Goal: Task Accomplishment & Management: Use online tool/utility

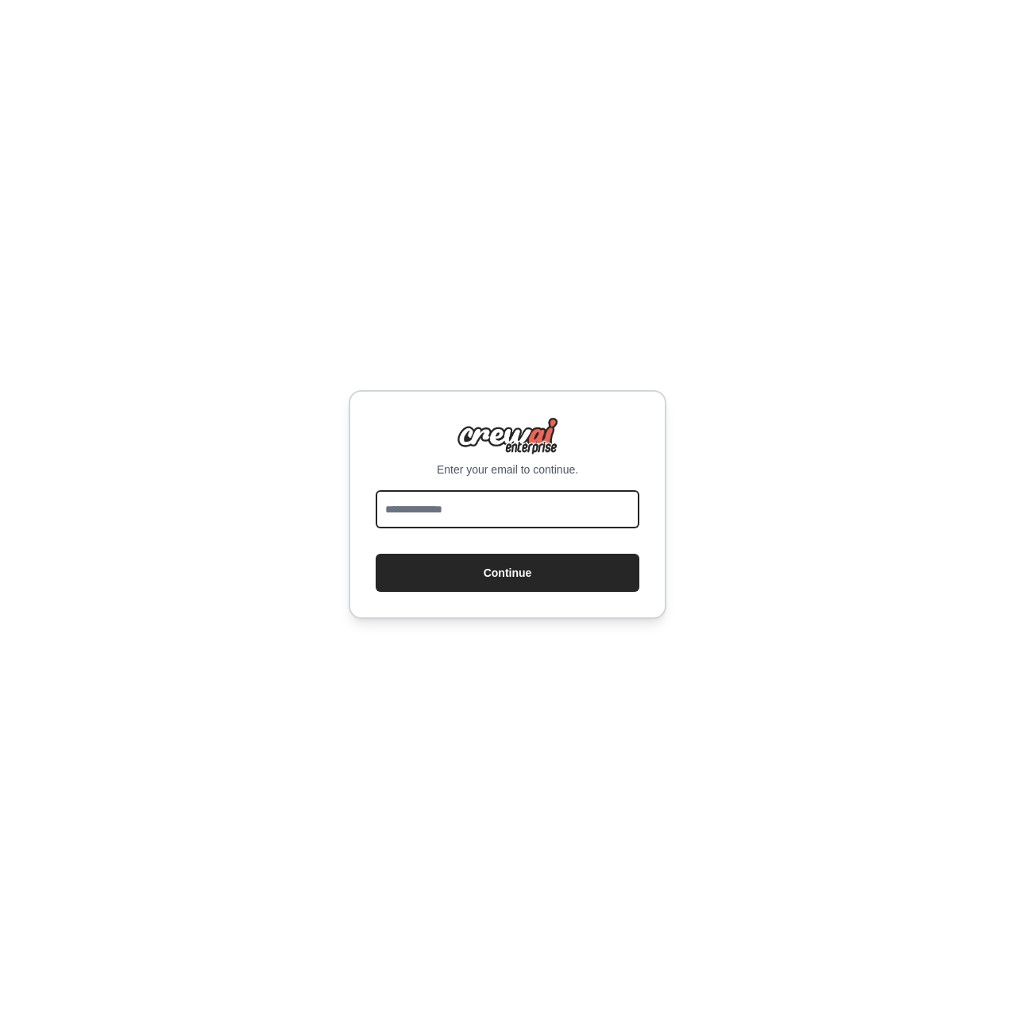
click at [532, 509] on input "email" at bounding box center [508, 509] width 264 height 38
type input "**********"
click at [376, 554] on button "Continue" at bounding box center [508, 573] width 264 height 38
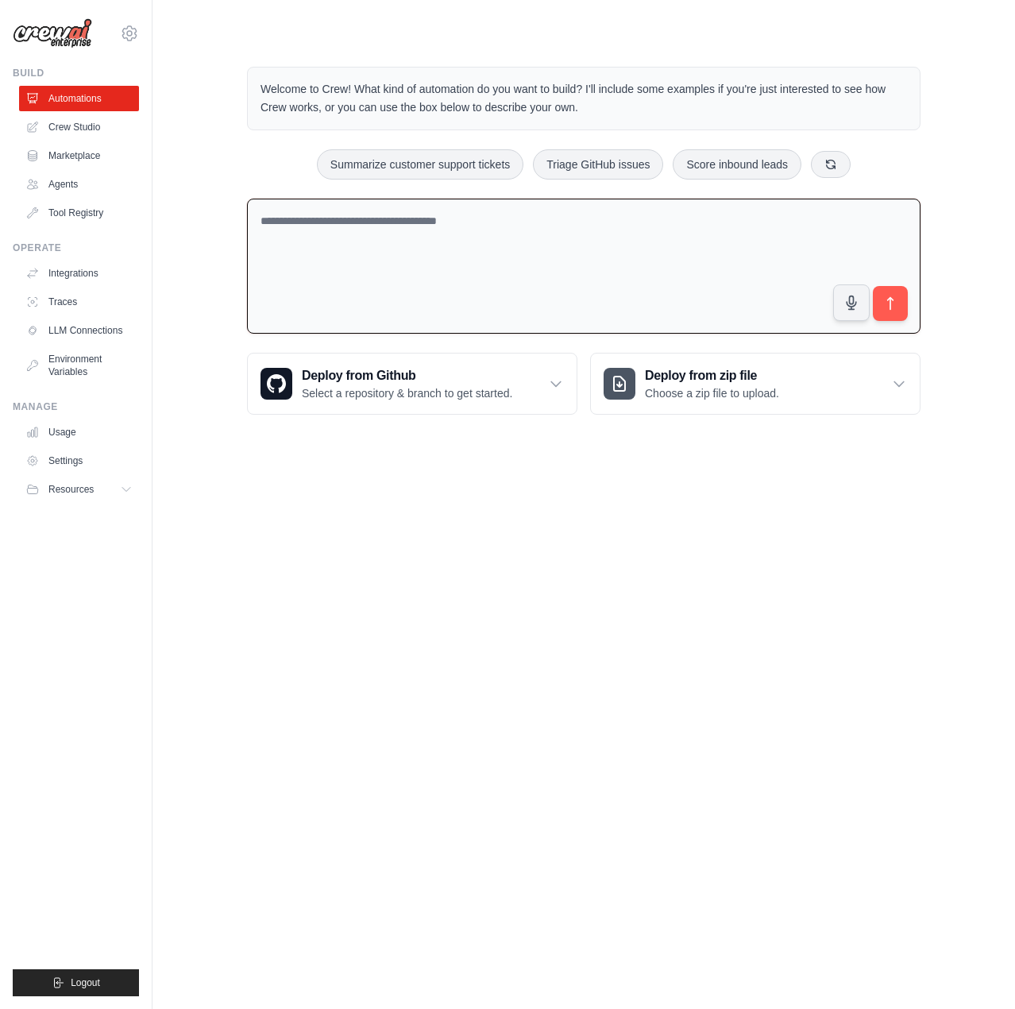
click at [317, 231] on textarea at bounding box center [584, 267] width 674 height 136
click at [404, 227] on textarea at bounding box center [584, 267] width 674 height 136
drag, startPoint x: 328, startPoint y: 91, endPoint x: 622, endPoint y: 111, distance: 294.6
click at [622, 111] on div "Welcome to Crew! What kind of automation do you want to build? I'll include som…" at bounding box center [584, 240] width 712 height 399
click at [622, 111] on p "Welcome to Crew! What kind of automation do you want to build? I'll include som…" at bounding box center [584, 98] width 647 height 37
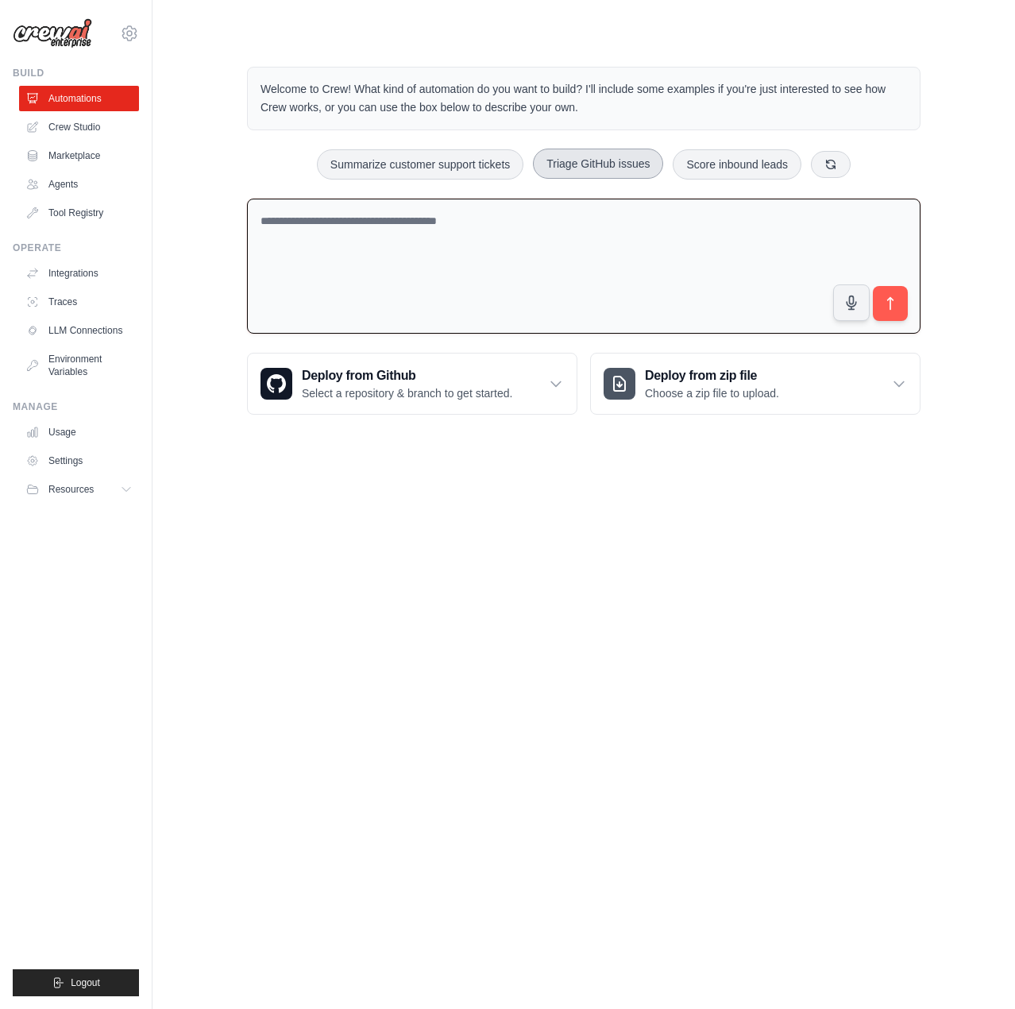
click at [606, 164] on button "Triage GitHub issues" at bounding box center [598, 164] width 130 height 30
type textarea "**********"
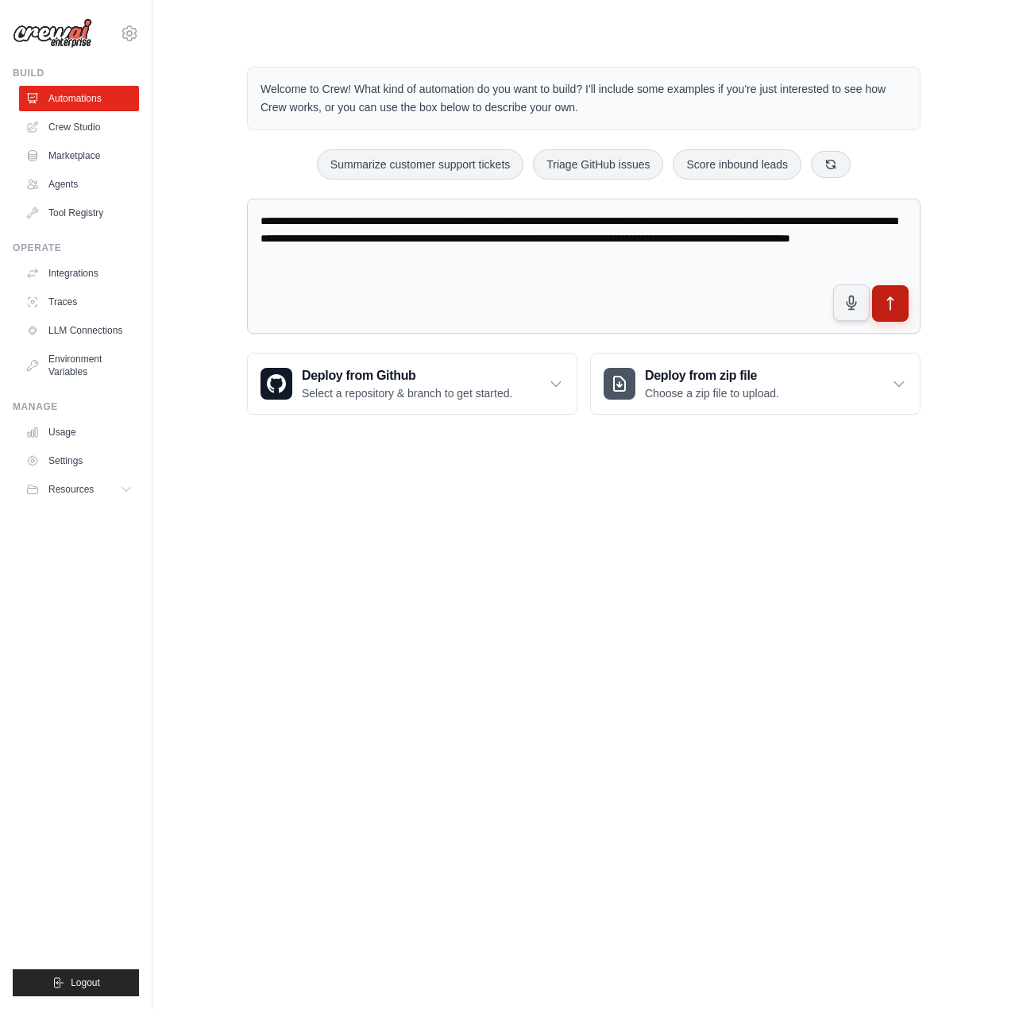
click at [888, 303] on icon "submit" at bounding box center [891, 304] width 17 height 17
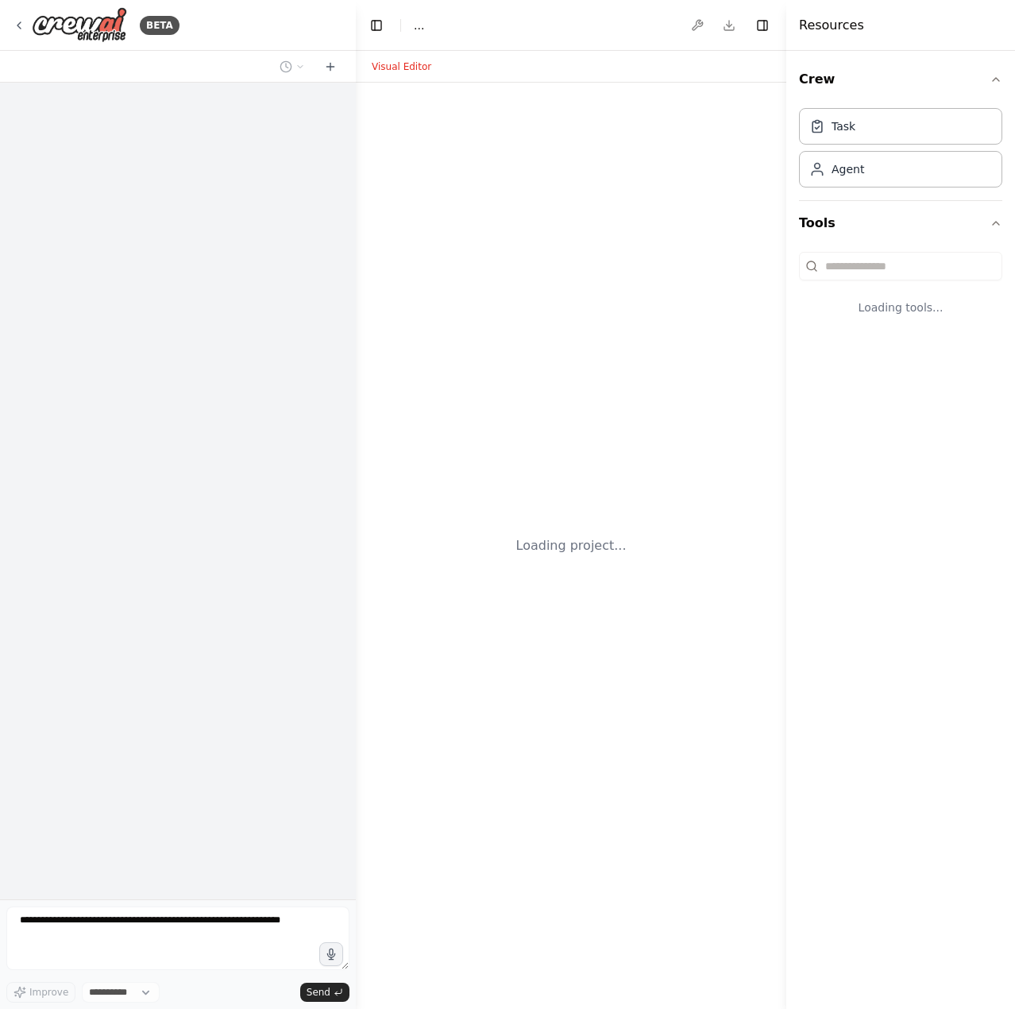
select select "****"
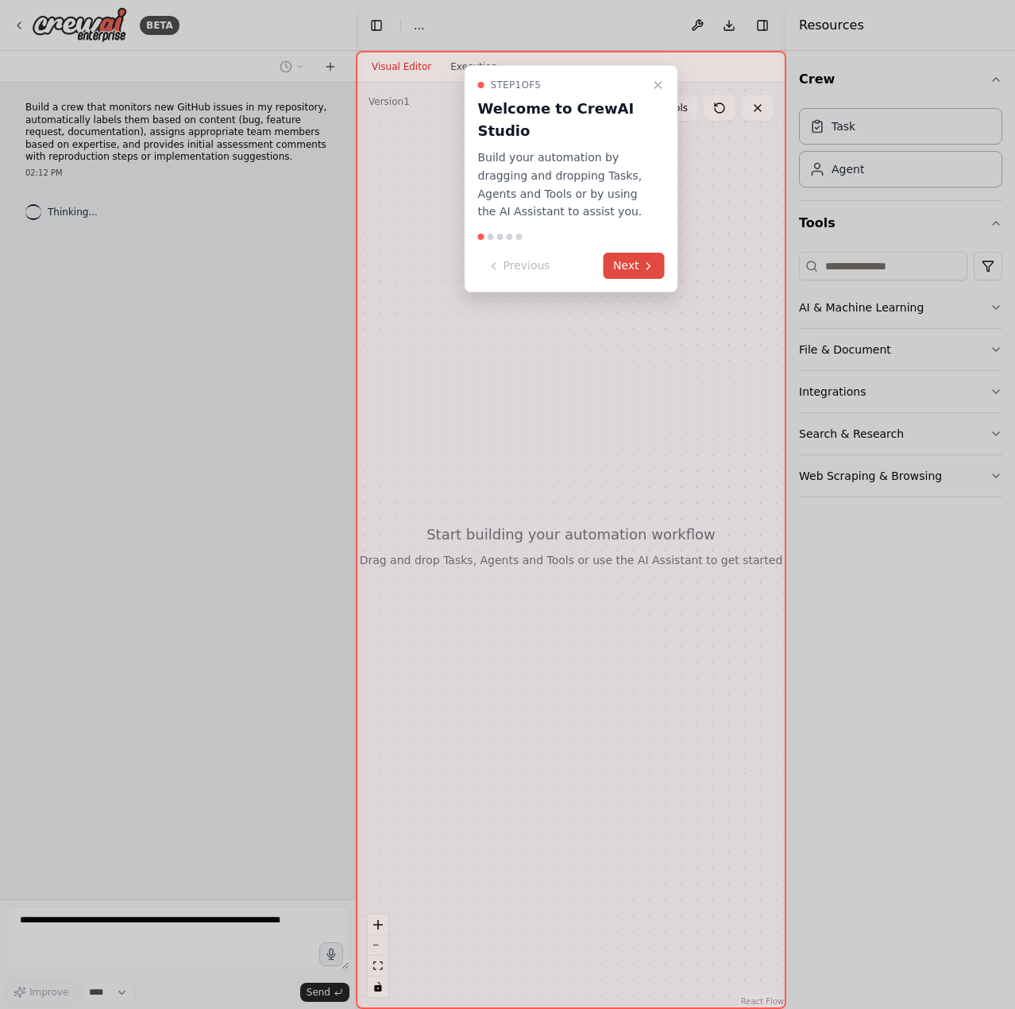
click at [639, 269] on button "Next" at bounding box center [634, 266] width 61 height 26
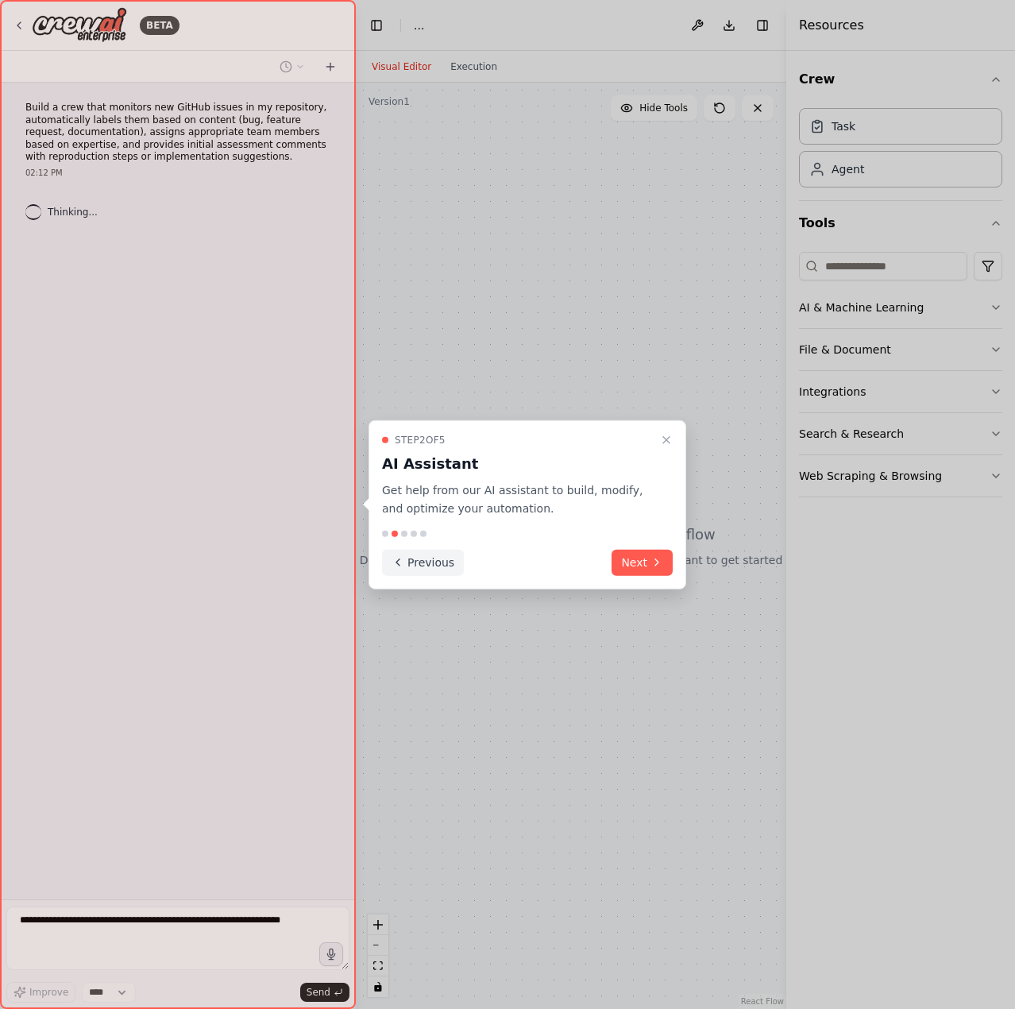
click at [435, 566] on button "Previous" at bounding box center [423, 562] width 82 height 26
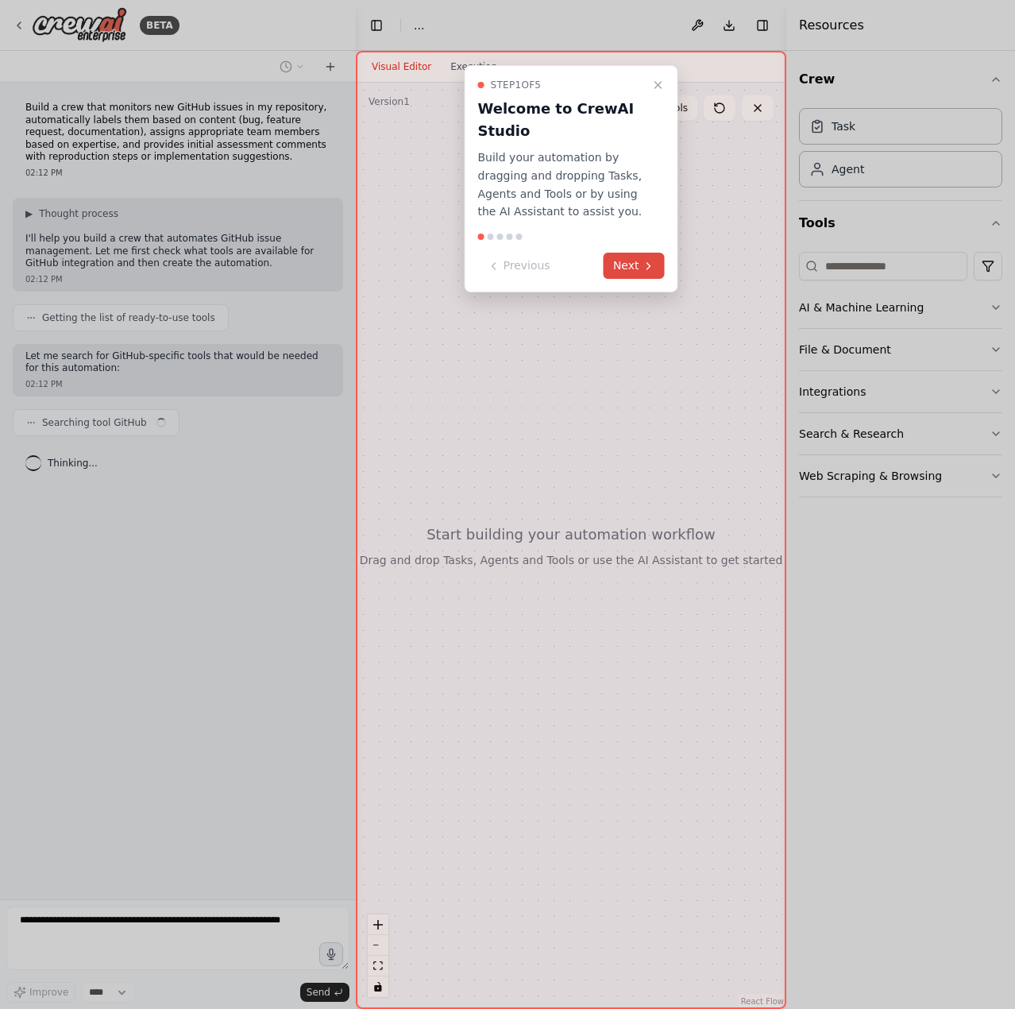
click at [632, 261] on button "Next" at bounding box center [634, 266] width 61 height 26
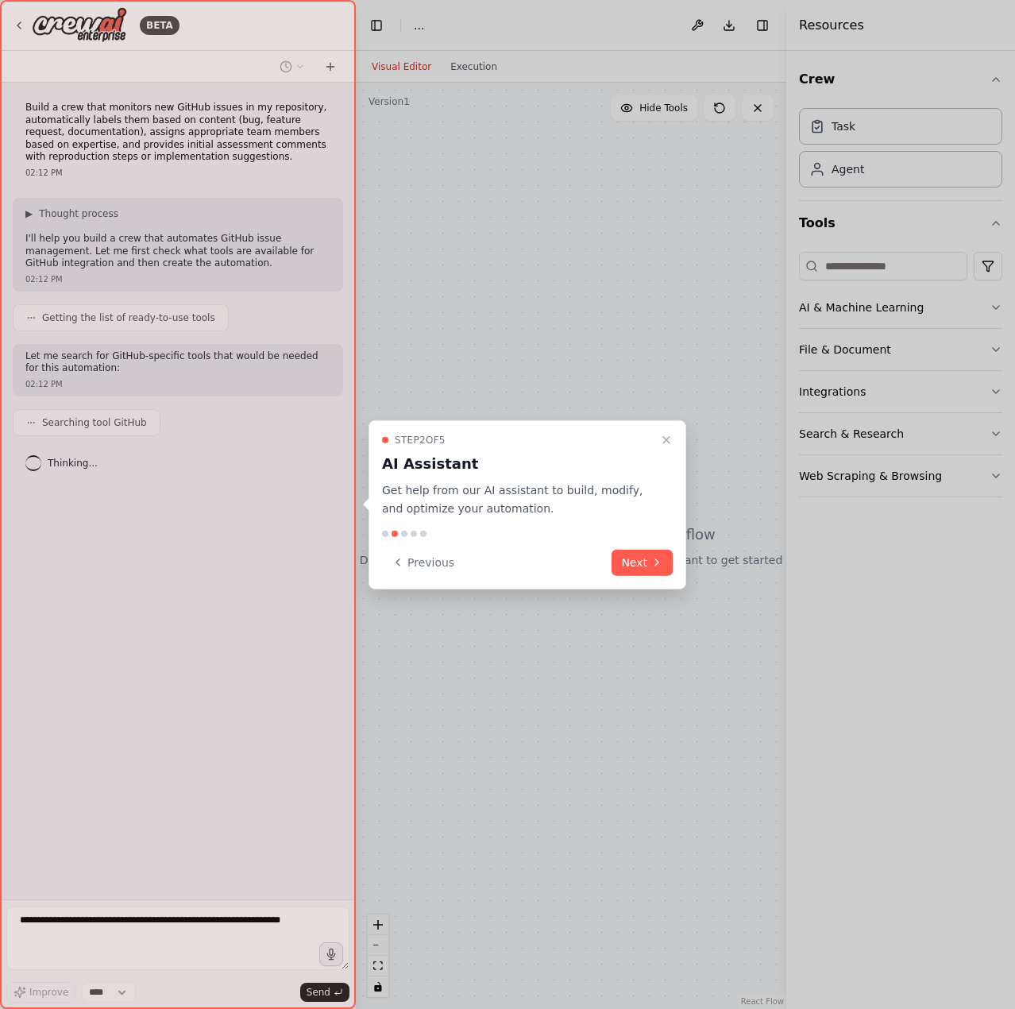
click at [650, 564] on button "Next" at bounding box center [642, 562] width 61 height 26
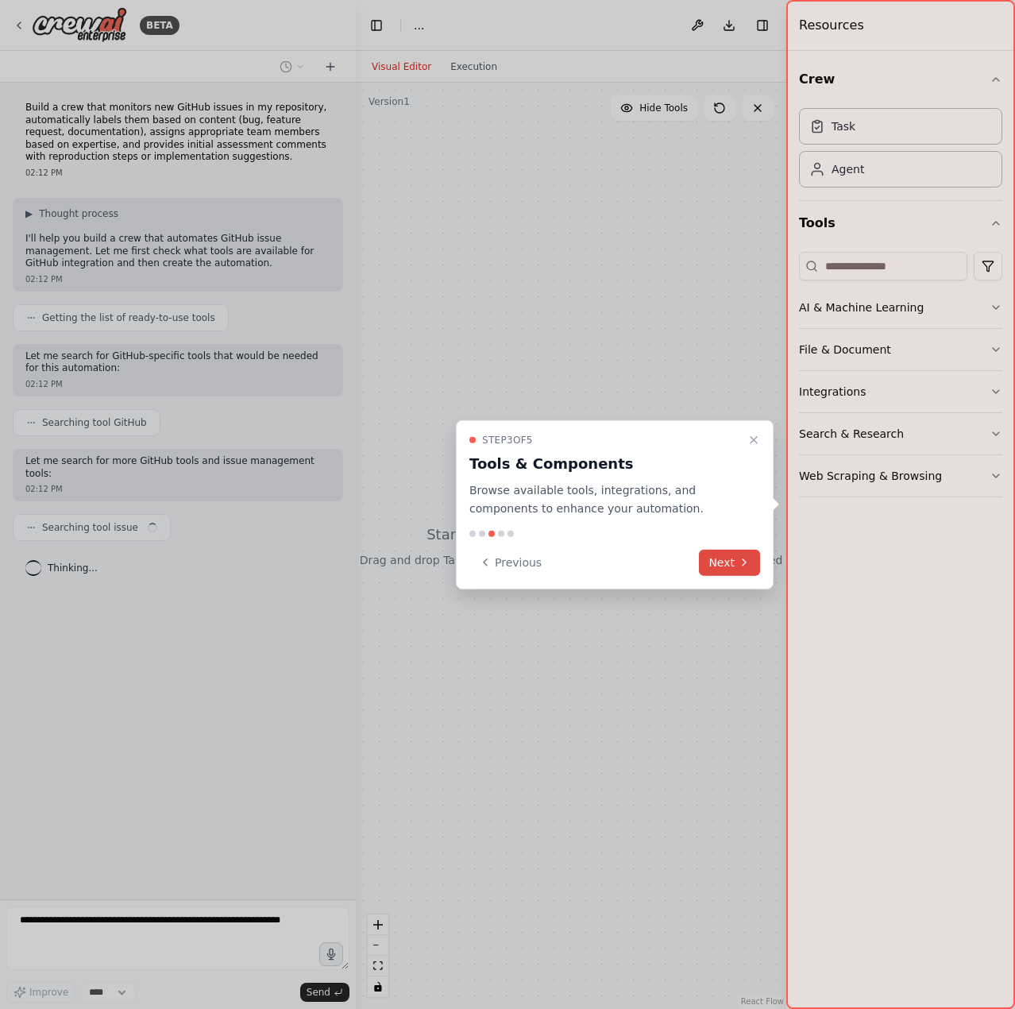
click at [702, 569] on button "Next" at bounding box center [729, 562] width 61 height 26
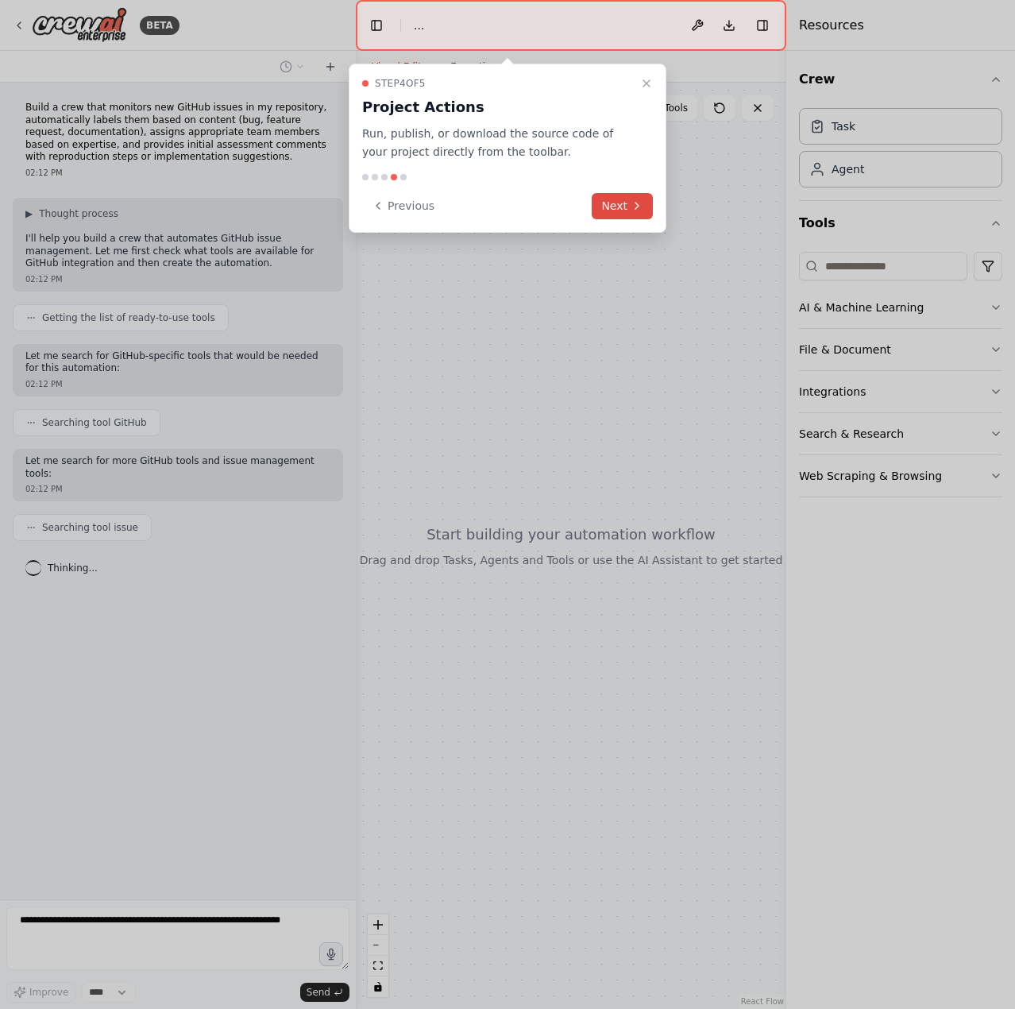
click at [621, 208] on button "Next" at bounding box center [622, 206] width 61 height 26
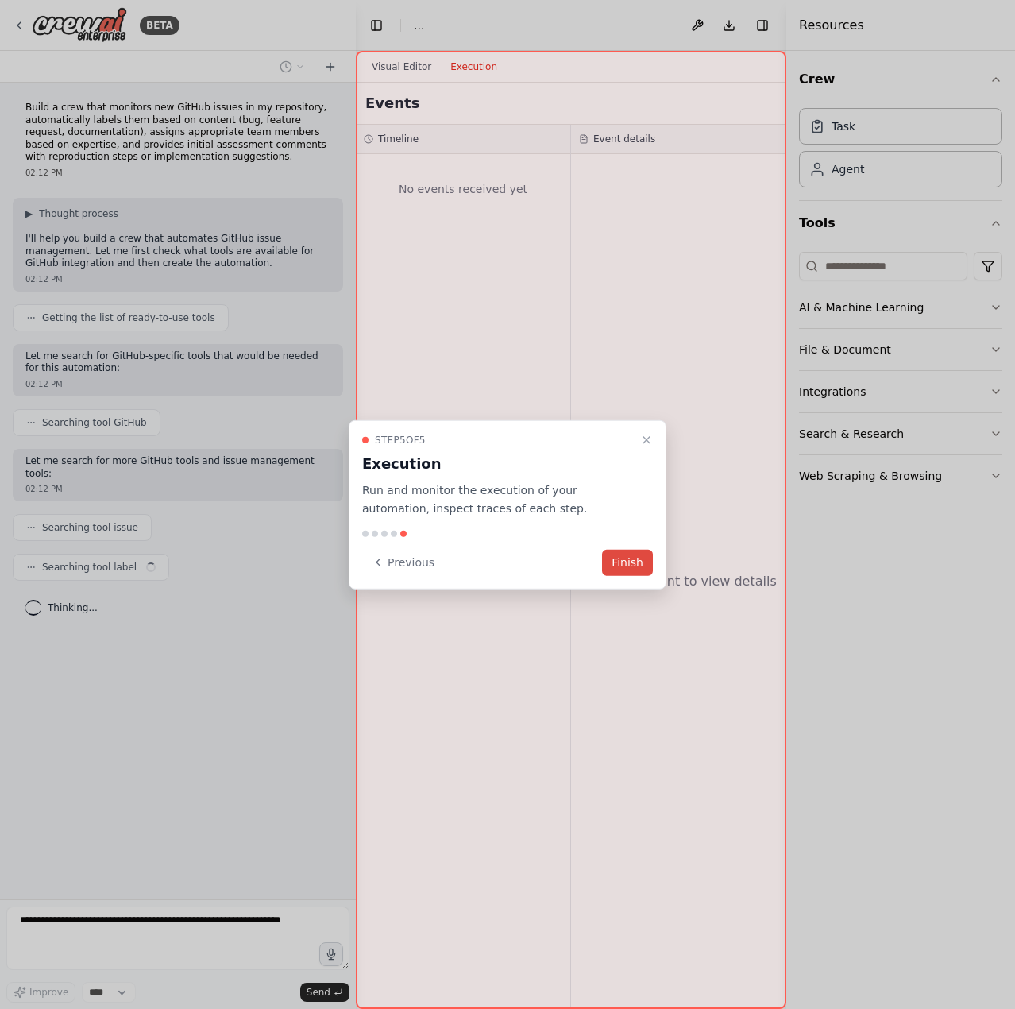
click at [637, 567] on button "Finish" at bounding box center [627, 562] width 51 height 26
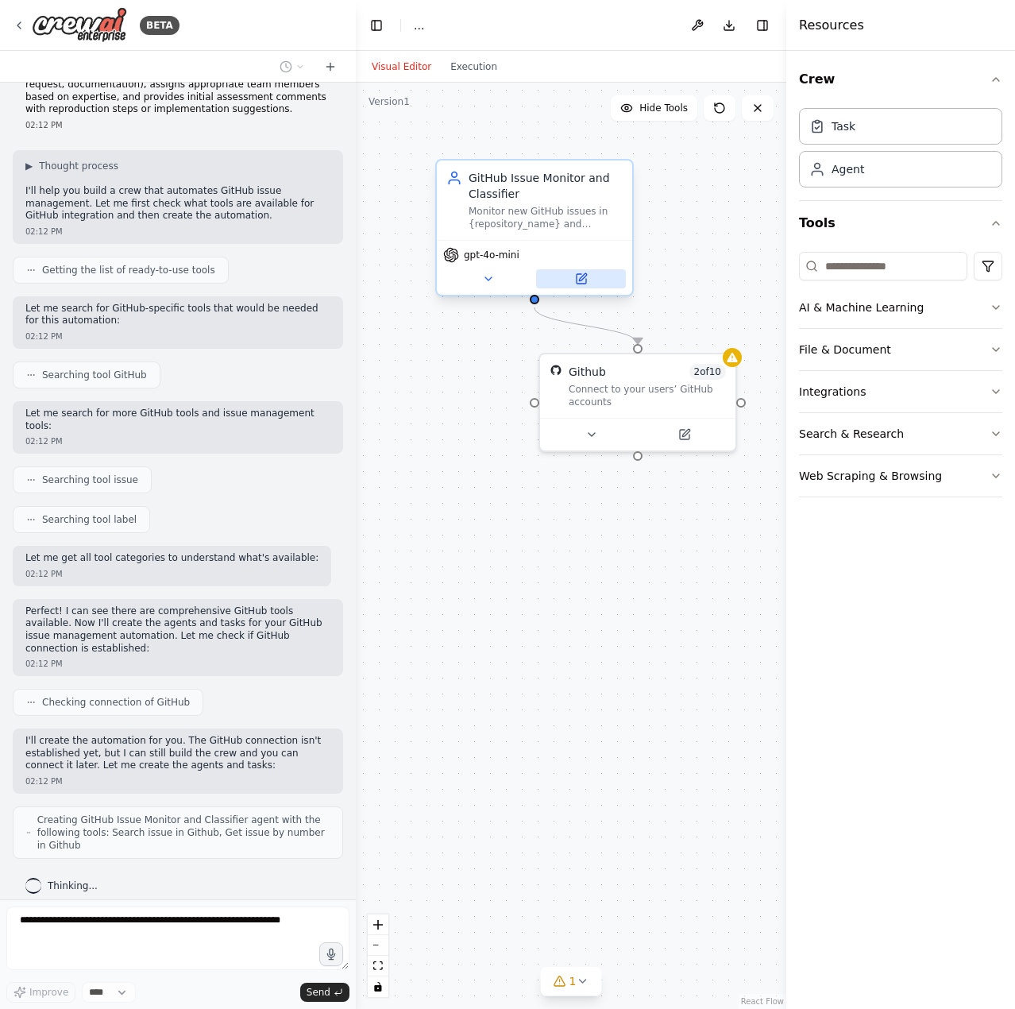
scroll to position [100, 0]
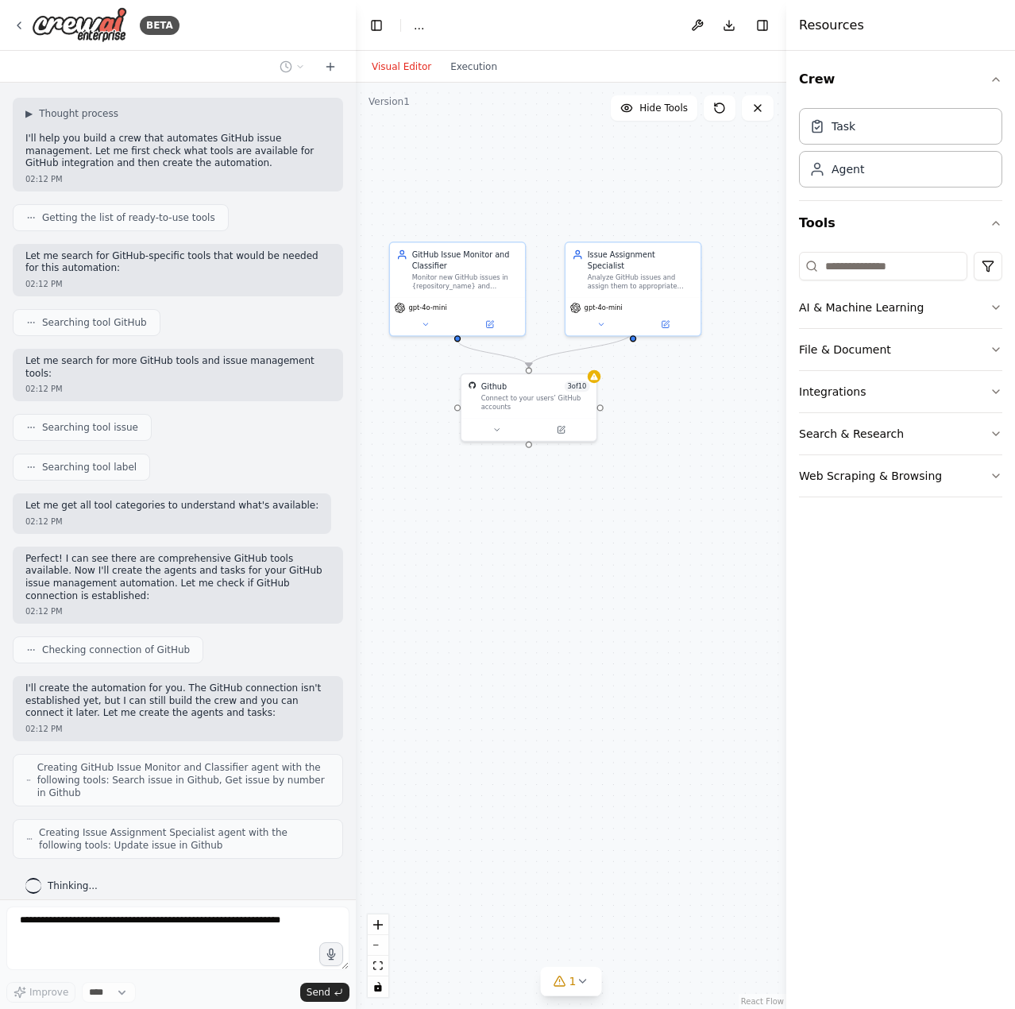
drag, startPoint x: 685, startPoint y: 523, endPoint x: 574, endPoint y: 485, distance: 117.6
click at [574, 485] on div ".deletable-edge-delete-btn { width: 20px; height: 20px; border: 0px solid #ffff…" at bounding box center [571, 546] width 431 height 926
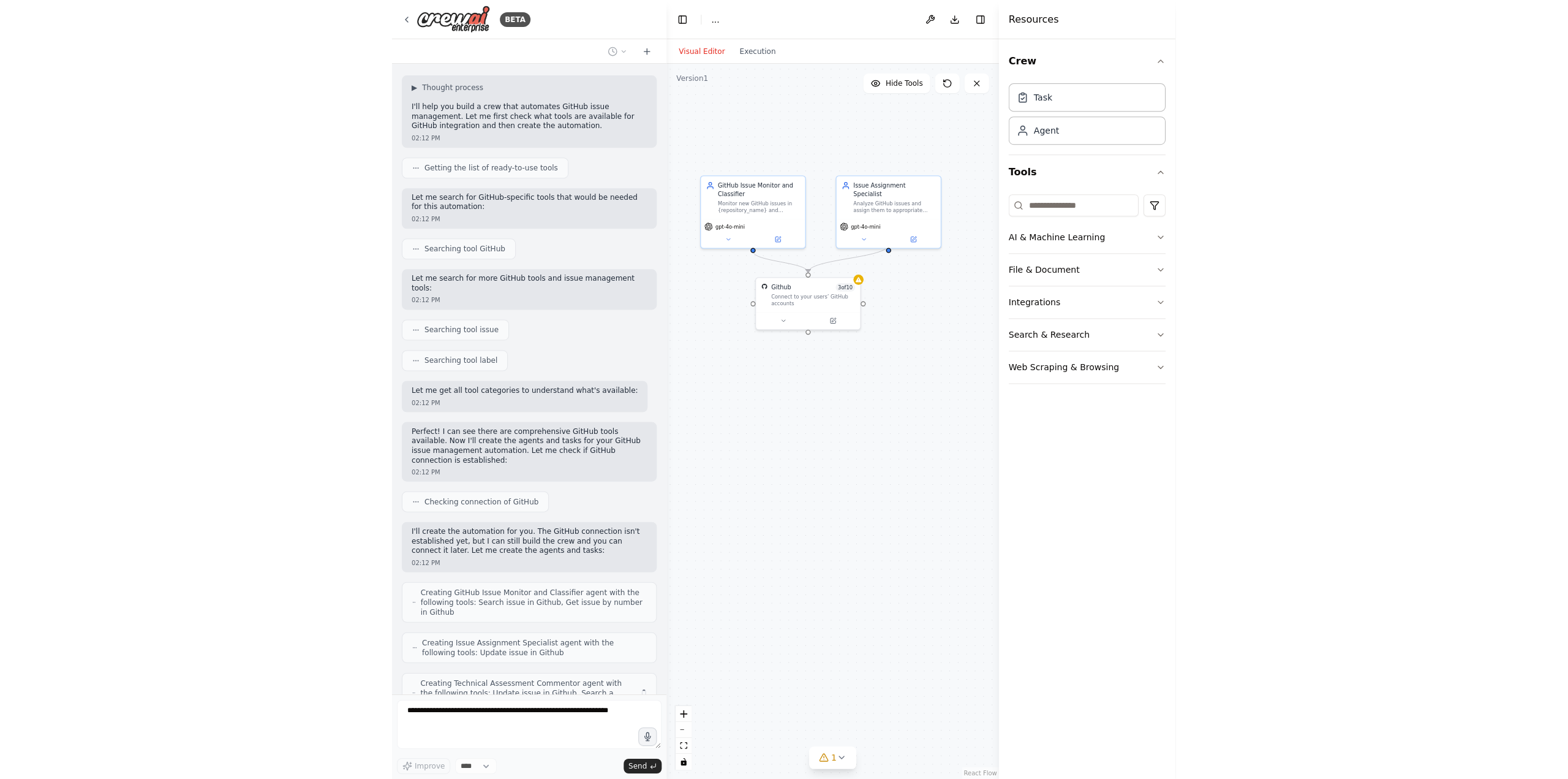
scroll to position [127, 0]
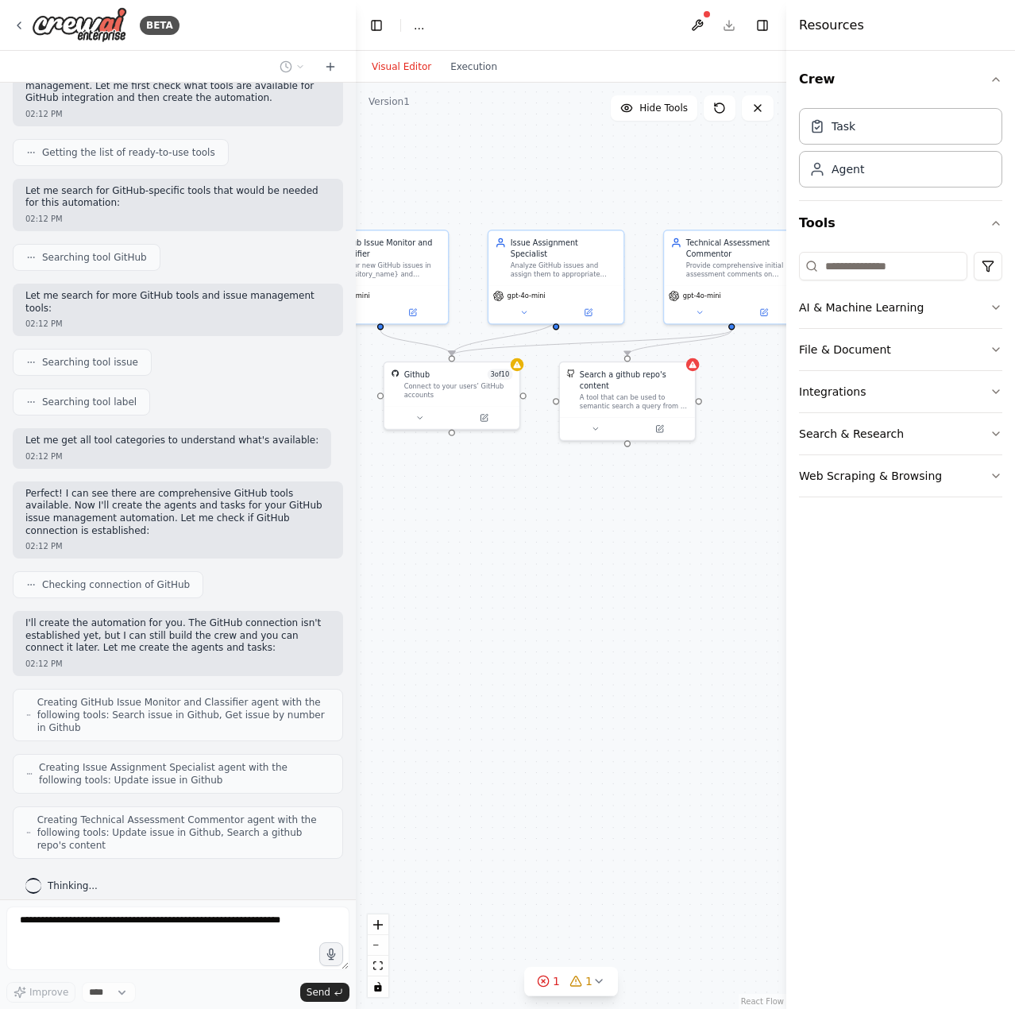
drag, startPoint x: 628, startPoint y: 506, endPoint x: 558, endPoint y: 506, distance: 69.9
click at [558, 506] on div ".deletable-edge-delete-btn { width: 20px; height: 20px; border: 0px solid #ffff…" at bounding box center [571, 546] width 431 height 926
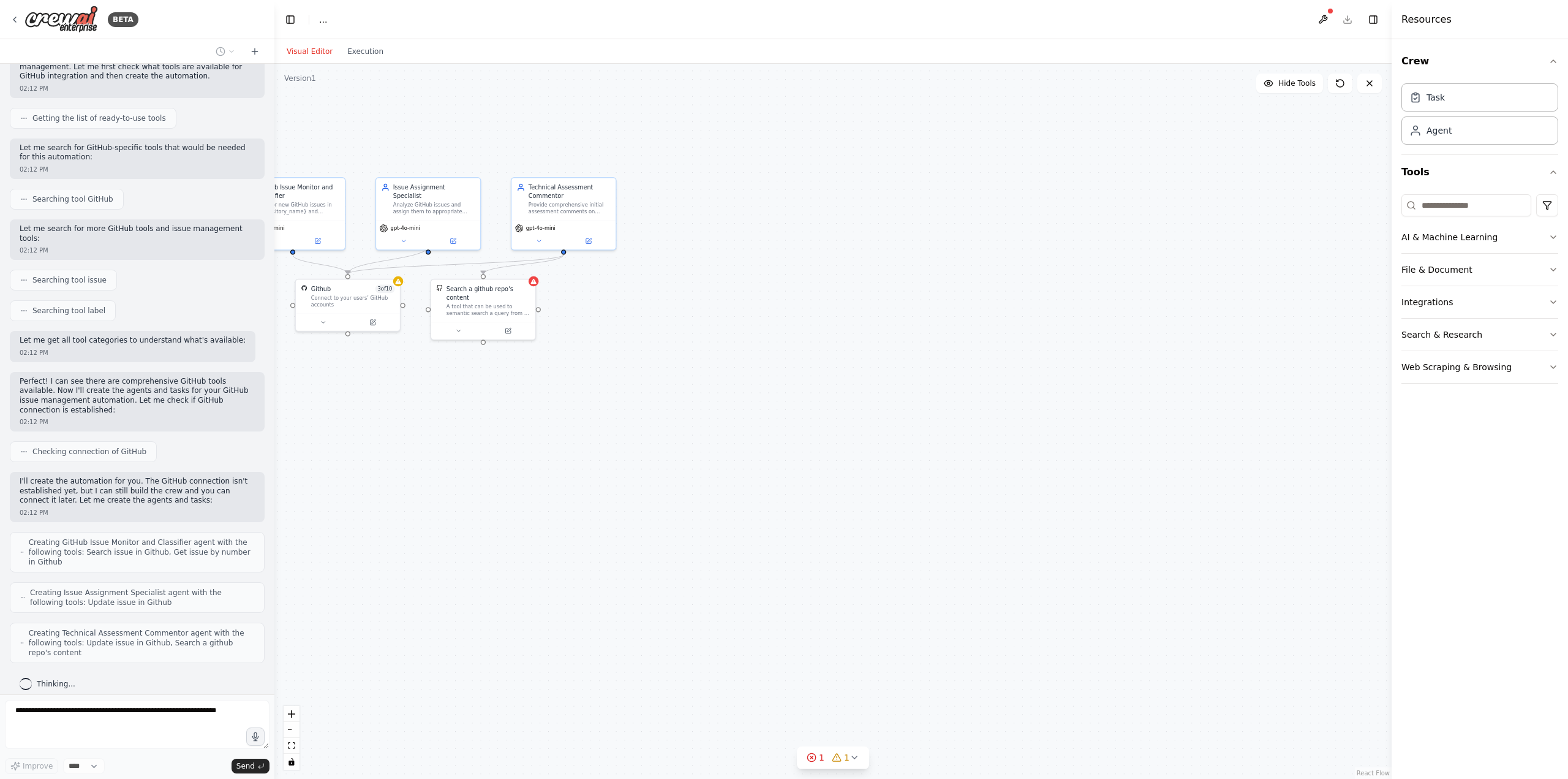
scroll to position [198, 0]
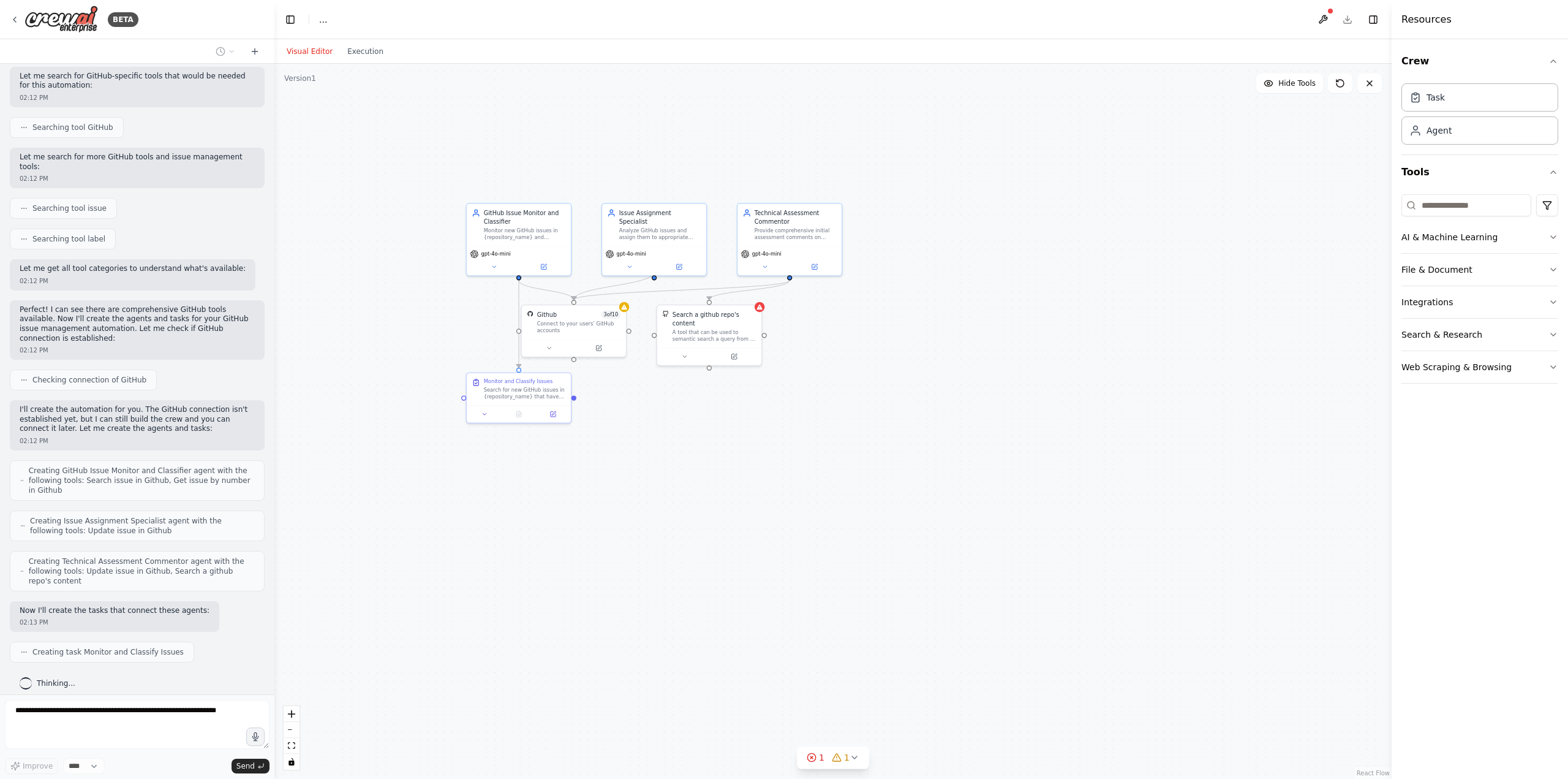
drag, startPoint x: 411, startPoint y: 378, endPoint x: 644, endPoint y: 392, distance: 233.4
click at [636, 402] on div ".deletable-edge-delete-btn { width: 20px; height: 20px; border: 0px solid #ffff…" at bounding box center [833, 421] width 1117 height 715
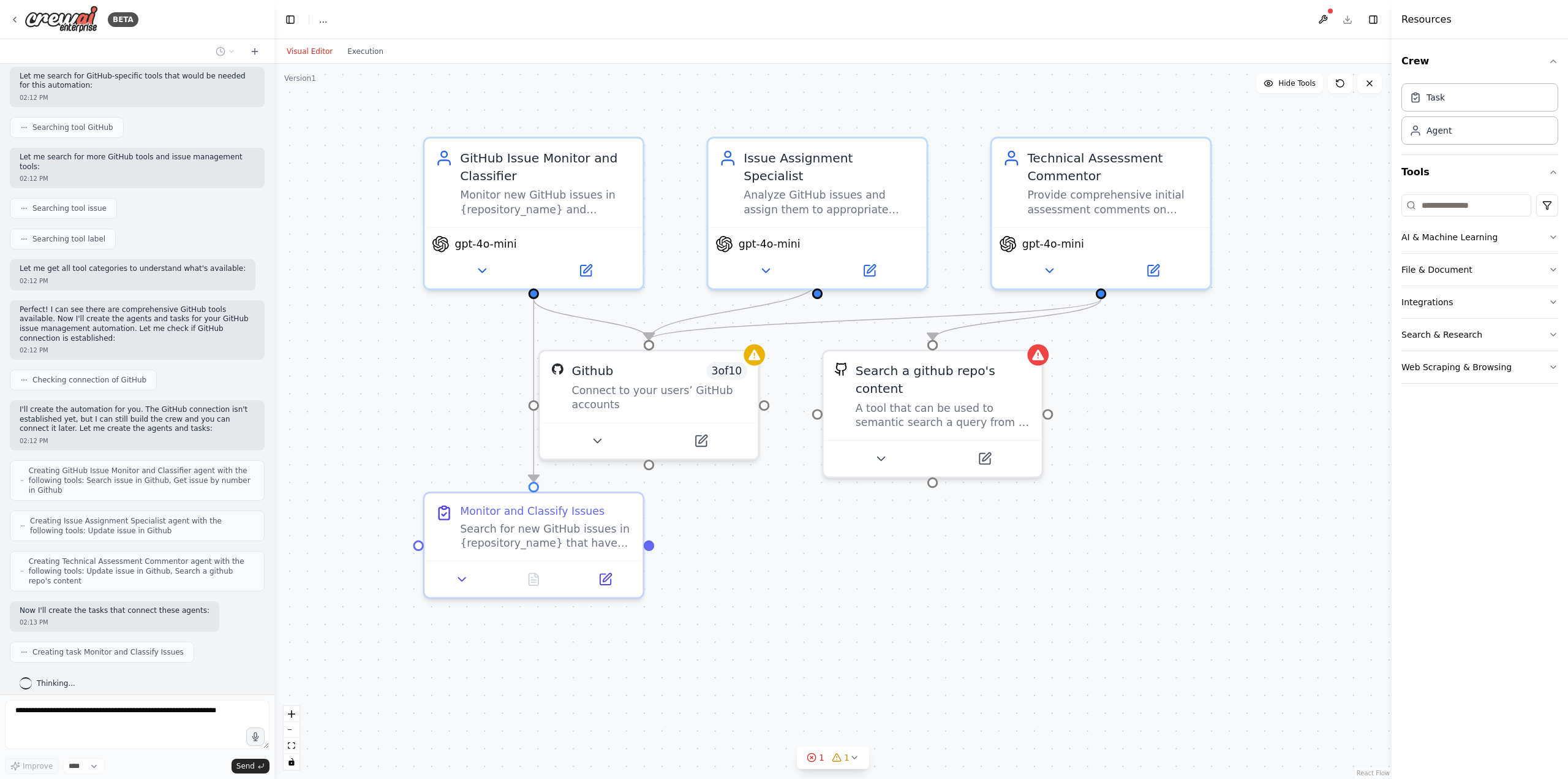
drag, startPoint x: 788, startPoint y: 431, endPoint x: 782, endPoint y: 524, distance: 93.2
click at [782, 524] on div ".deletable-edge-delete-btn { width: 20px; height: 20px; border: 0px solid #ffff…" at bounding box center [833, 421] width 1117 height 715
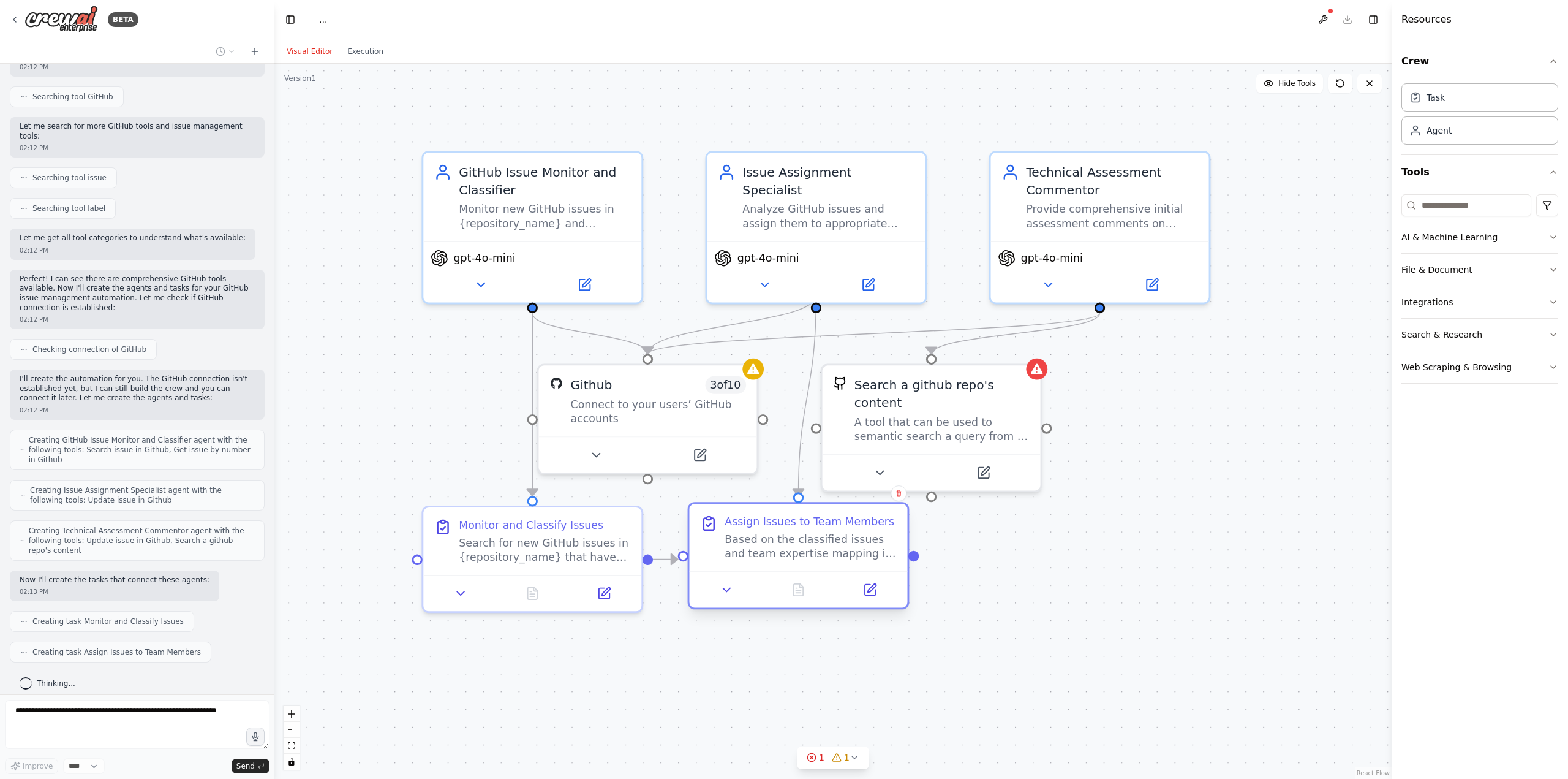
scroll to position [260, 0]
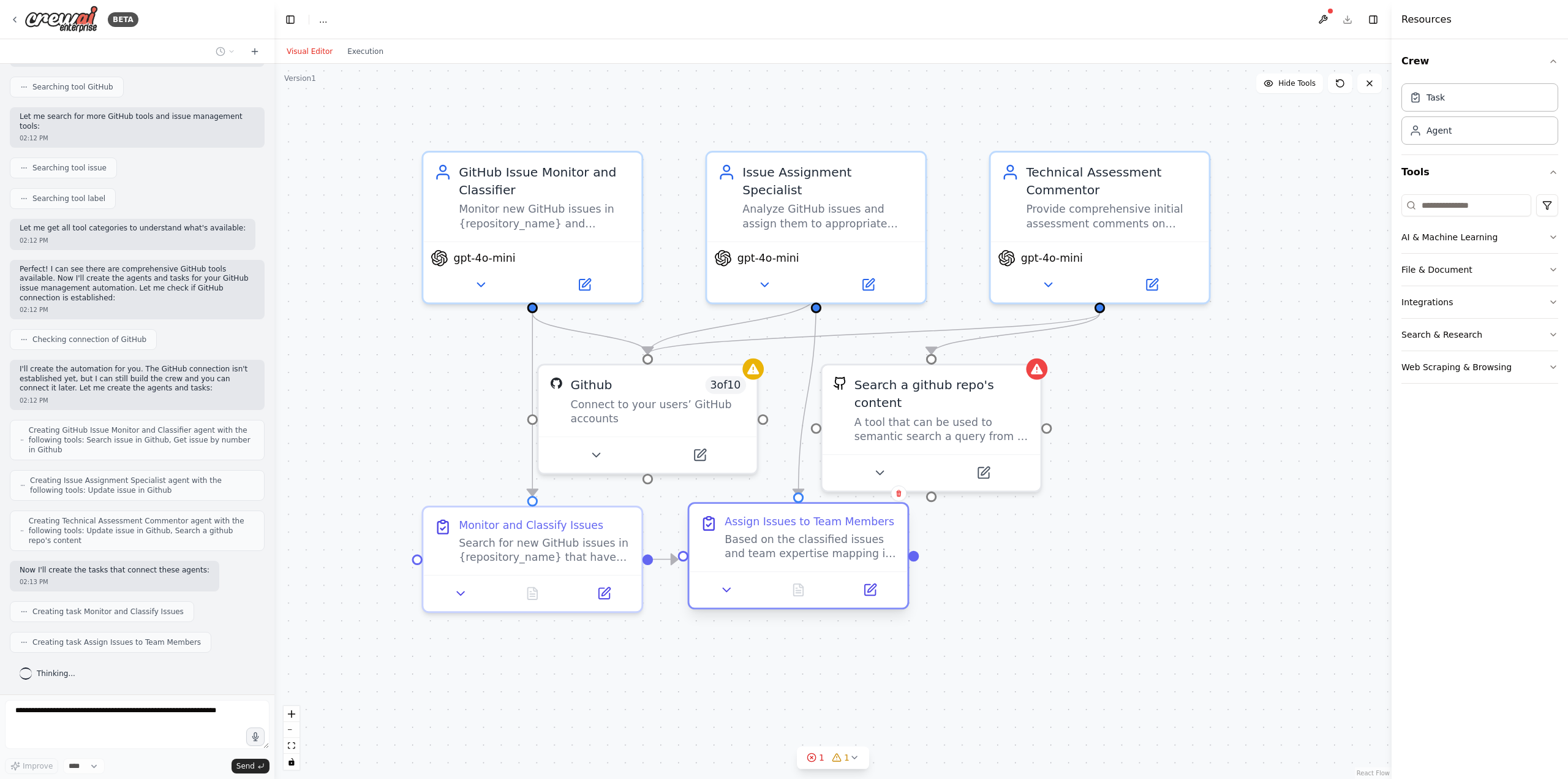
click at [782, 555] on div ".deletable-edge-delete-btn { width: 20px; height: 20px; border: 0px solid #ffff…" at bounding box center [1141, 579] width 1617 height 1035
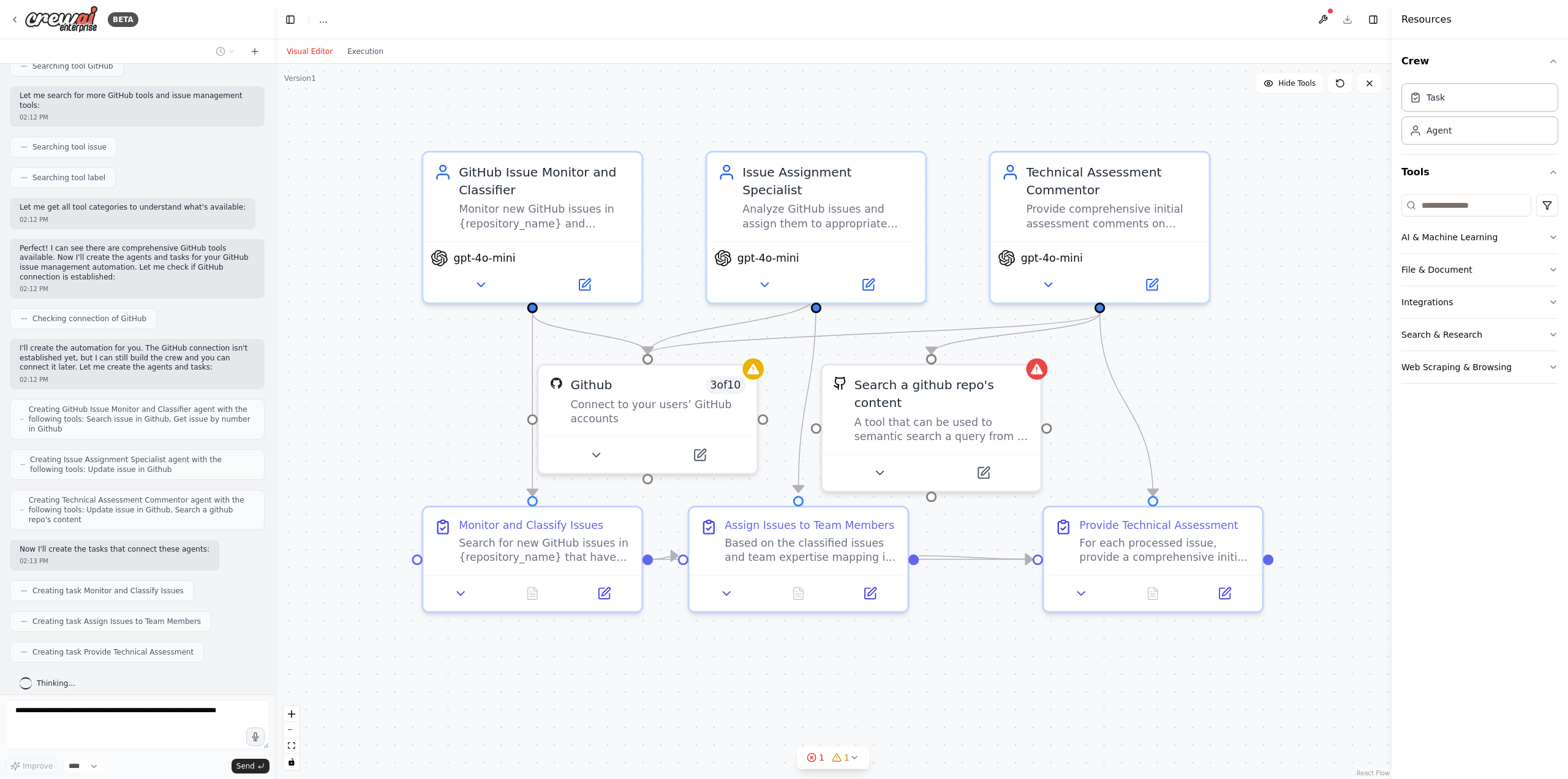
click at [782, 425] on div ".deletable-edge-delete-btn { width: 20px; height: 20px; border: 0px solid #ffff…" at bounding box center [833, 421] width 1117 height 715
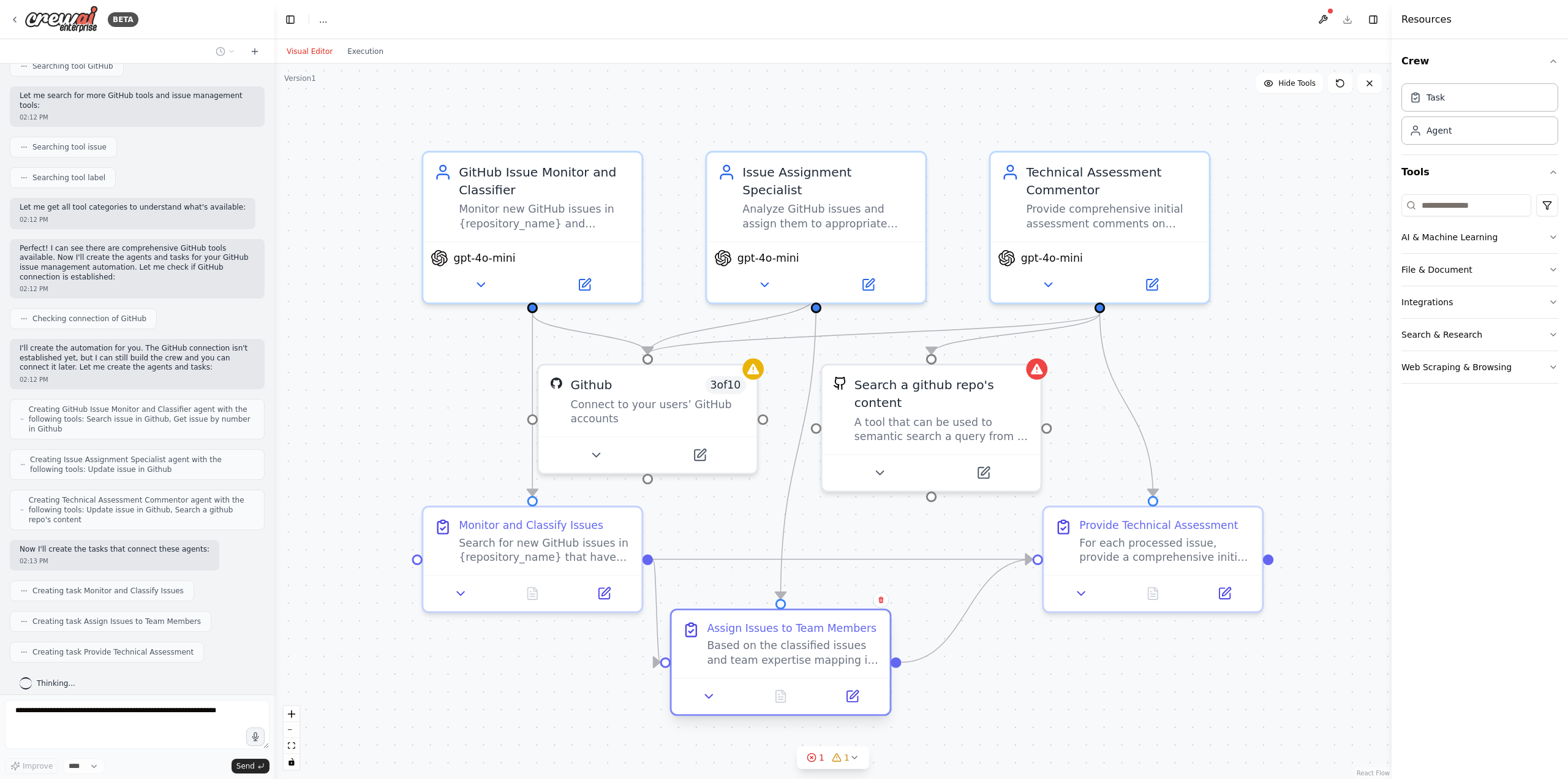
drag, startPoint x: 834, startPoint y: 588, endPoint x: 827, endPoint y: 644, distance: 56.4
click at [782, 644] on div "Based on the classified issues and team expertise mapping in {team_expertise}, …" at bounding box center [792, 653] width 172 height 29
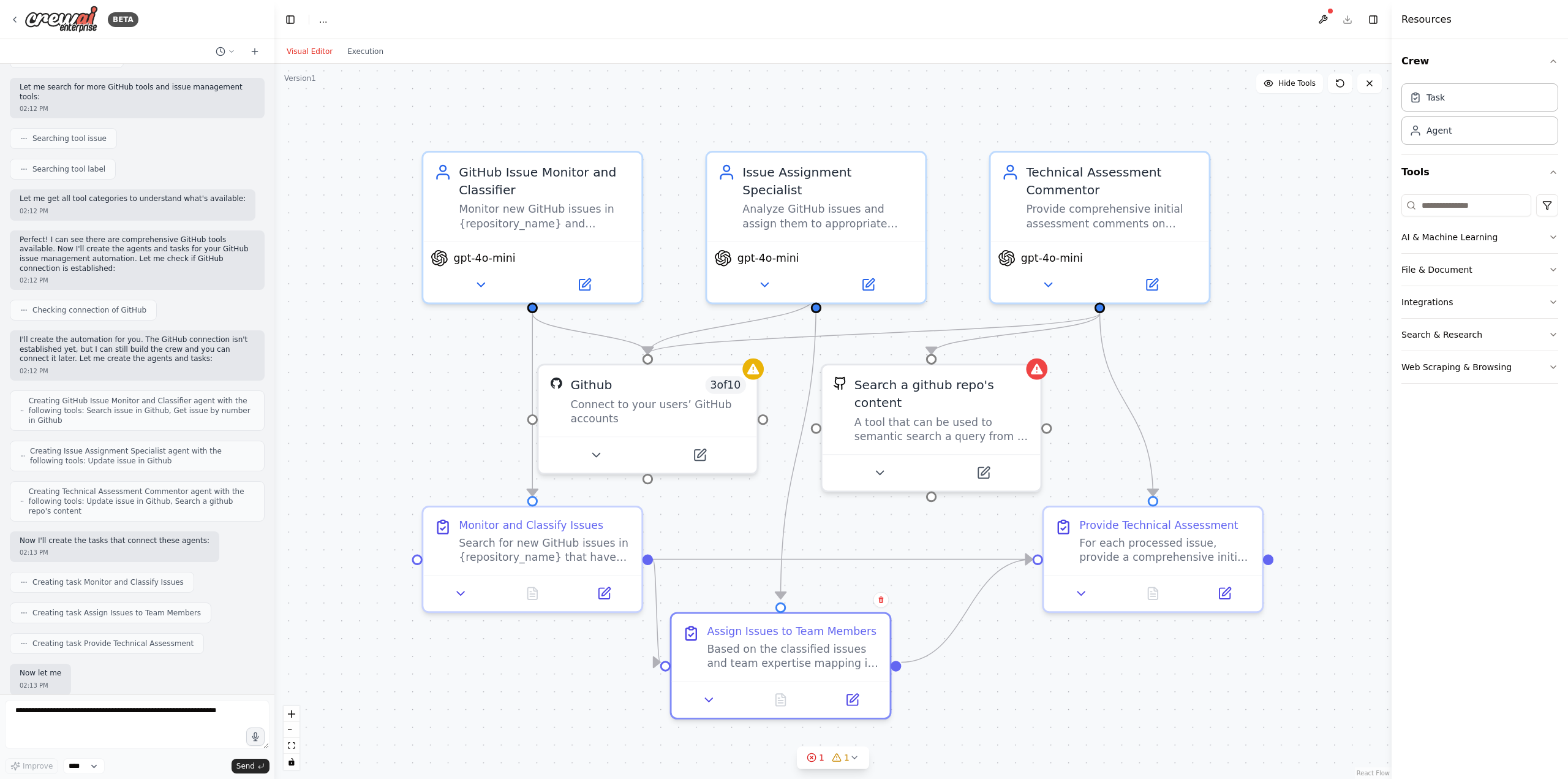
scroll to position [331, 0]
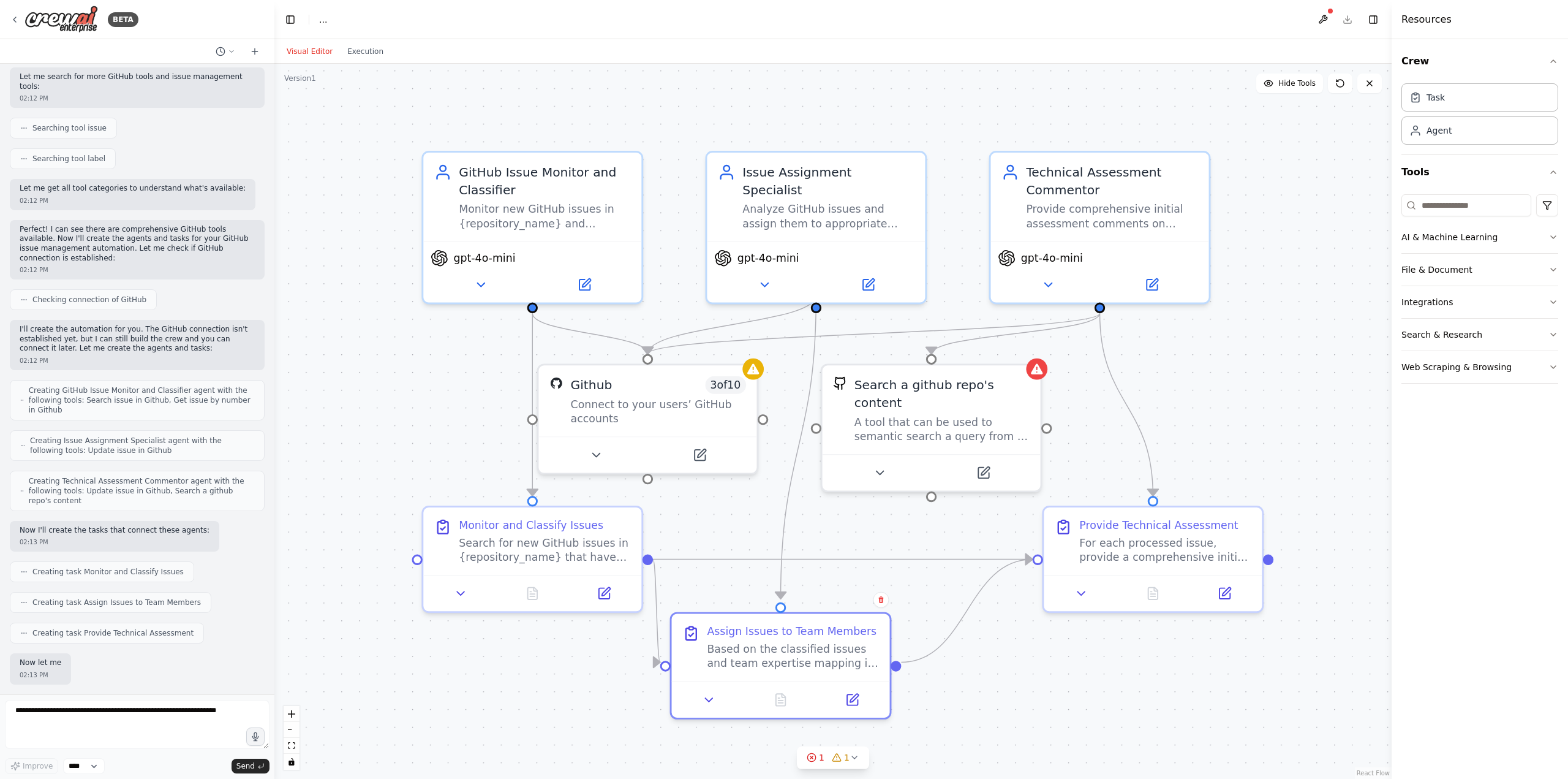
click at [782, 386] on div ".deletable-edge-delete-btn { width: 20px; height: 20px; border: 0px solid #ffff…" at bounding box center [833, 421] width 1117 height 715
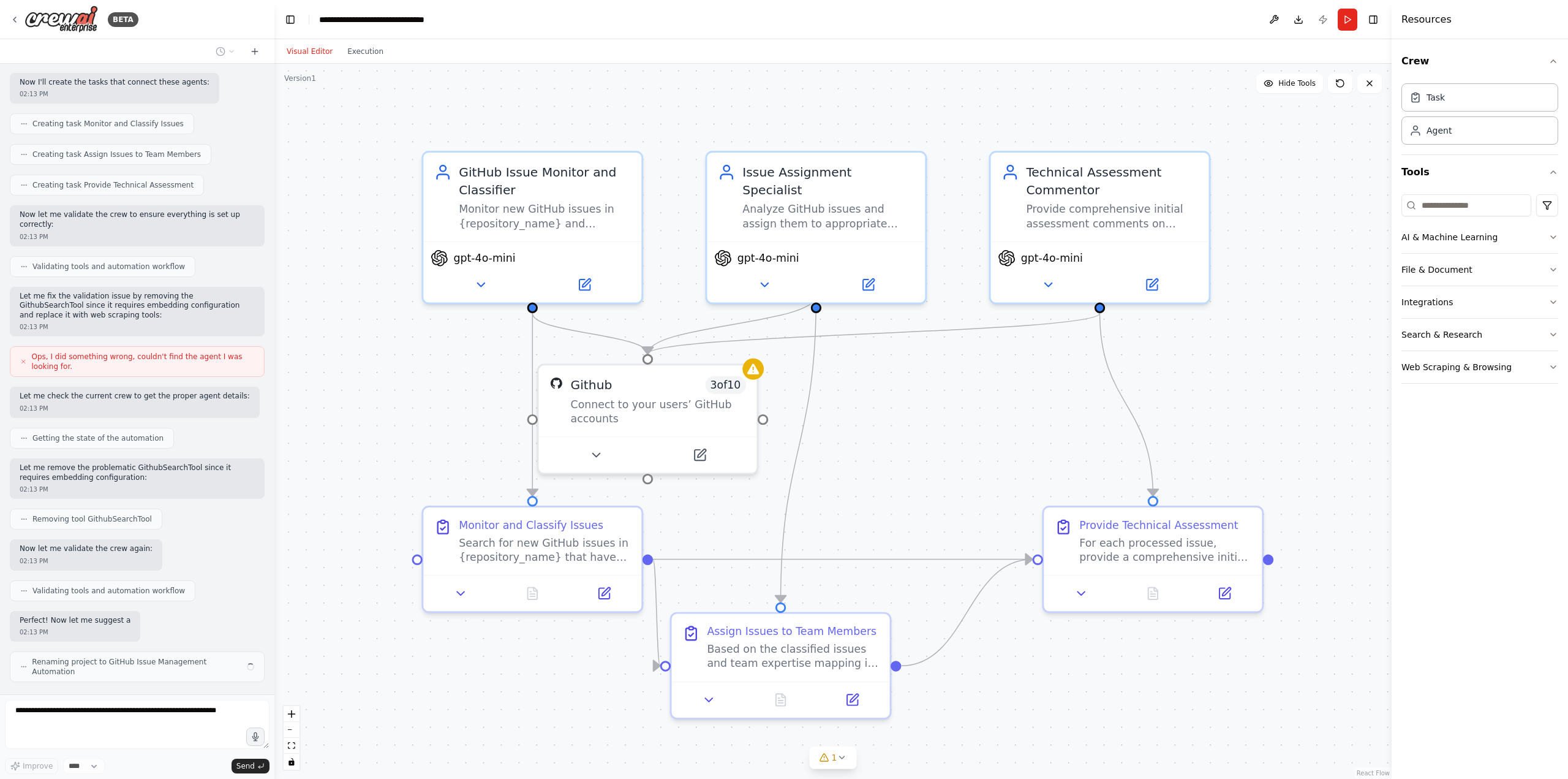
scroll to position [737, 0]
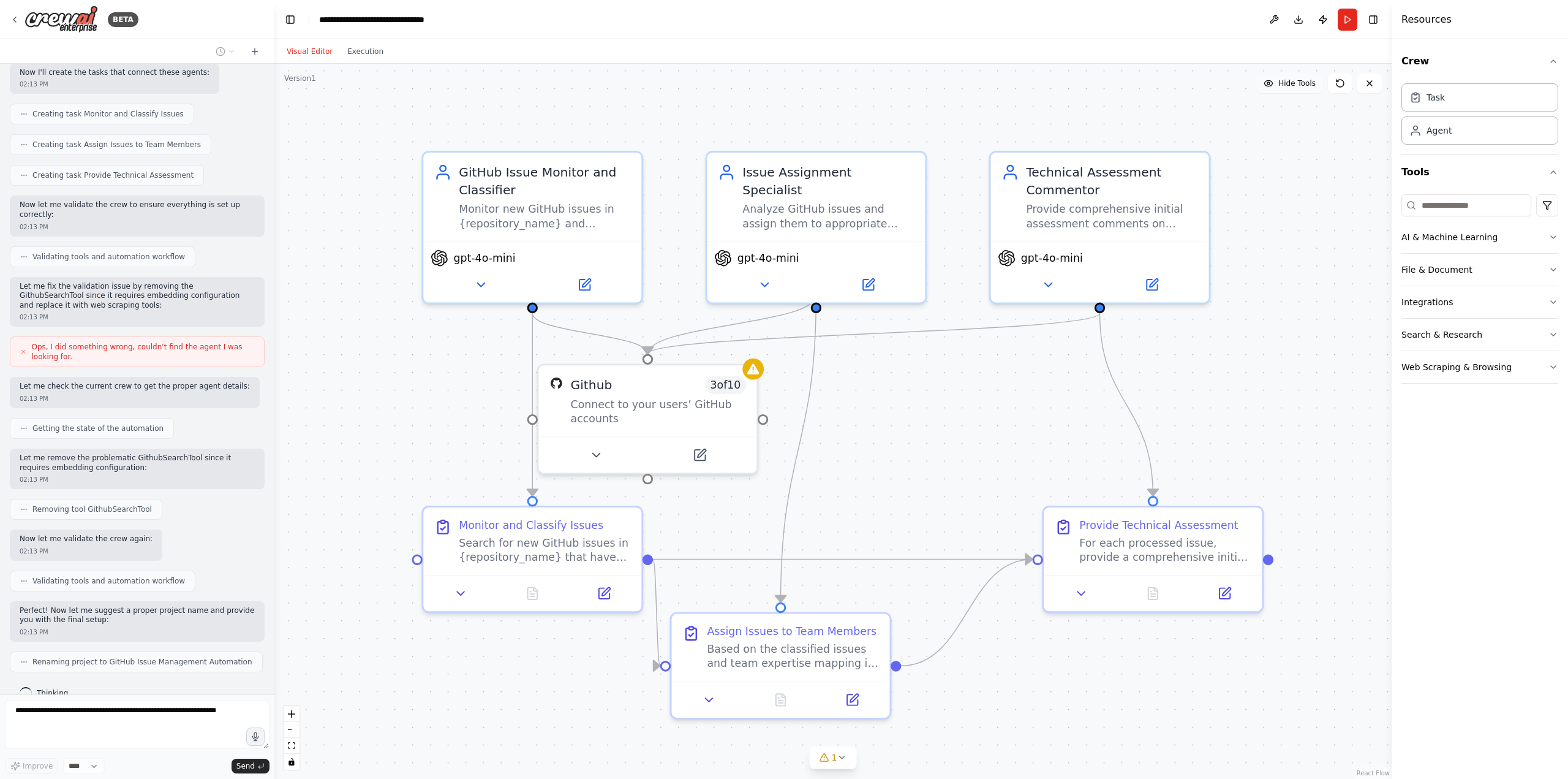
click at [782, 83] on span "Hide Tools" at bounding box center [1297, 83] width 37 height 10
click at [782, 83] on span "Show Tools" at bounding box center [1295, 83] width 40 height 10
click at [782, 83] on span "Hide Tools" at bounding box center [1297, 83] width 37 height 10
click at [782, 83] on span "Show Tools" at bounding box center [1295, 83] width 40 height 10
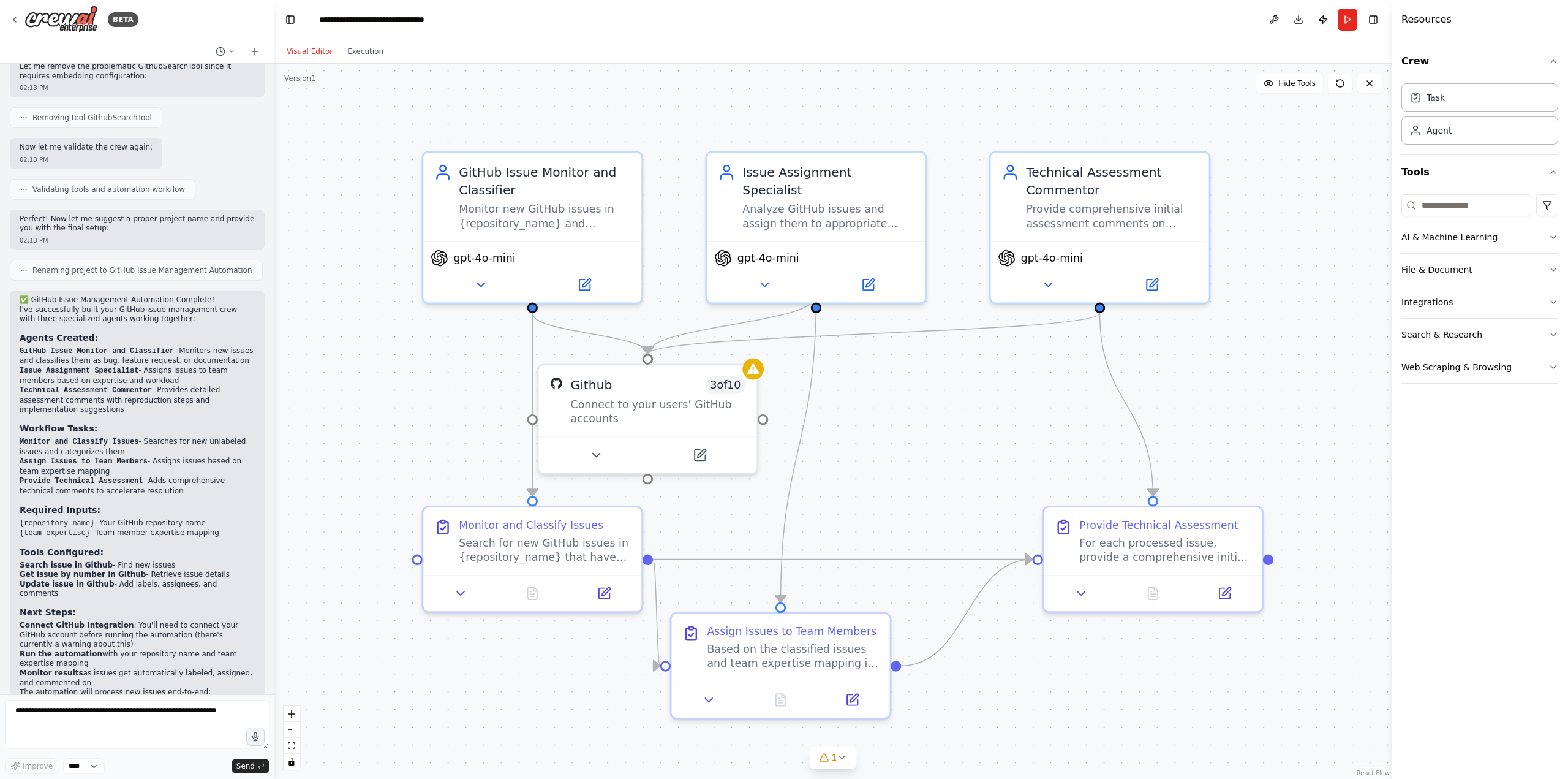
click at [782, 376] on button "Web Scraping & Browsing" at bounding box center [1479, 366] width 156 height 32
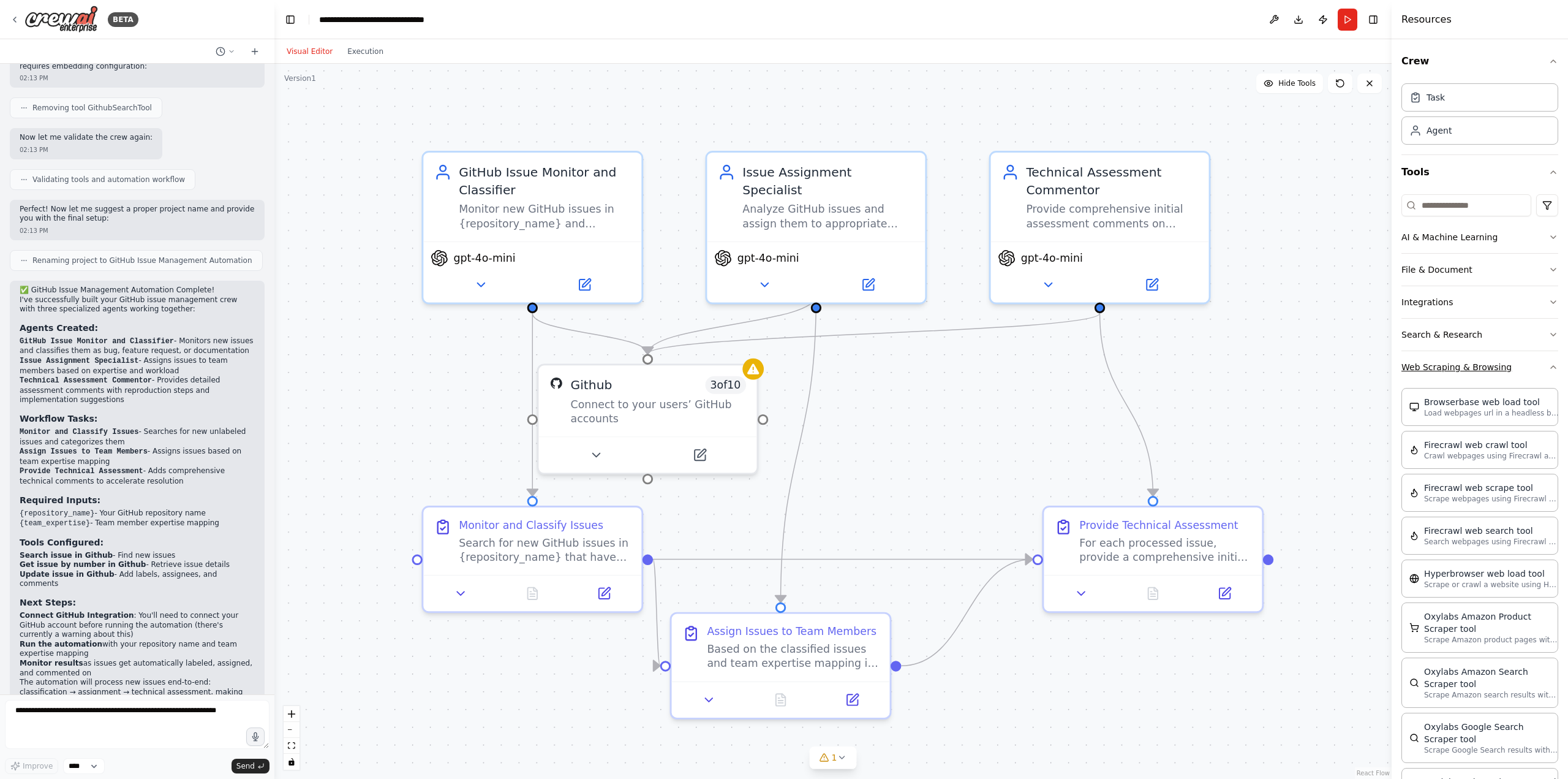
click at [782, 366] on button "Web Scraping & Browsing" at bounding box center [1479, 366] width 156 height 32
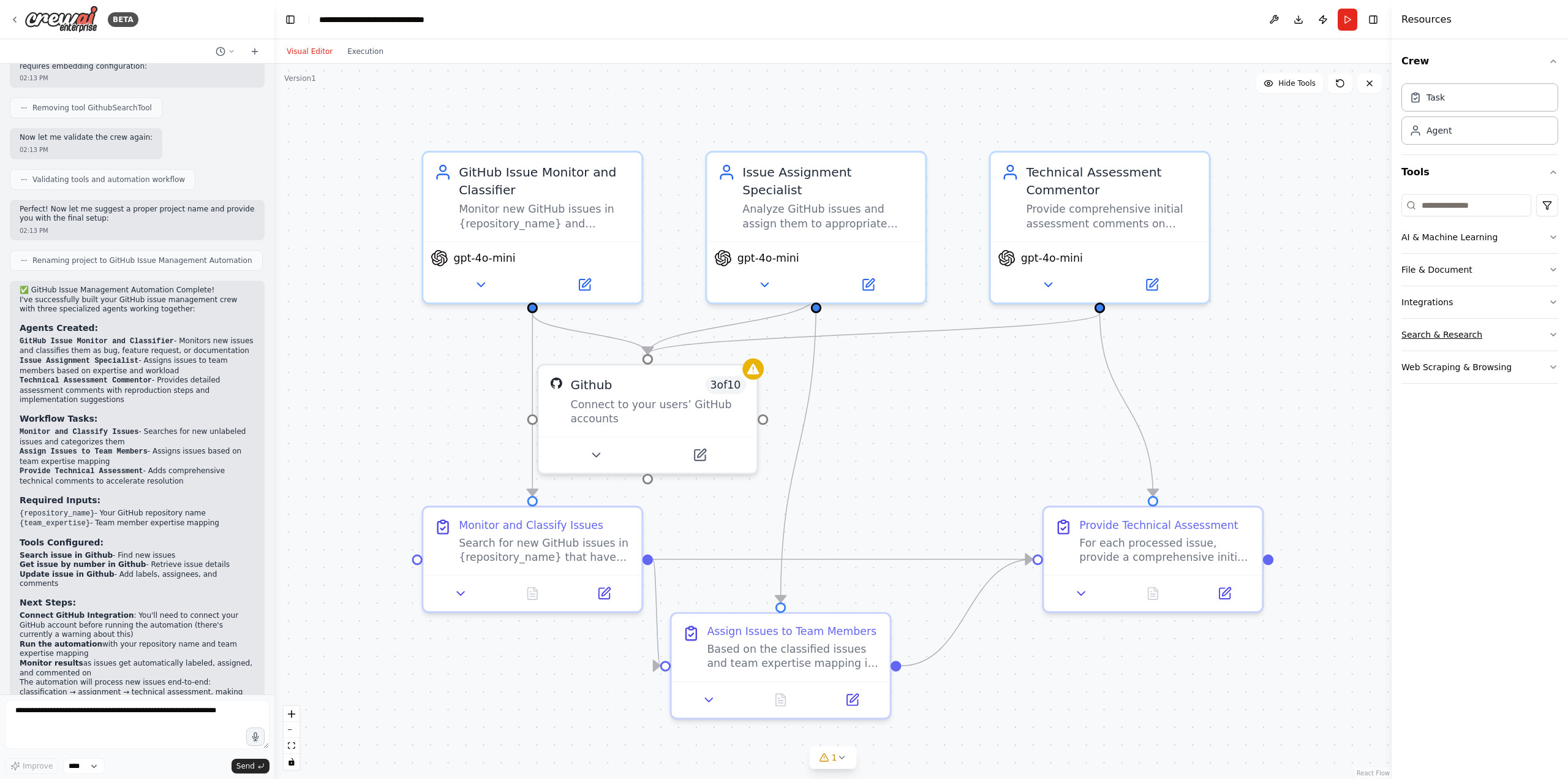
click at [782, 328] on button "Search & Research" at bounding box center [1479, 334] width 156 height 32
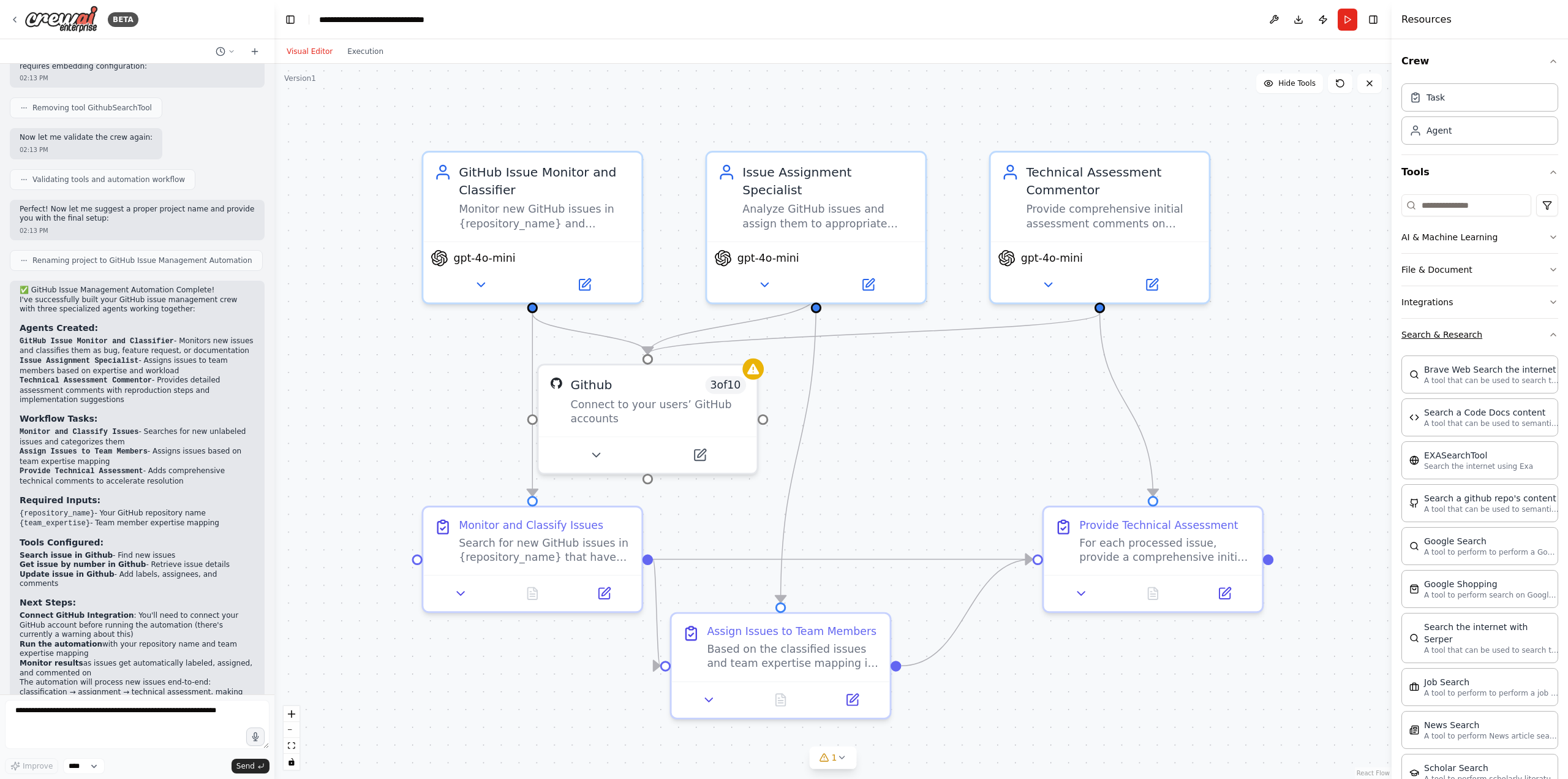
click at [782, 328] on button "Search & Research" at bounding box center [1479, 334] width 156 height 32
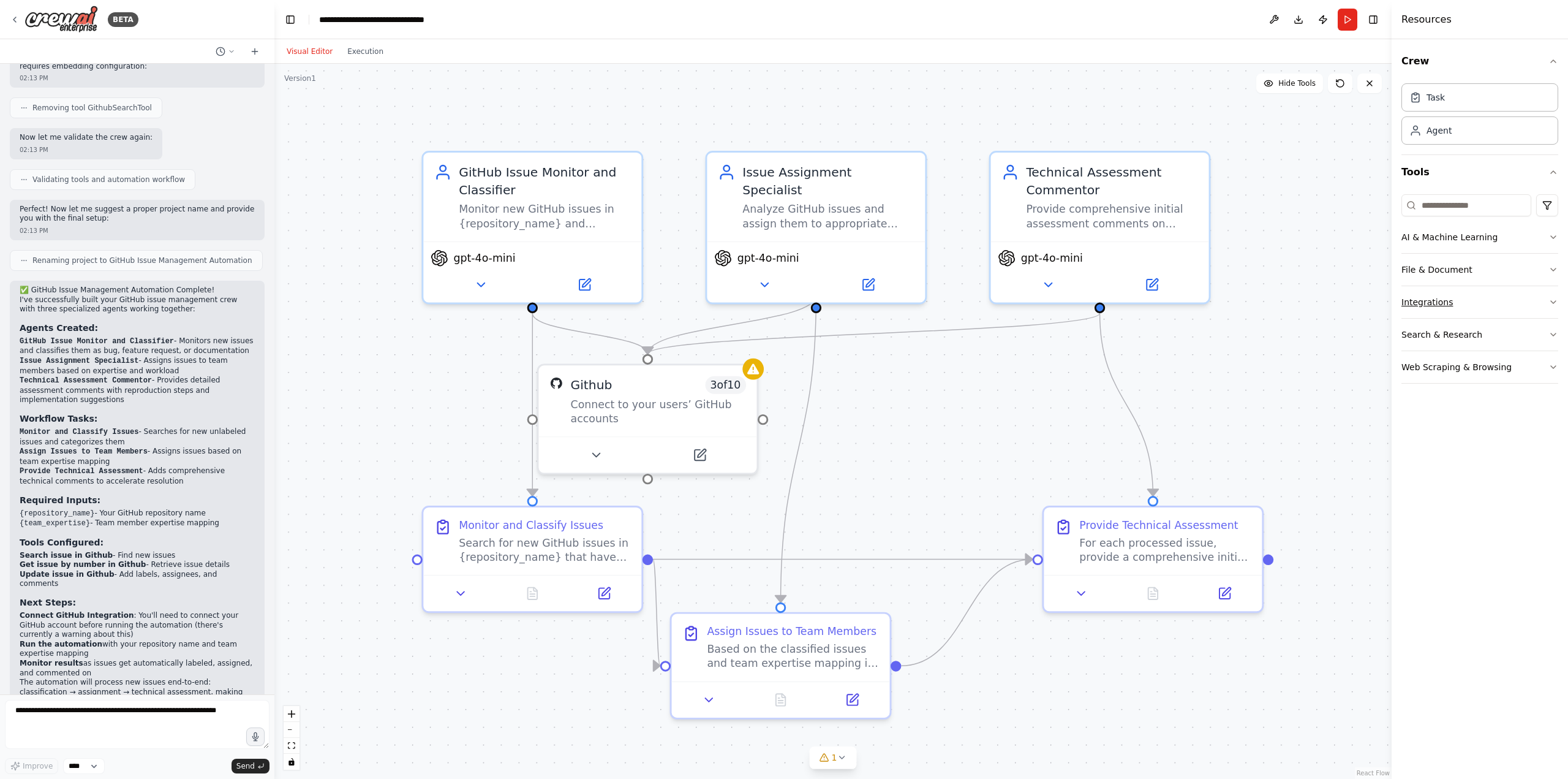
click at [782, 301] on button "Integrations" at bounding box center [1479, 302] width 156 height 32
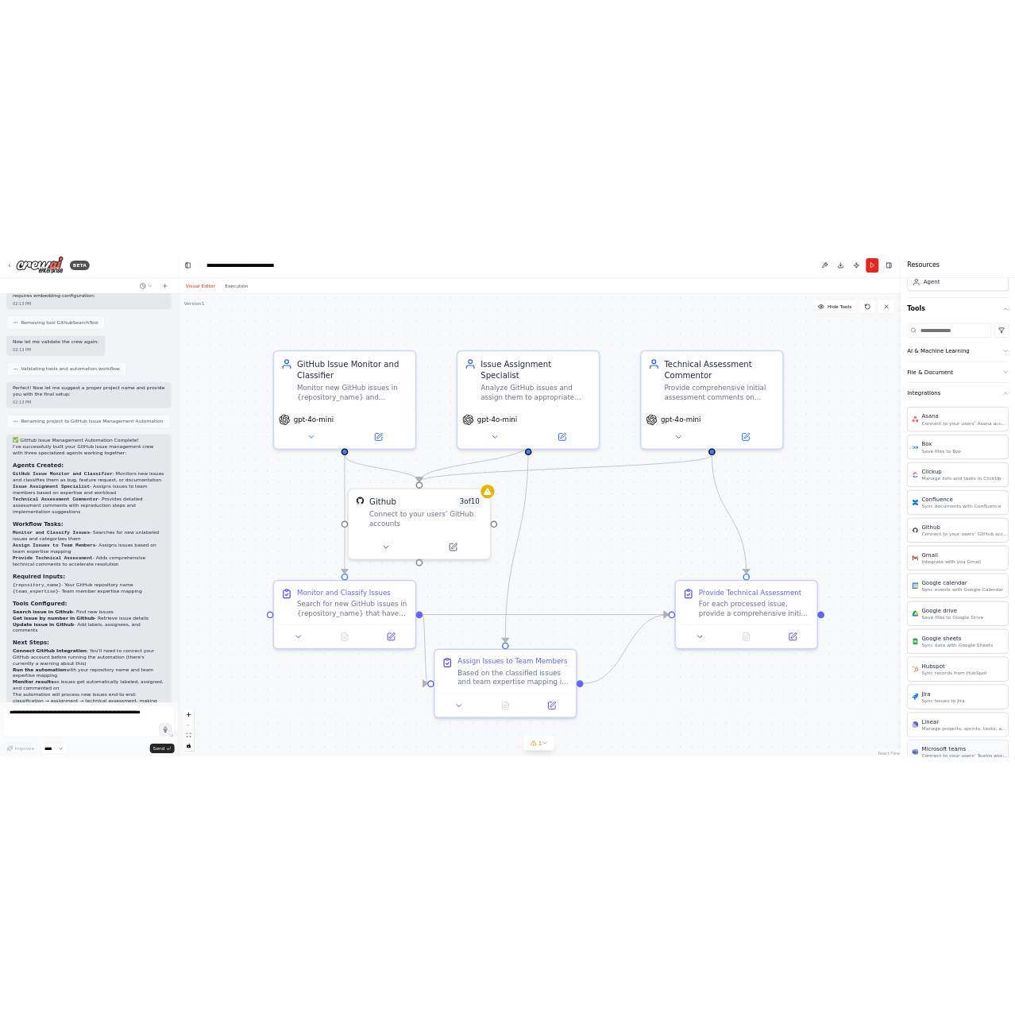
scroll to position [0, 0]
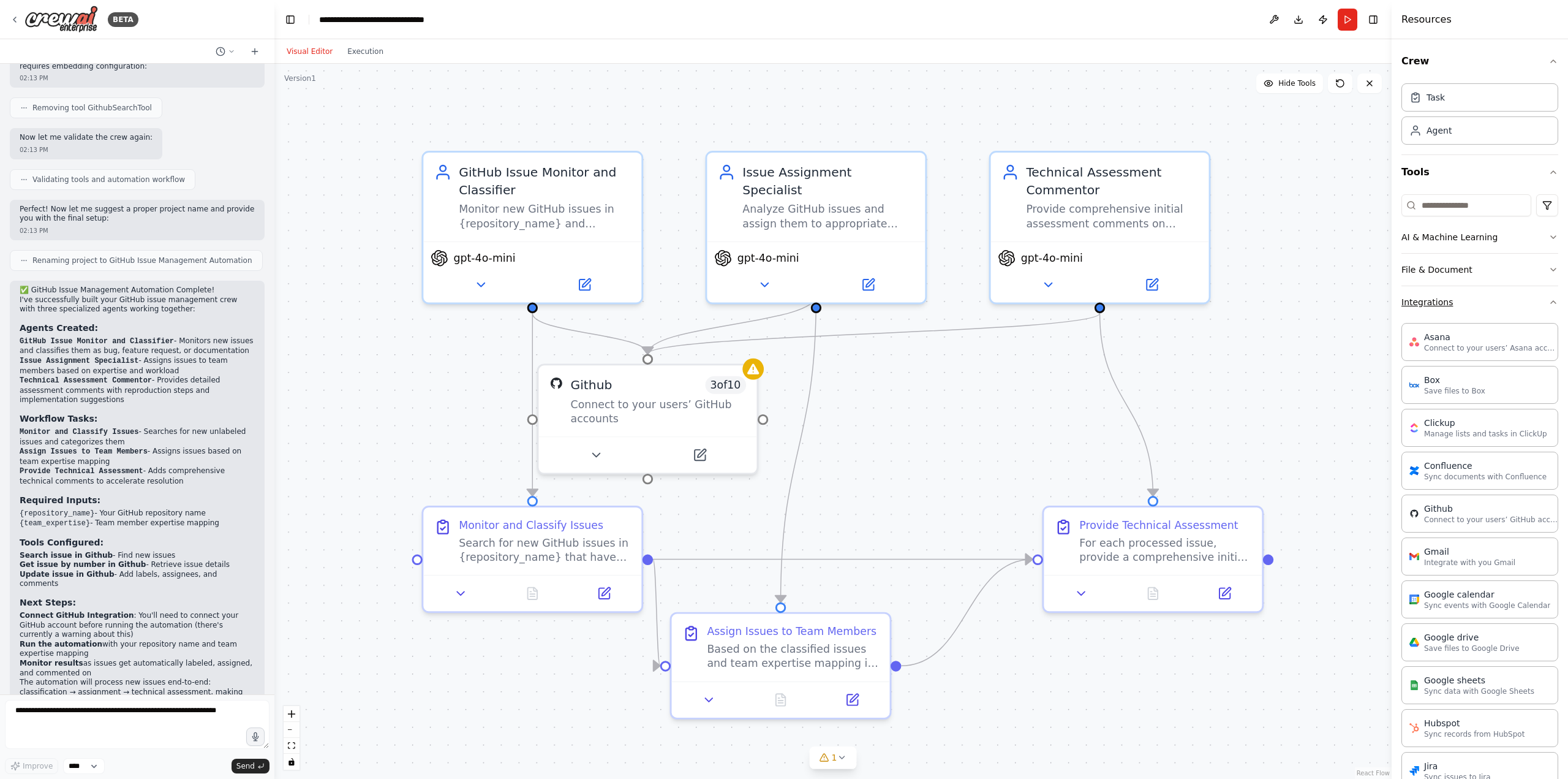
click at [782, 312] on button "Integrations" at bounding box center [1479, 302] width 156 height 32
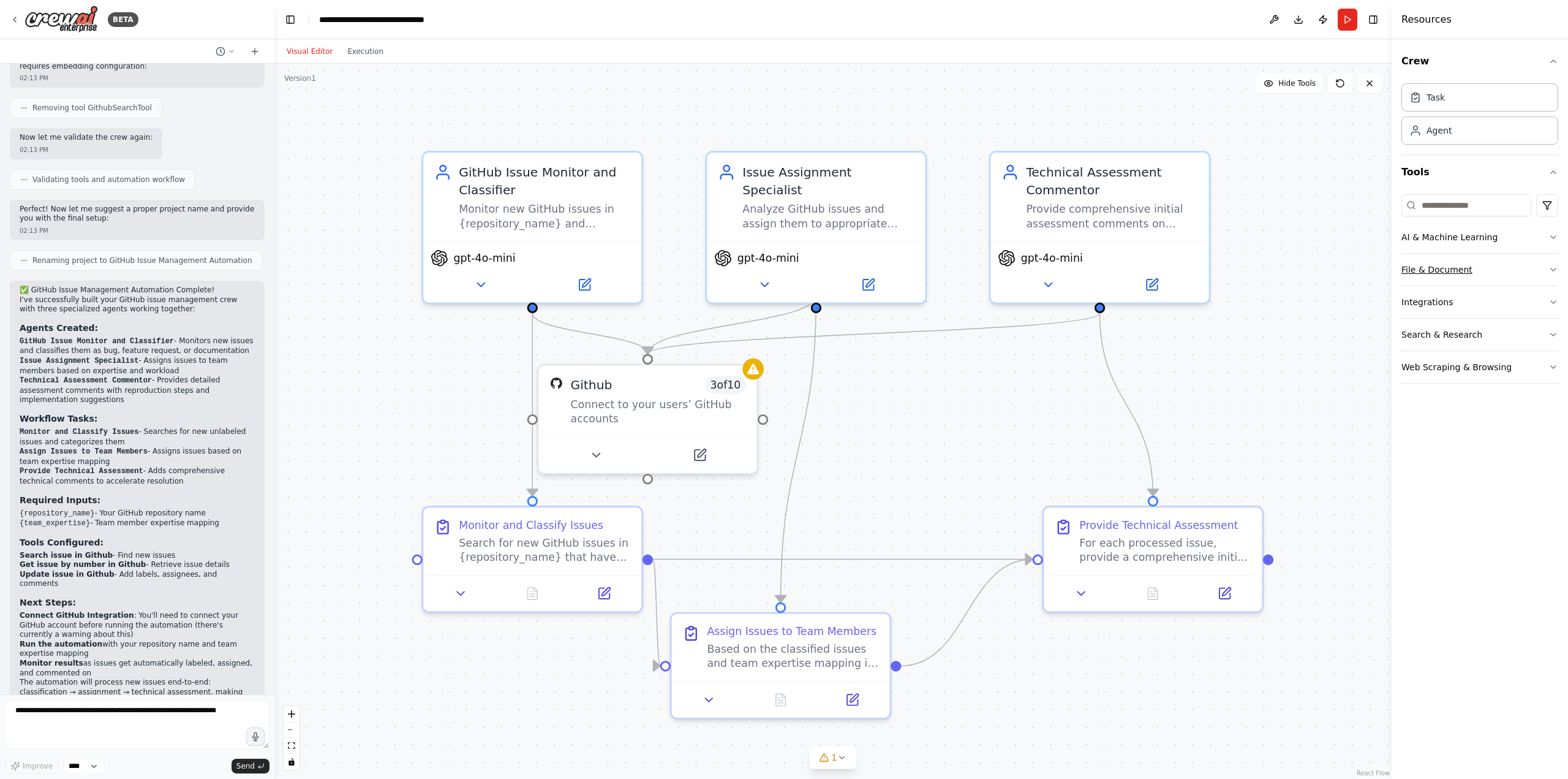
click at [782, 272] on button "File & Document" at bounding box center [1479, 269] width 156 height 32
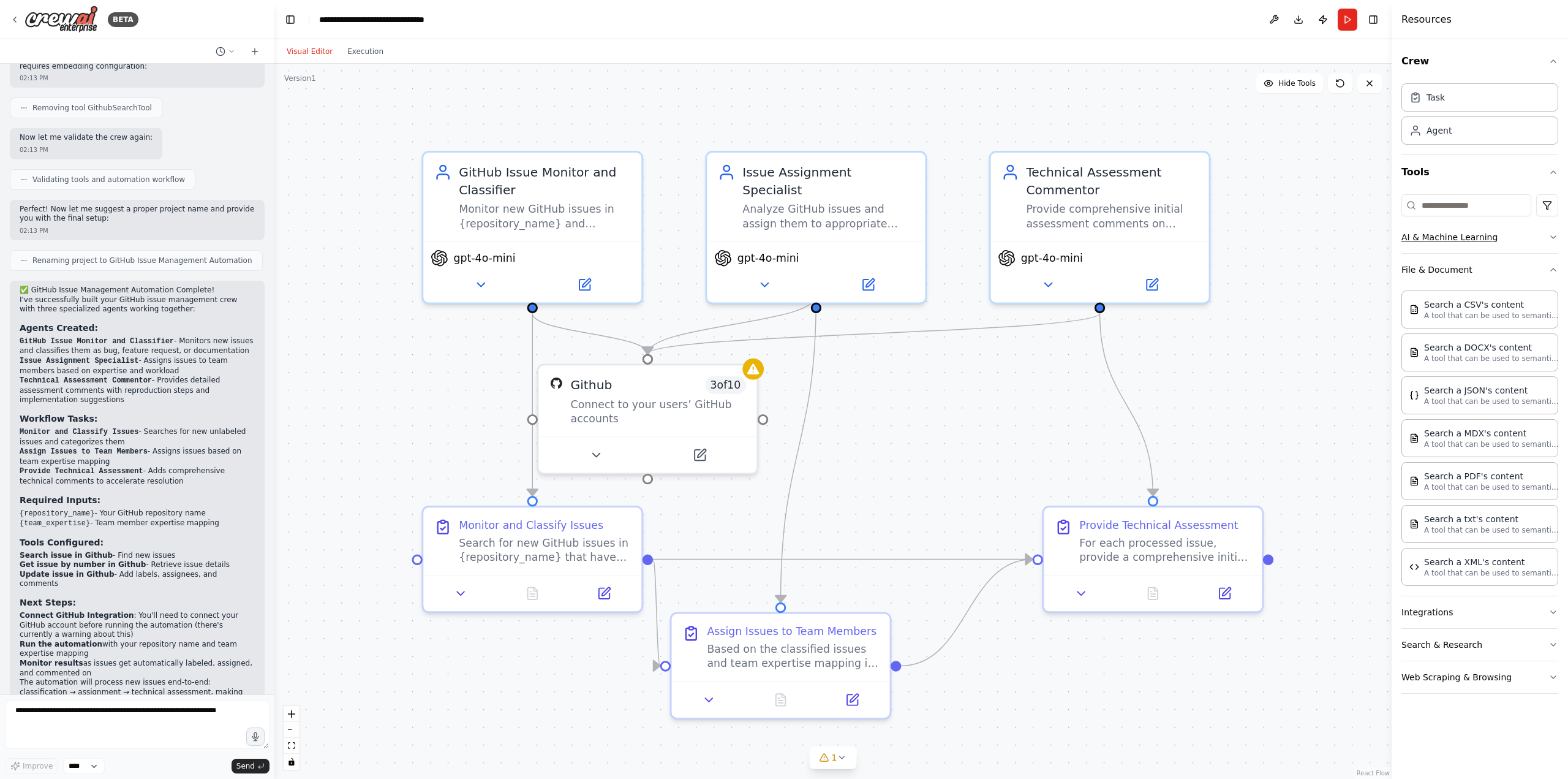
click at [782, 240] on button "AI & Machine Learning" at bounding box center [1479, 237] width 156 height 32
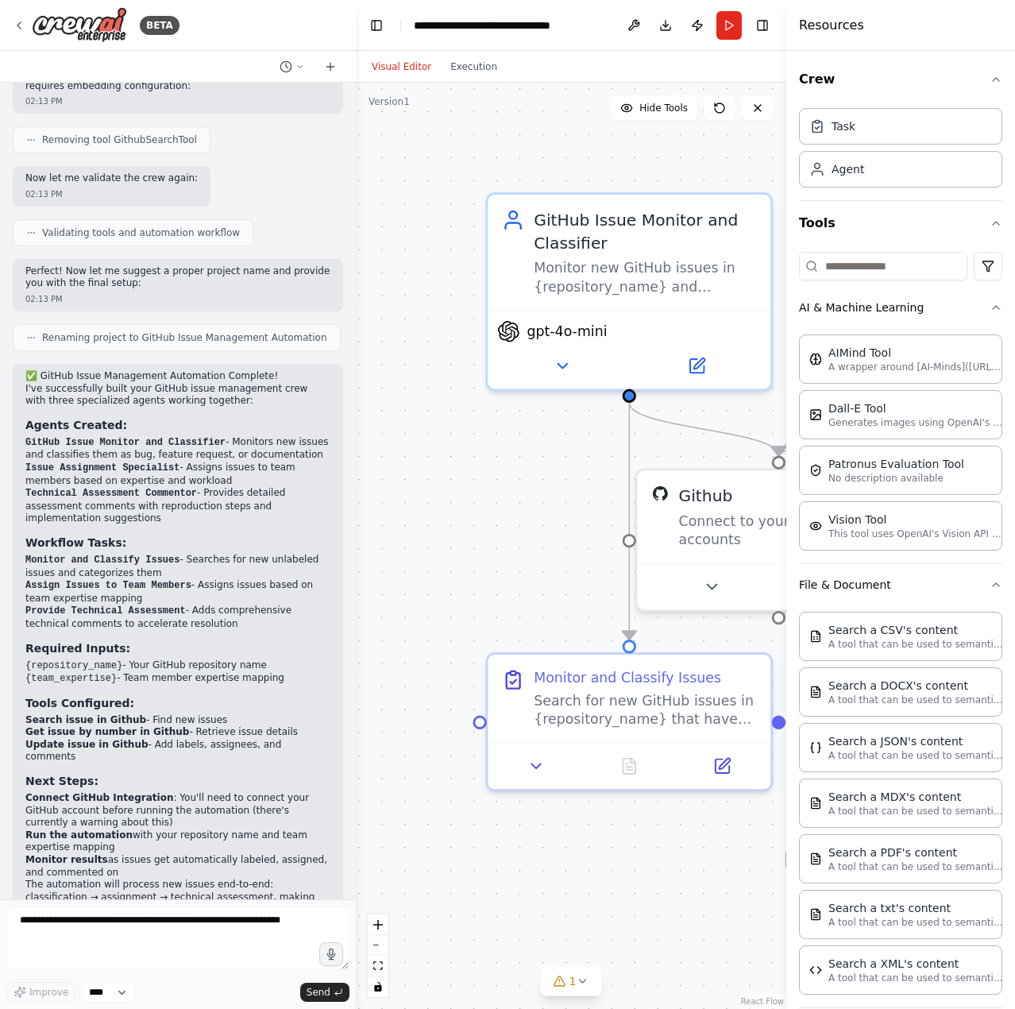
drag, startPoint x: 525, startPoint y: 501, endPoint x: 404, endPoint y: 493, distance: 121.8
click at [405, 493] on div ".deletable-edge-delete-btn { width: 20px; height: 20px; border: 0px solid #ffff…" at bounding box center [571, 546] width 431 height 926
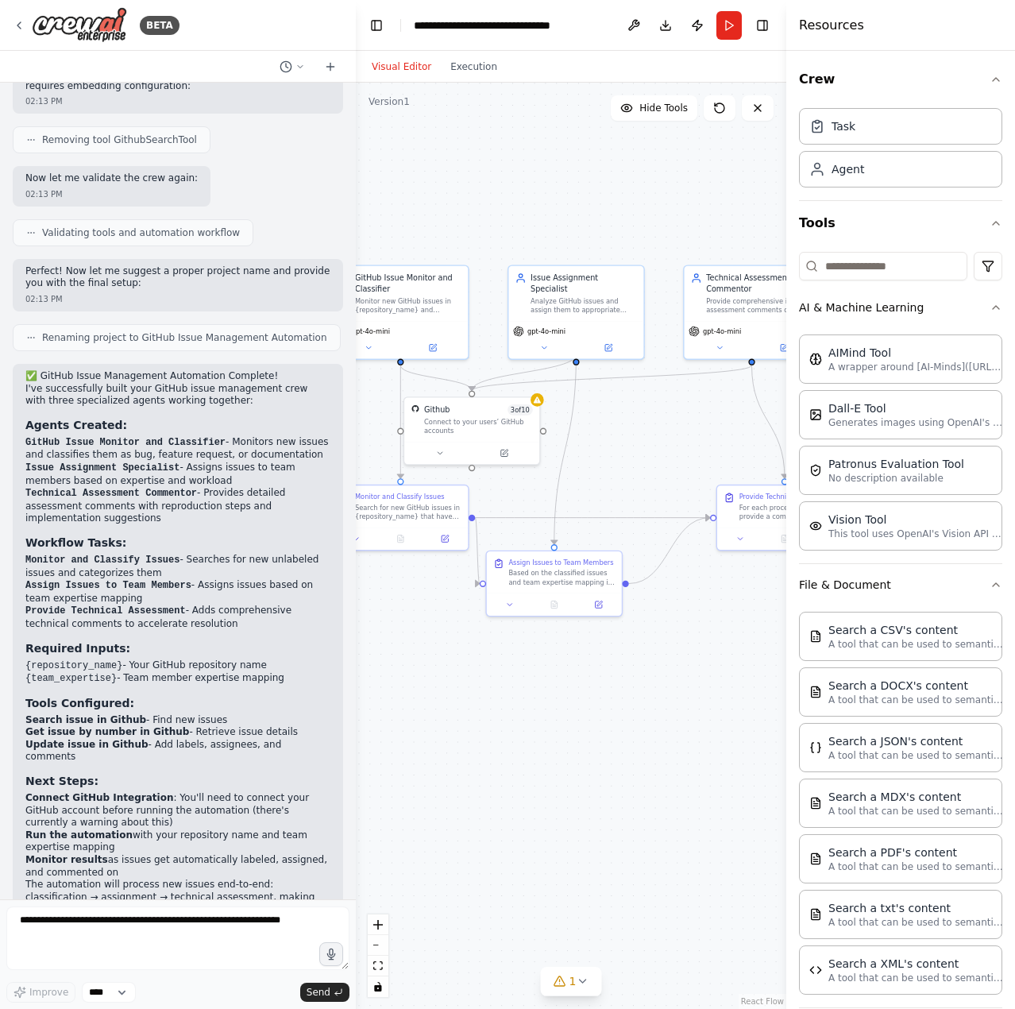
drag, startPoint x: 767, startPoint y: 547, endPoint x: 605, endPoint y: 458, distance: 185.6
click at [605, 458] on div ".deletable-edge-delete-btn { width: 20px; height: 20px; border: 0px solid #ffff…" at bounding box center [571, 546] width 431 height 926
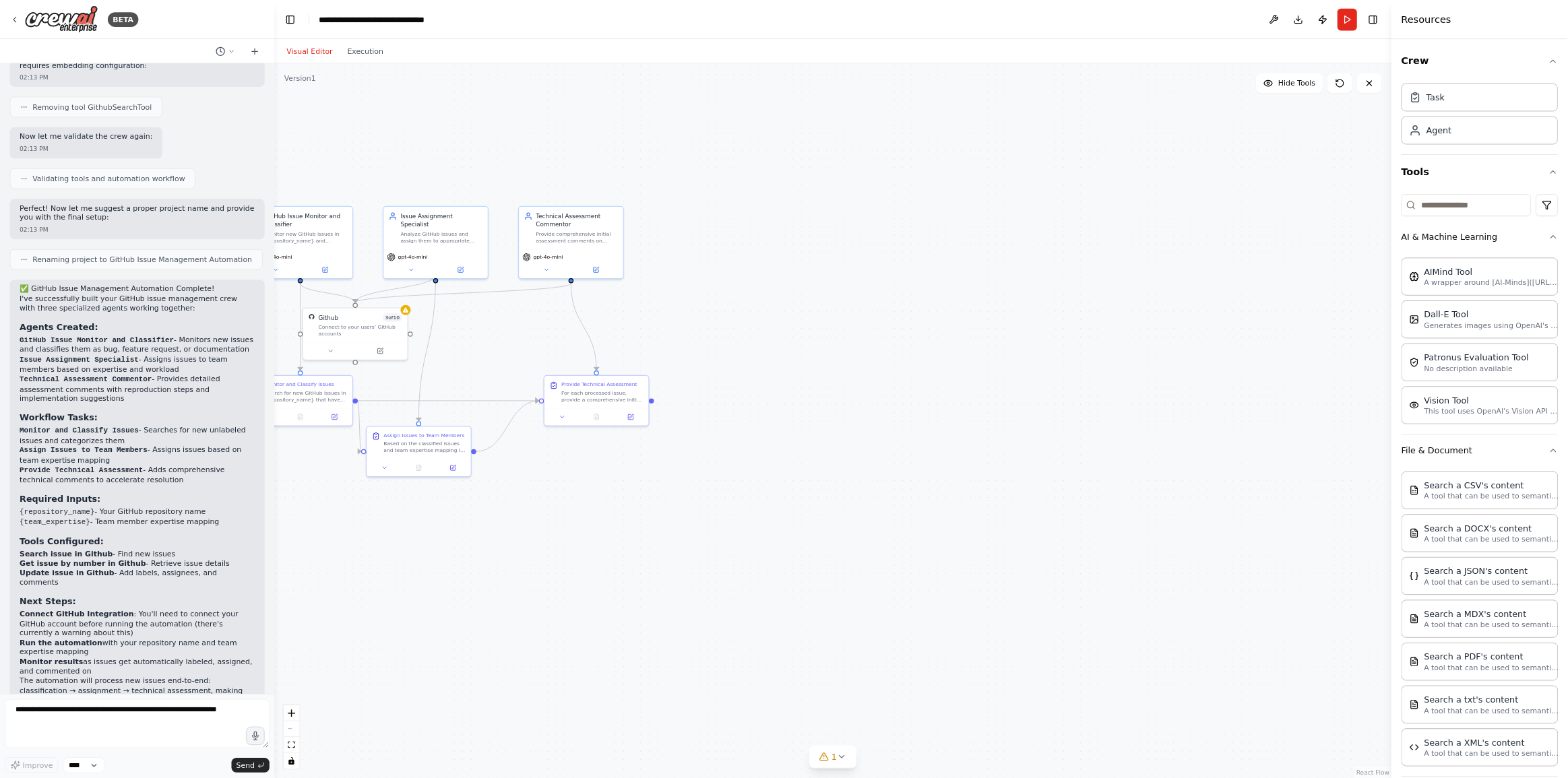
scroll to position [1250, 0]
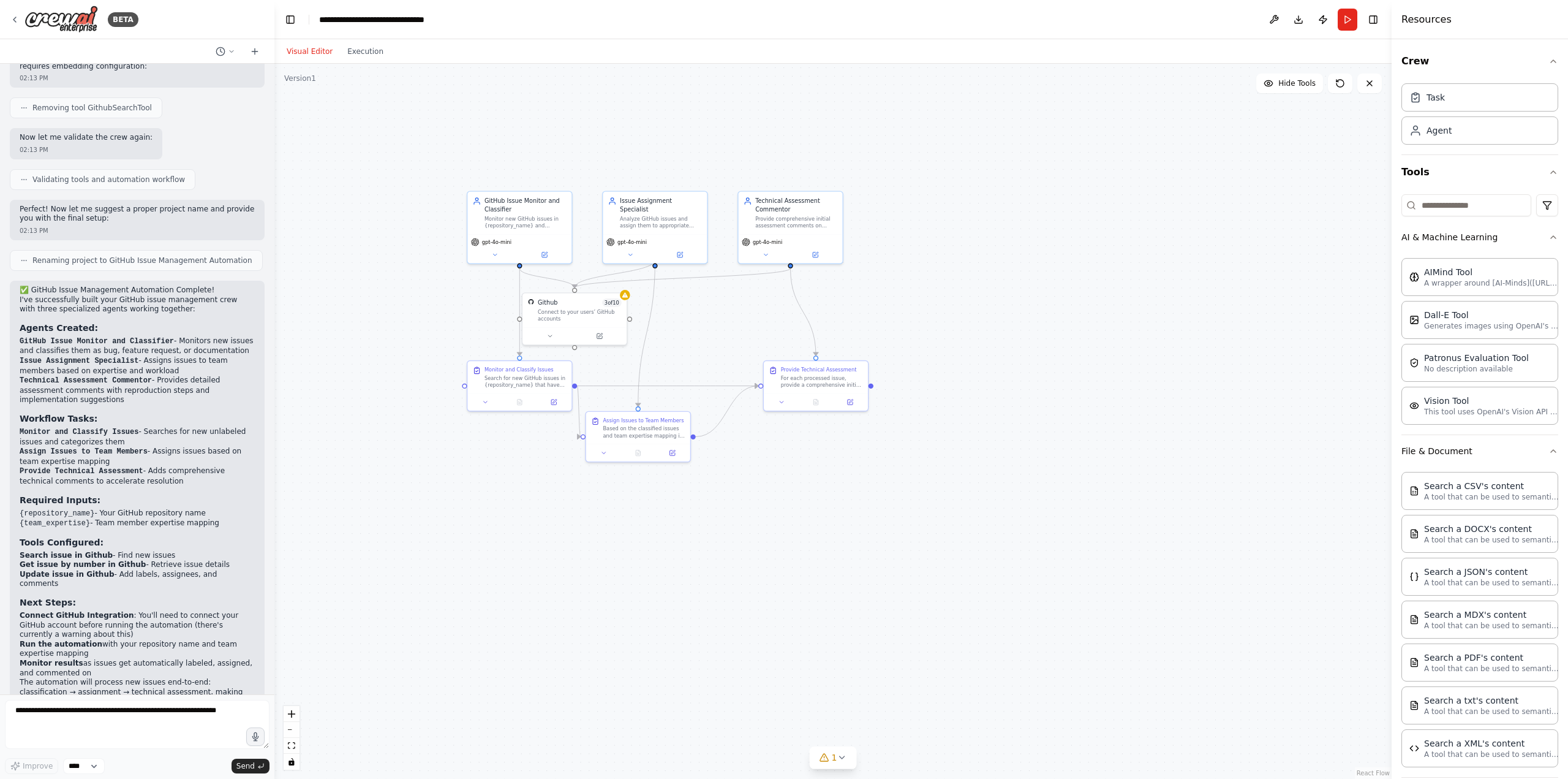
drag, startPoint x: 719, startPoint y: 302, endPoint x: 1059, endPoint y: 277, distance: 340.9
click at [782, 277] on div ".deletable-edge-delete-btn { width: 20px; height: 20px; border: 0px solid #ffff…" at bounding box center [833, 421] width 1117 height 715
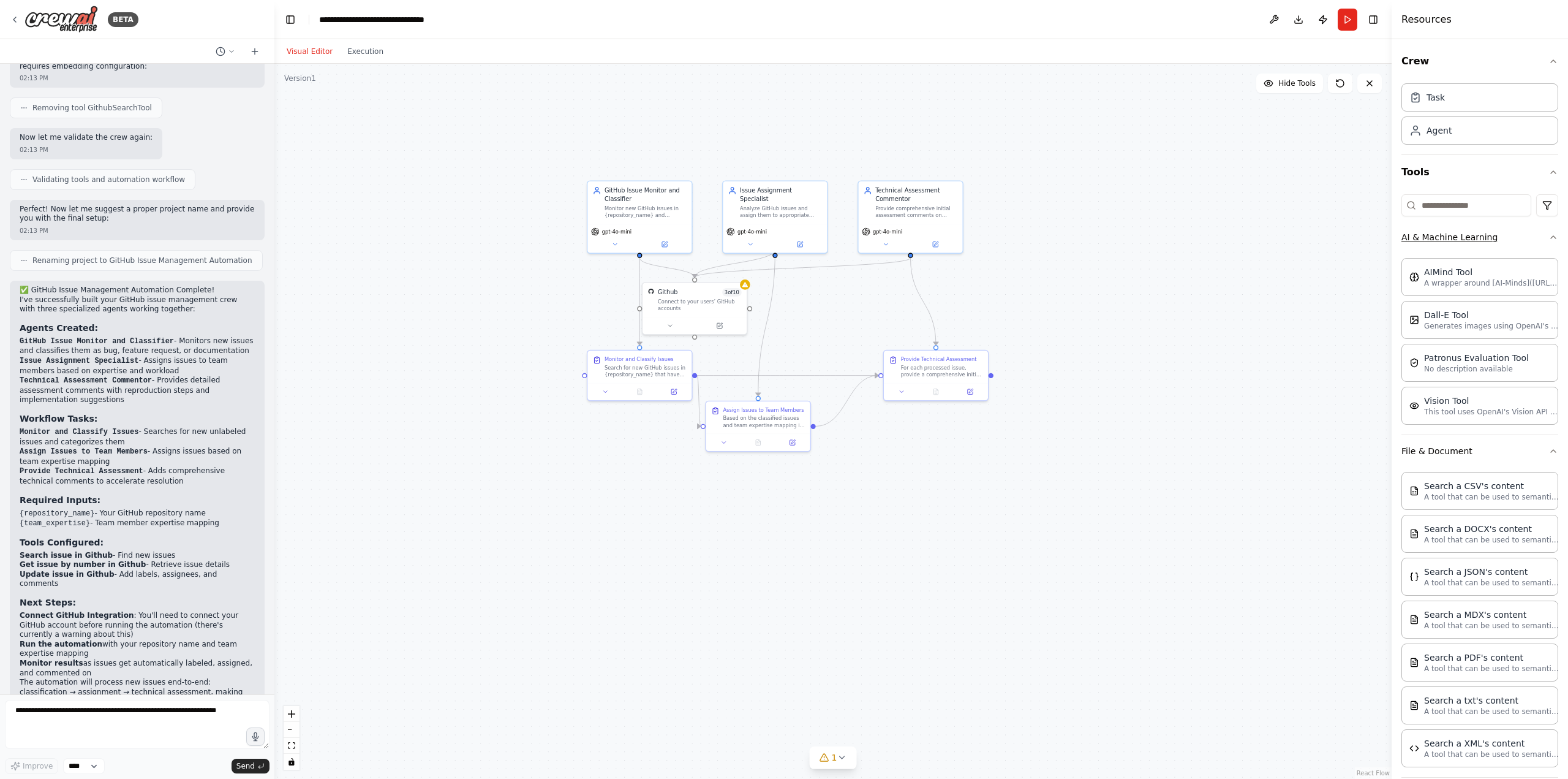
click at [782, 239] on icon "button" at bounding box center [1553, 237] width 10 height 10
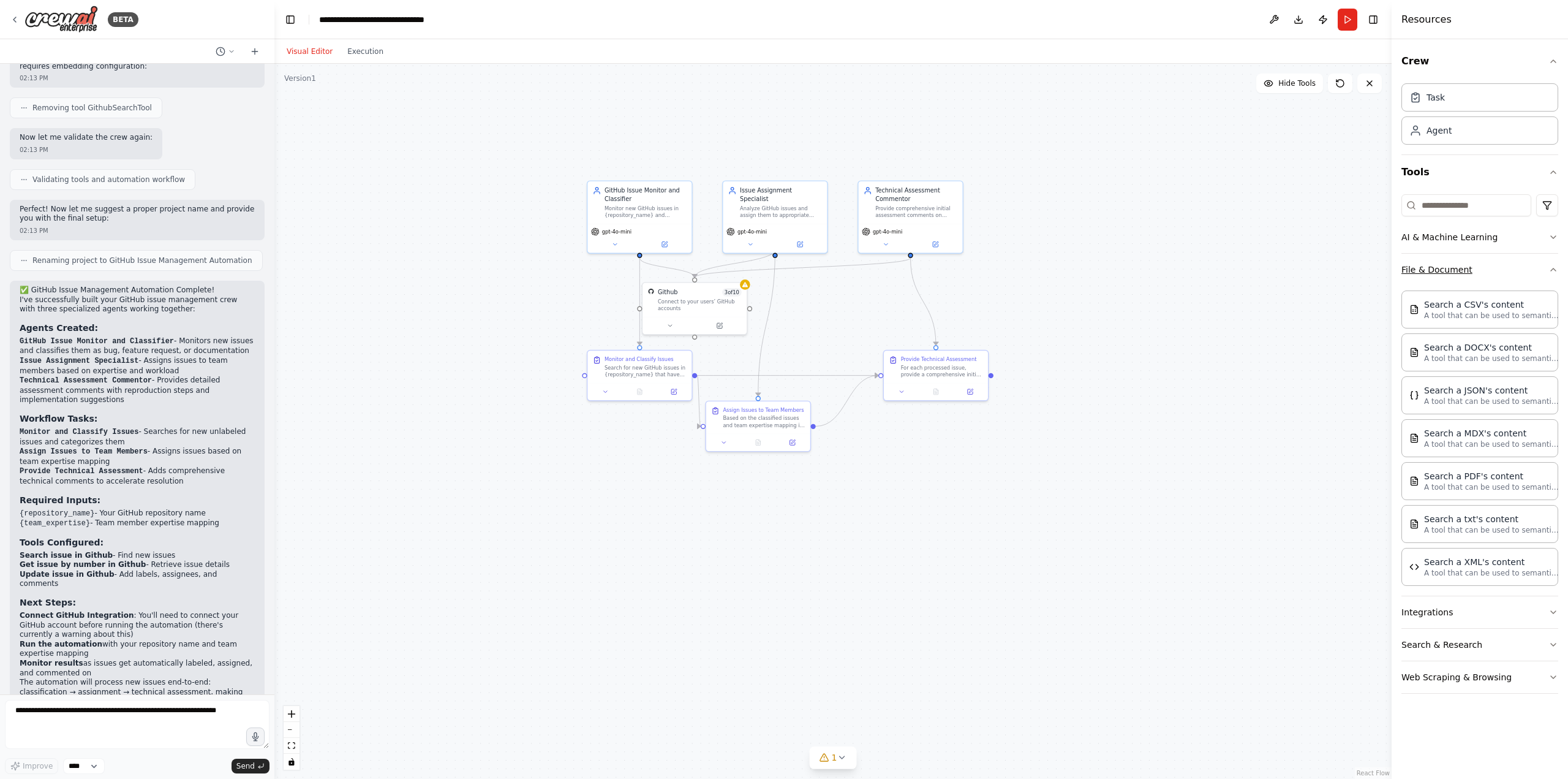
click at [782, 268] on icon "button" at bounding box center [1553, 269] width 10 height 10
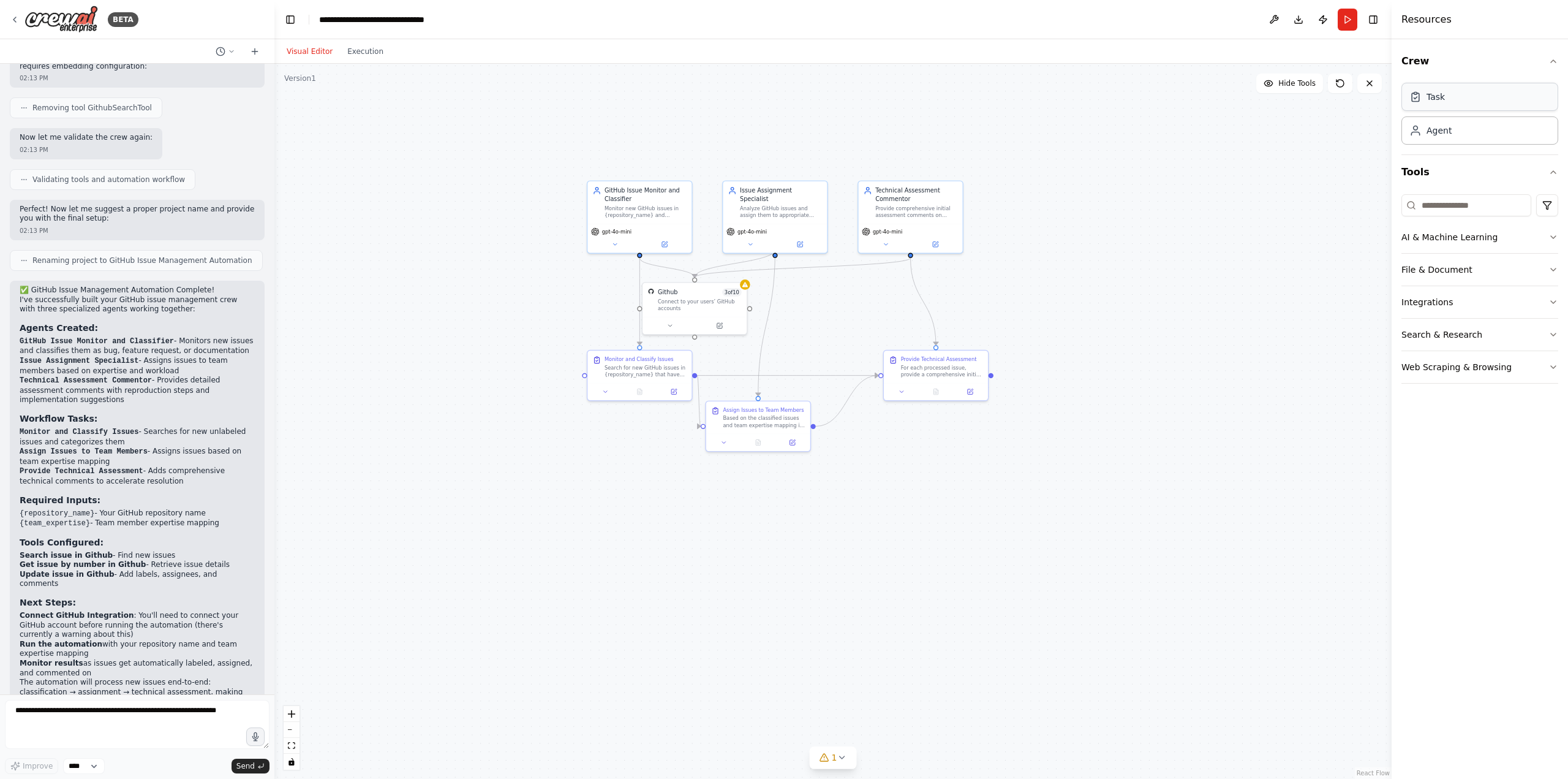
click at [782, 99] on div "Task" at bounding box center [1479, 96] width 156 height 29
click at [782, 258] on button at bounding box center [1088, 257] width 29 height 11
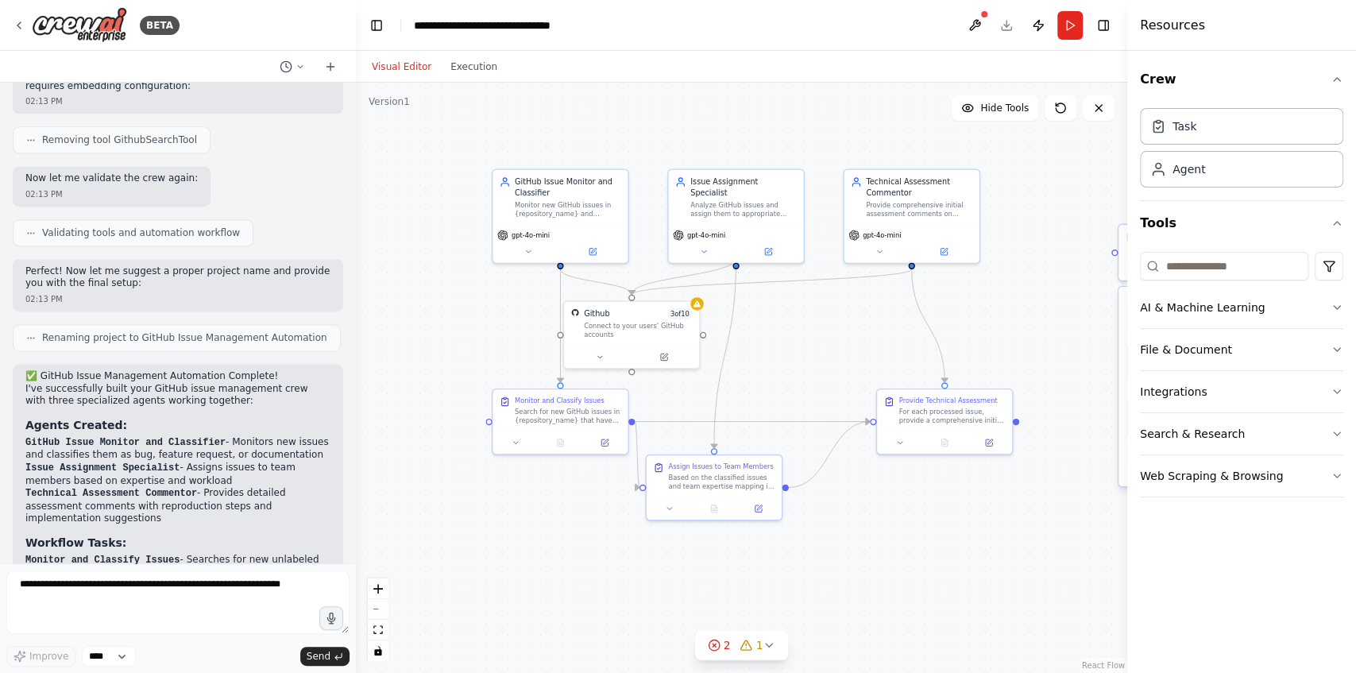
drag, startPoint x: 700, startPoint y: 530, endPoint x: 423, endPoint y: 464, distance: 285.0
click at [416, 466] on div ".deletable-edge-delete-btn { width: 20px; height: 20px; border: 0px solid #ffff…" at bounding box center [741, 378] width 771 height 590
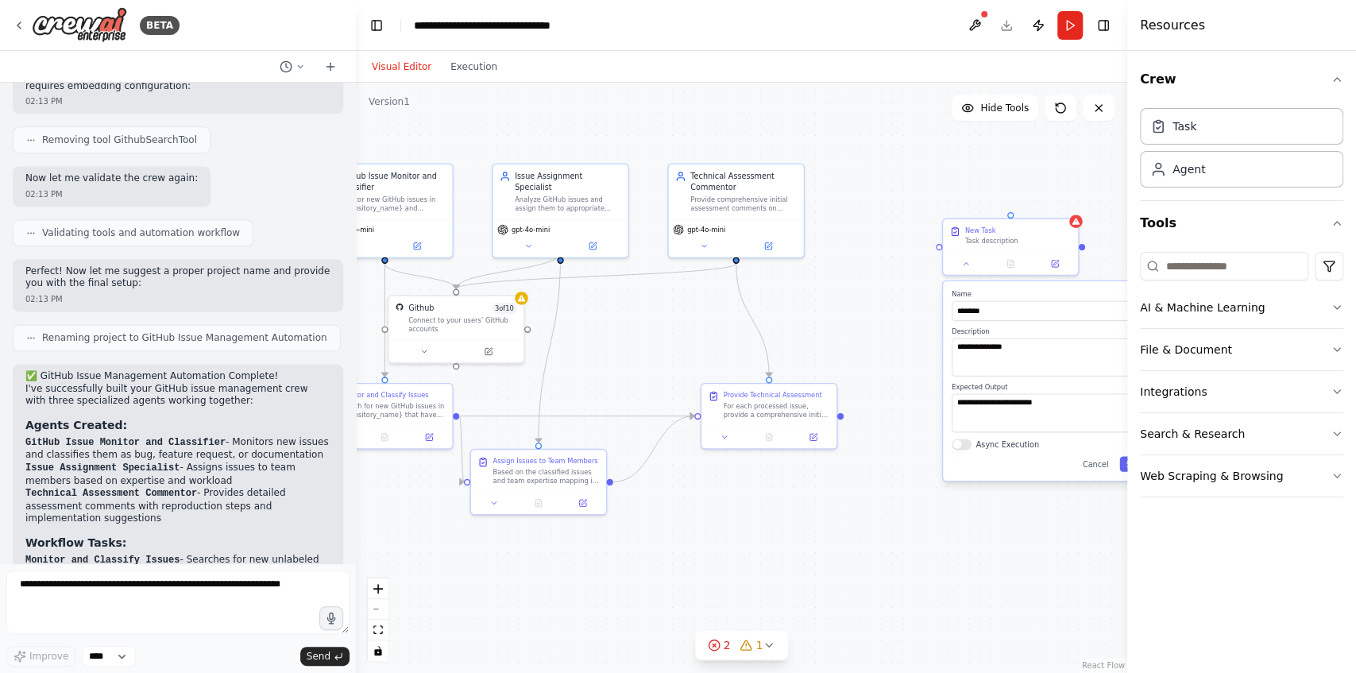
drag, startPoint x: 1042, startPoint y: 311, endPoint x: 867, endPoint y: 302, distance: 175.8
click at [868, 302] on div ".deletable-edge-delete-btn { width: 20px; height: 20px; border: 0px solid #ffff…" at bounding box center [741, 378] width 771 height 590
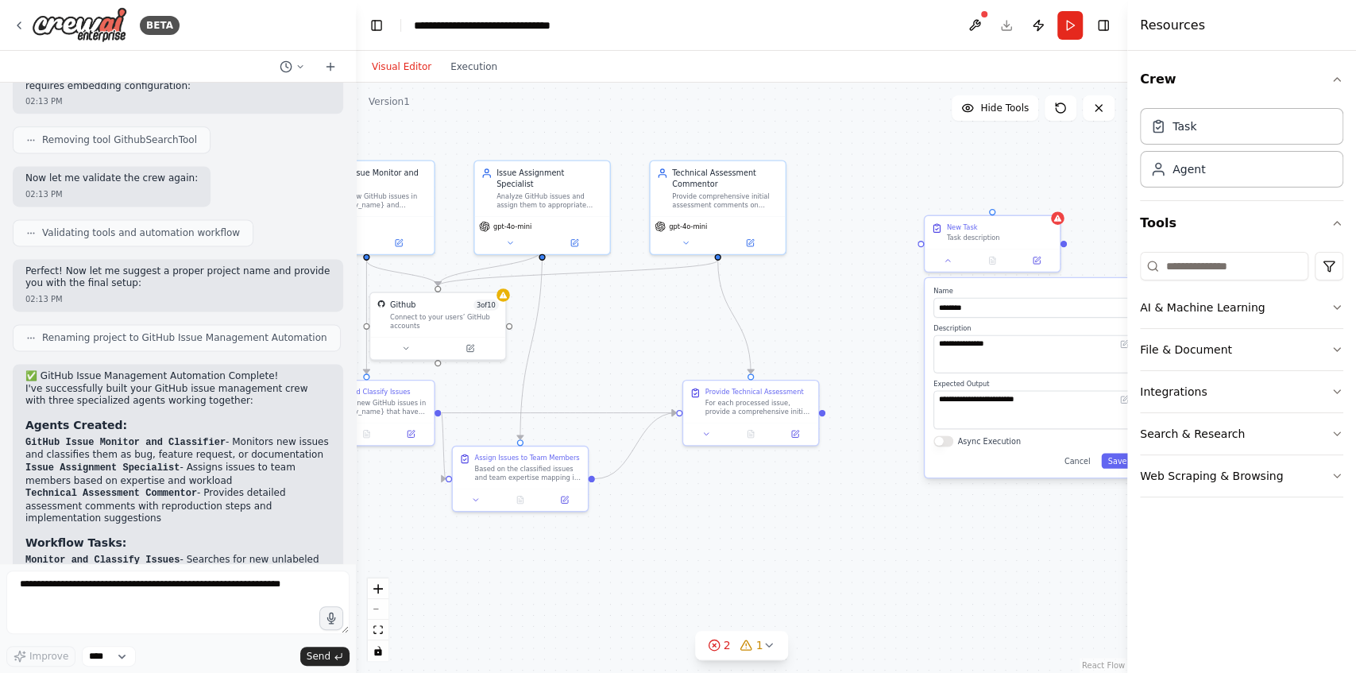
click at [1014, 460] on button "Cancel" at bounding box center [1076, 460] width 39 height 15
click at [1014, 200] on icon at bounding box center [1047, 199] width 6 height 9
click at [1002, 203] on button "Confirm" at bounding box center [1002, 199] width 56 height 19
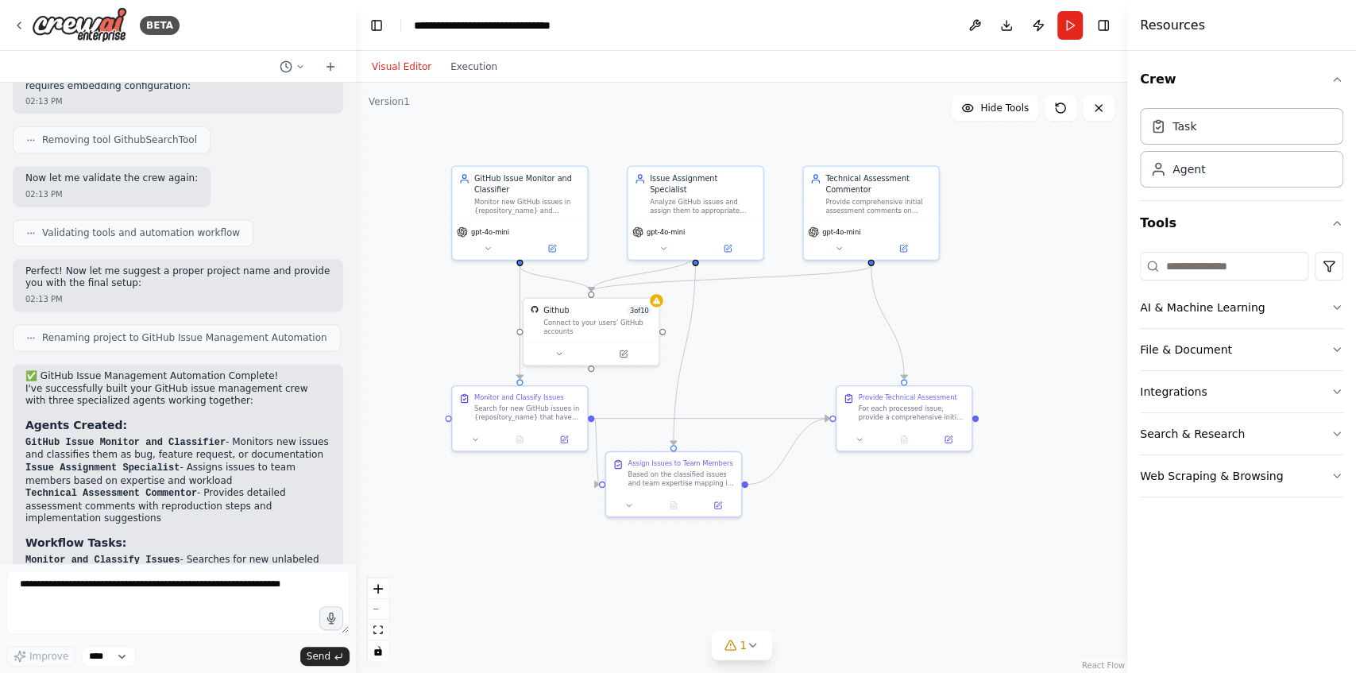
drag, startPoint x: 860, startPoint y: 288, endPoint x: 1015, endPoint y: 294, distance: 155.8
click at [1014, 294] on div ".deletable-edge-delete-btn { width: 20px; height: 20px; border: 0px solid #ffff…" at bounding box center [741, 378] width 771 height 590
click at [1014, 346] on button at bounding box center [1026, 342] width 37 height 14
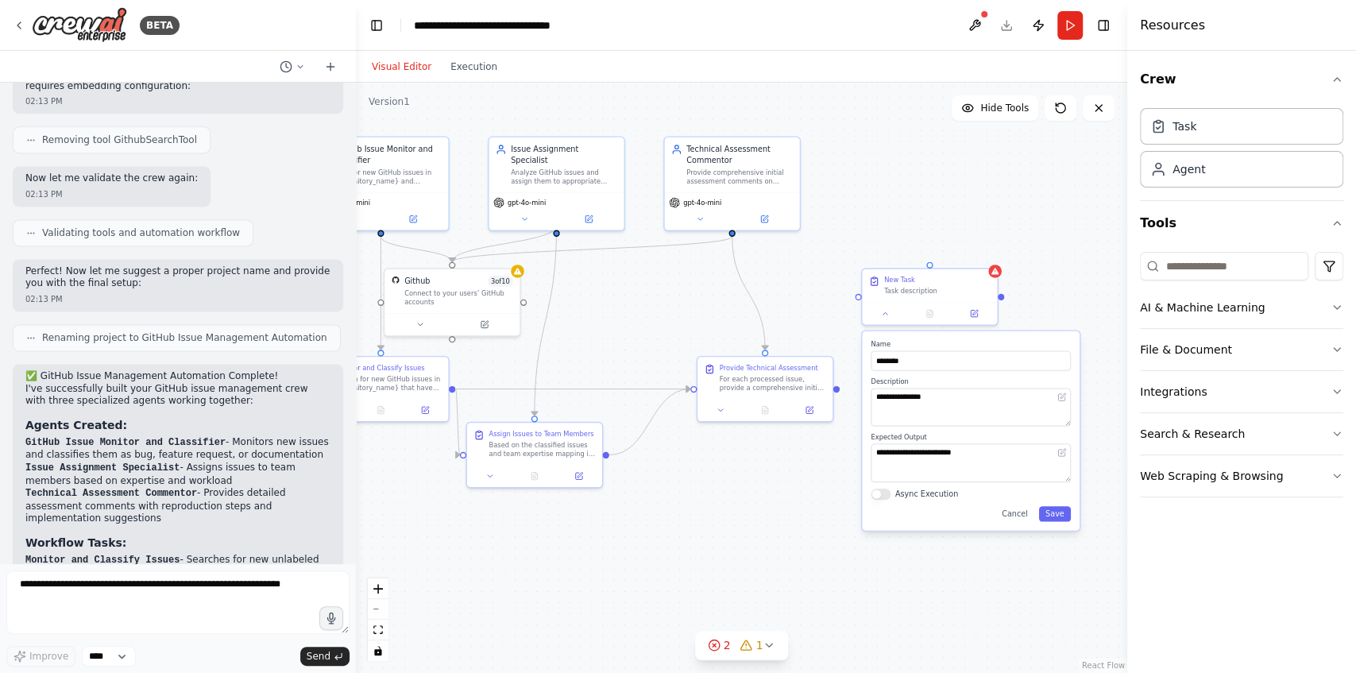
drag, startPoint x: 929, startPoint y: 528, endPoint x: 786, endPoint y: 489, distance: 148.8
click at [780, 493] on div ".deletable-edge-delete-btn { width: 20px; height: 20px; border: 0px solid #ffff…" at bounding box center [741, 378] width 771 height 590
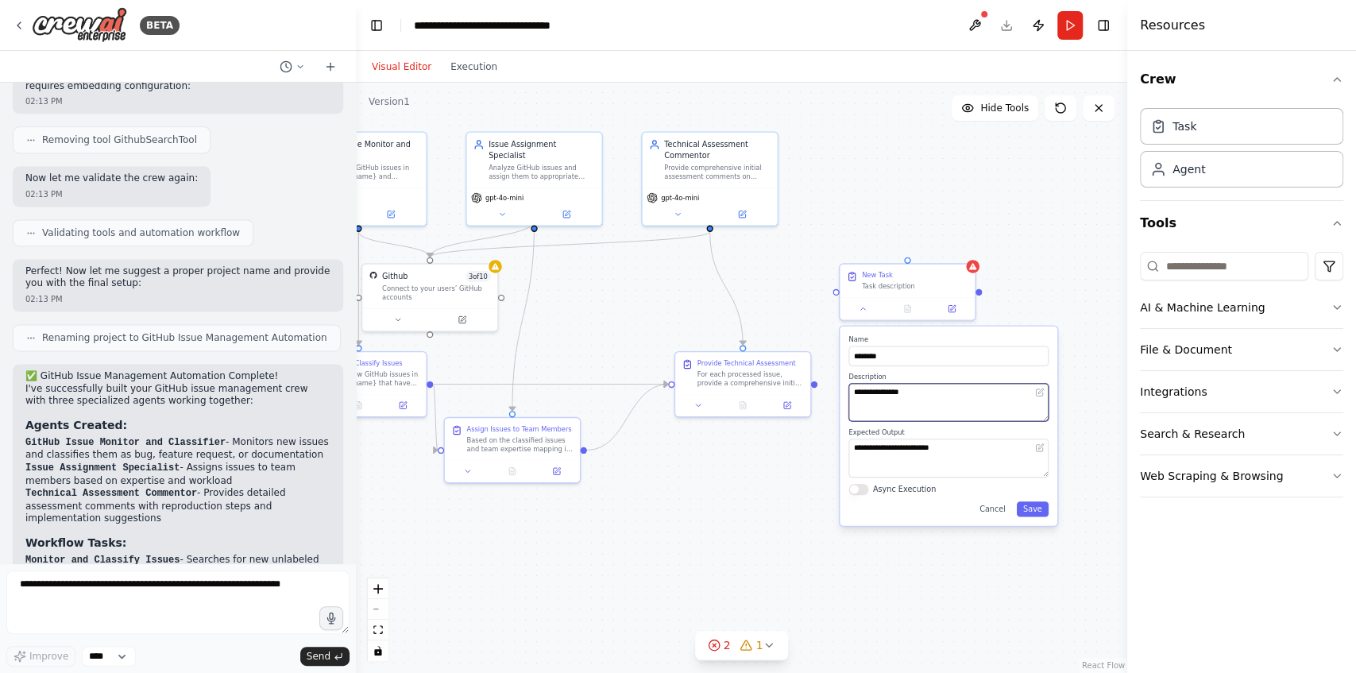
click at [899, 400] on textarea "**********" at bounding box center [948, 403] width 200 height 38
click at [890, 448] on textarea "**********" at bounding box center [948, 458] width 200 height 38
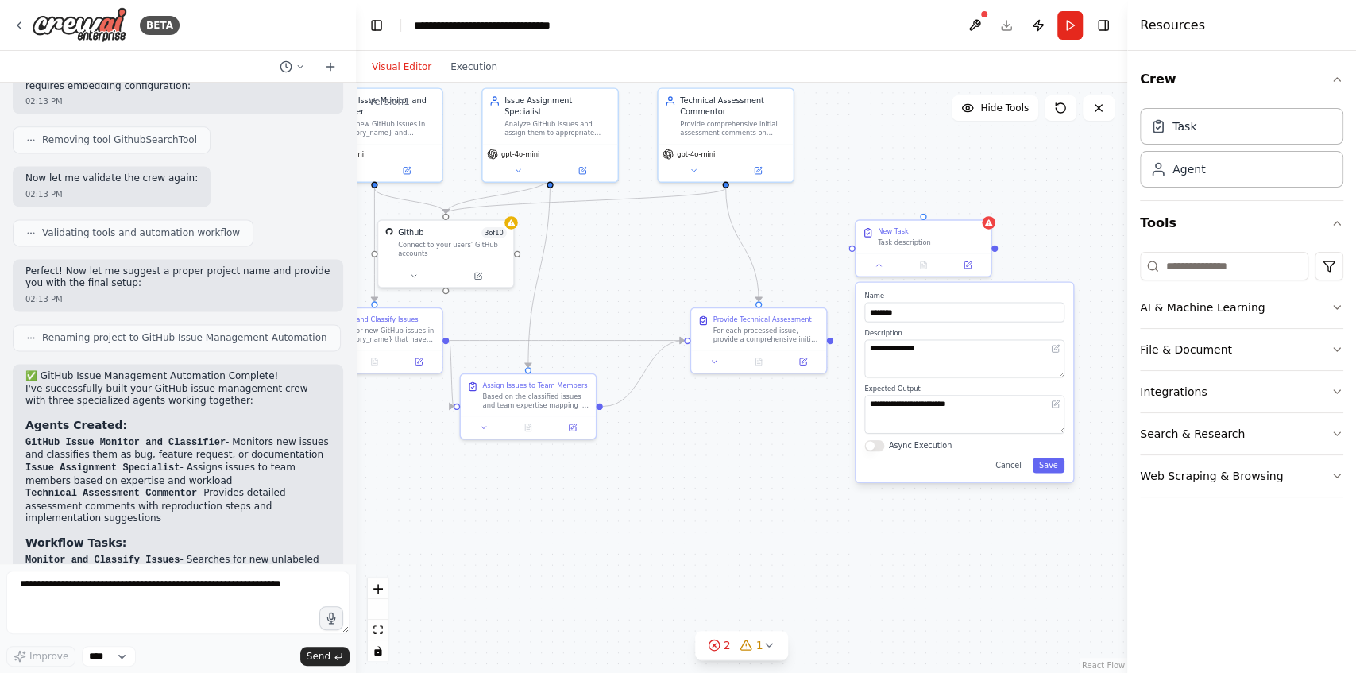
drag, startPoint x: 817, startPoint y: 385, endPoint x: 832, endPoint y: 349, distance: 39.2
click at [831, 347] on div ".deletable-edge-delete-btn { width: 20px; height: 20px; border: 0px solid #ffff…" at bounding box center [741, 378] width 771 height 590
drag, startPoint x: 826, startPoint y: 345, endPoint x: 850, endPoint y: 253, distance: 94.4
click at [782, 253] on div "GitHub Issue Monitor and Classifier Monitor new GitHub issues in {repository_na…" at bounding box center [515, 242] width 533 height 408
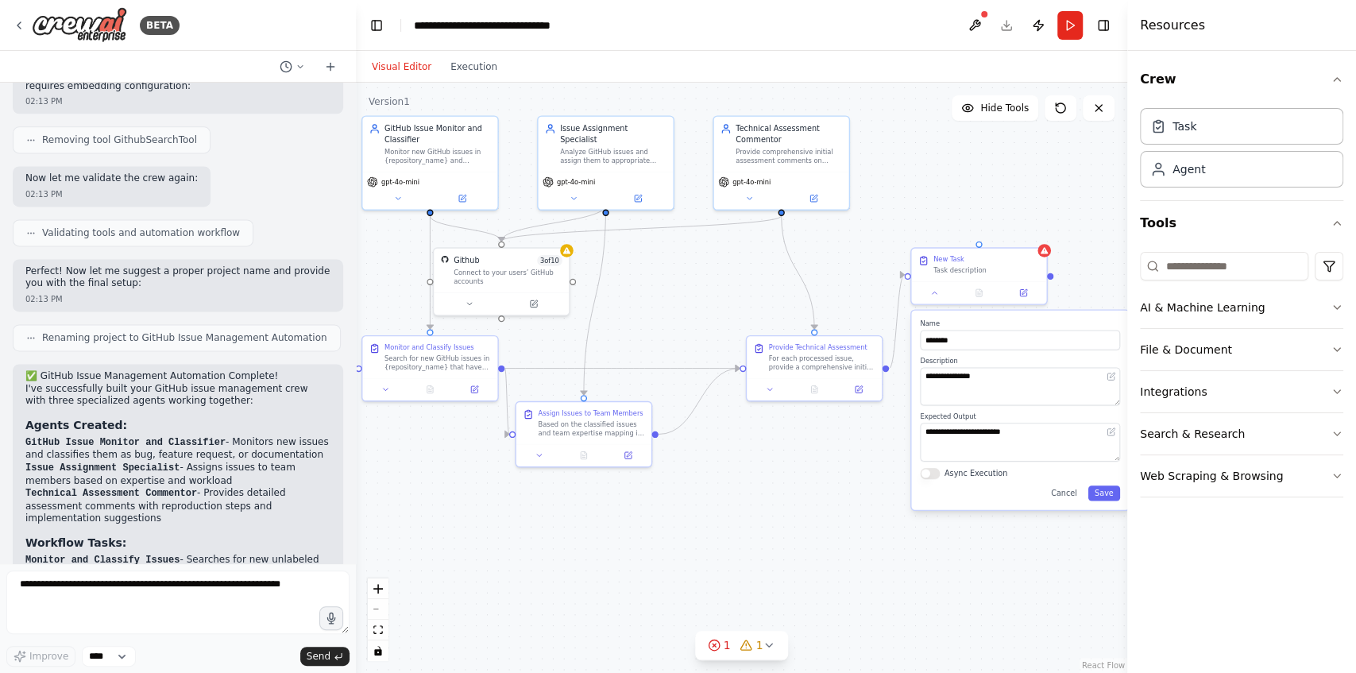
drag, startPoint x: 632, startPoint y: 248, endPoint x: 633, endPoint y: 272, distance: 23.9
click at [633, 272] on div ".deletable-edge-delete-btn { width: 20px; height: 20px; border: 0px solid #ffff…" at bounding box center [741, 378] width 771 height 590
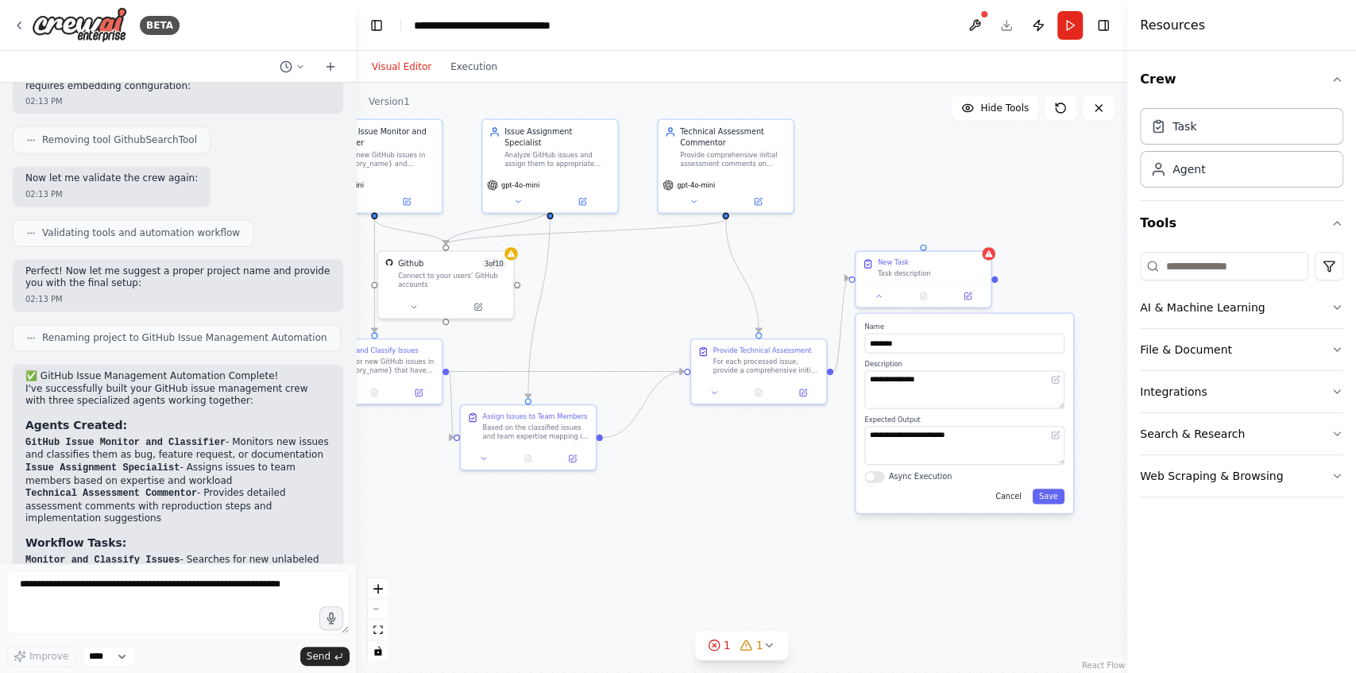
click at [1013, 498] on button "Cancel" at bounding box center [1008, 496] width 39 height 15
click at [1014, 303] on button "AI & Machine Learning" at bounding box center [1241, 307] width 203 height 41
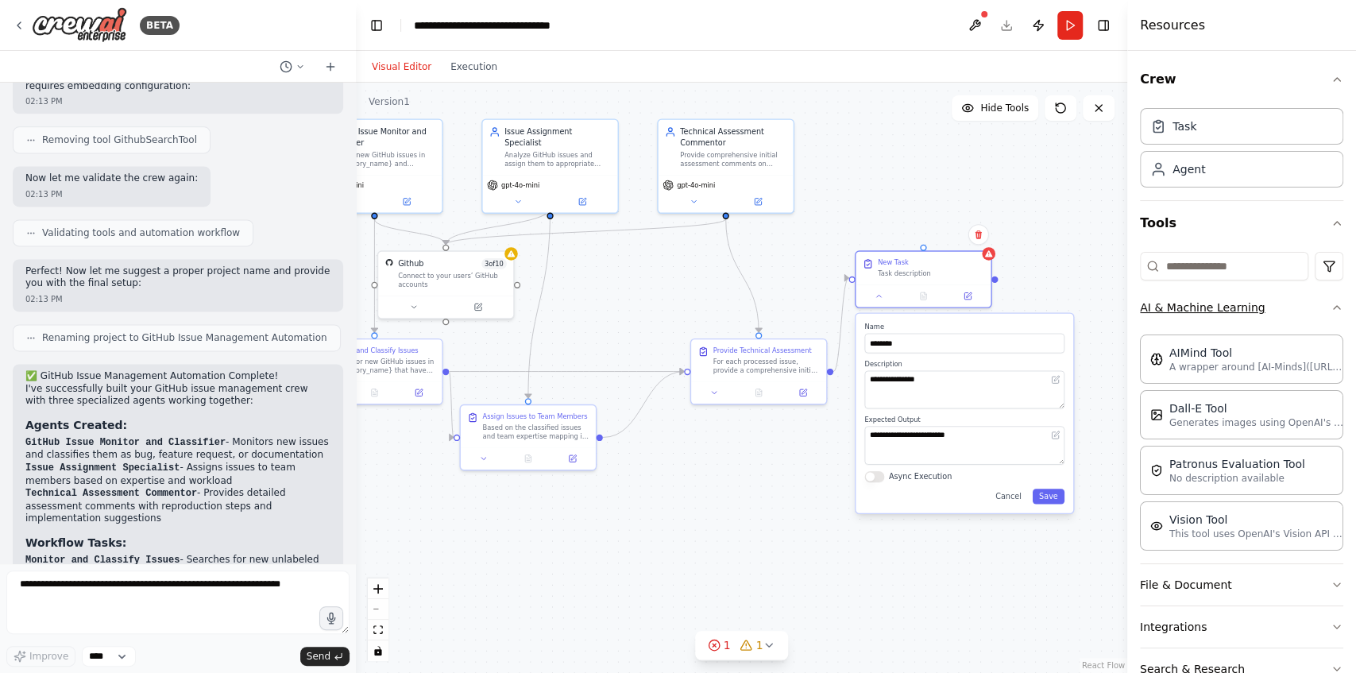
scroll to position [79, 0]
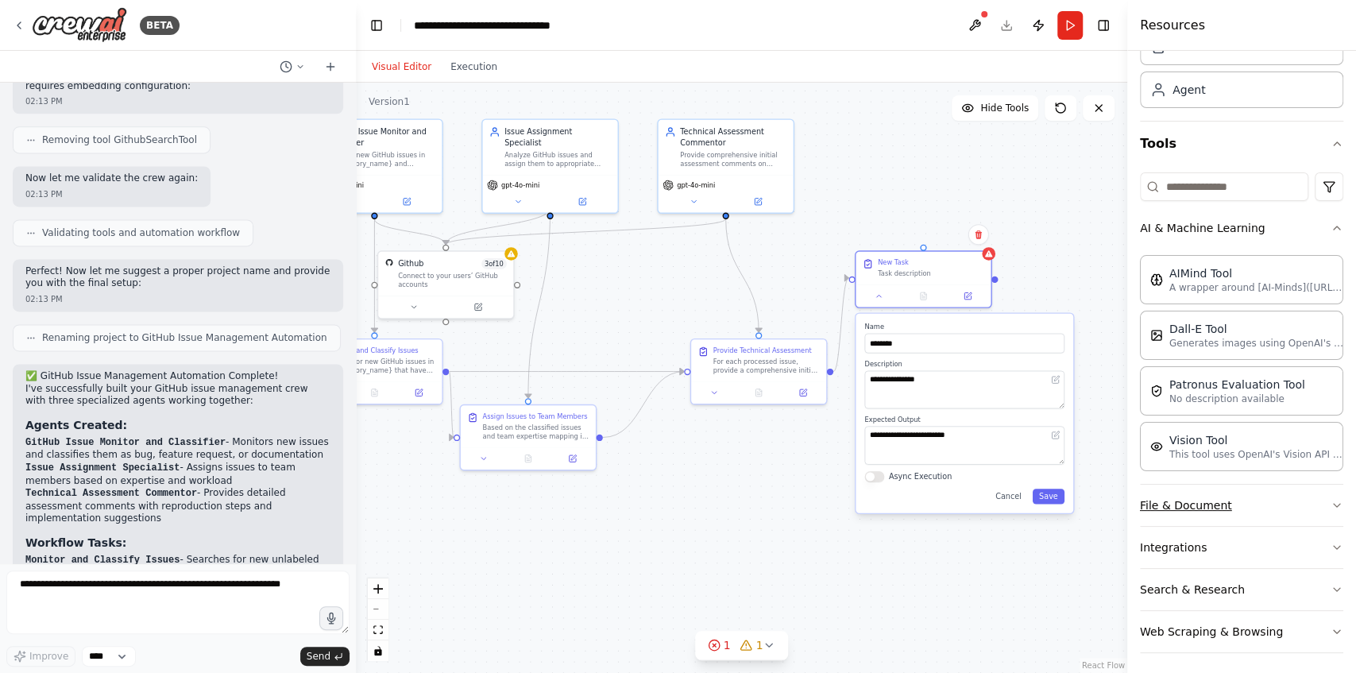
click at [1014, 506] on button "File & Document" at bounding box center [1241, 505] width 203 height 41
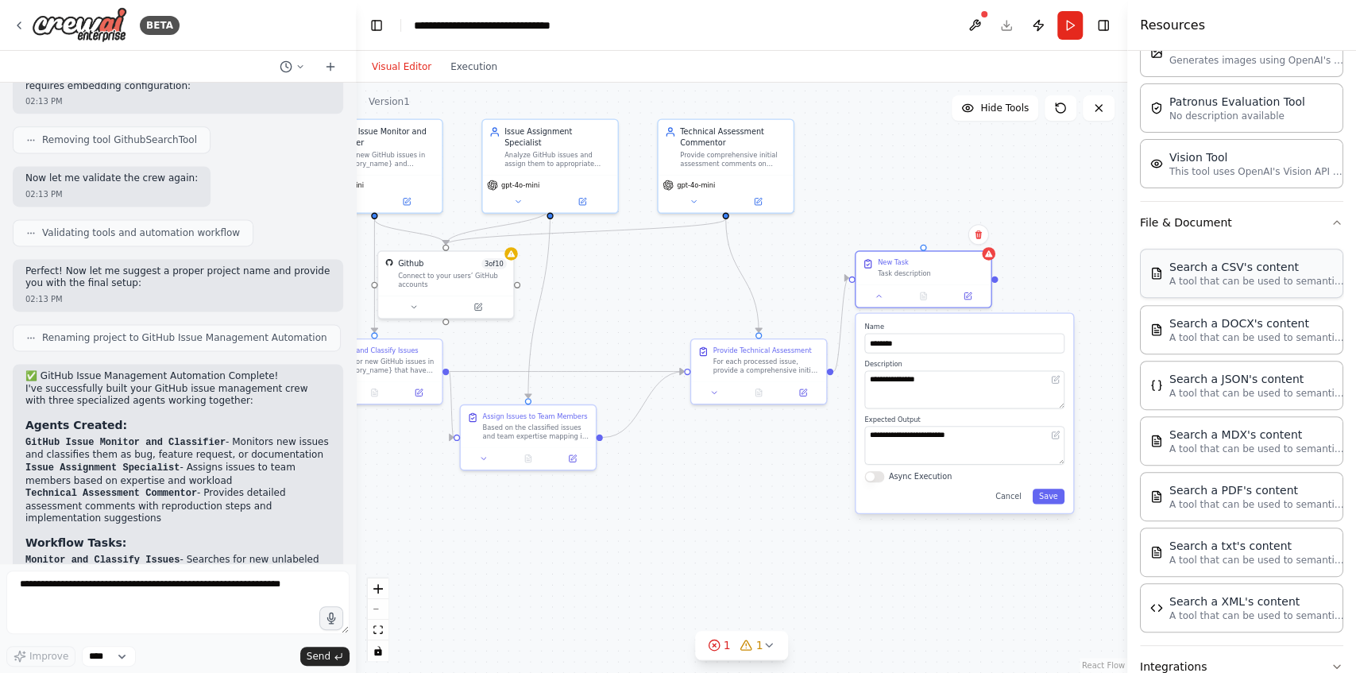
scroll to position [478, 0]
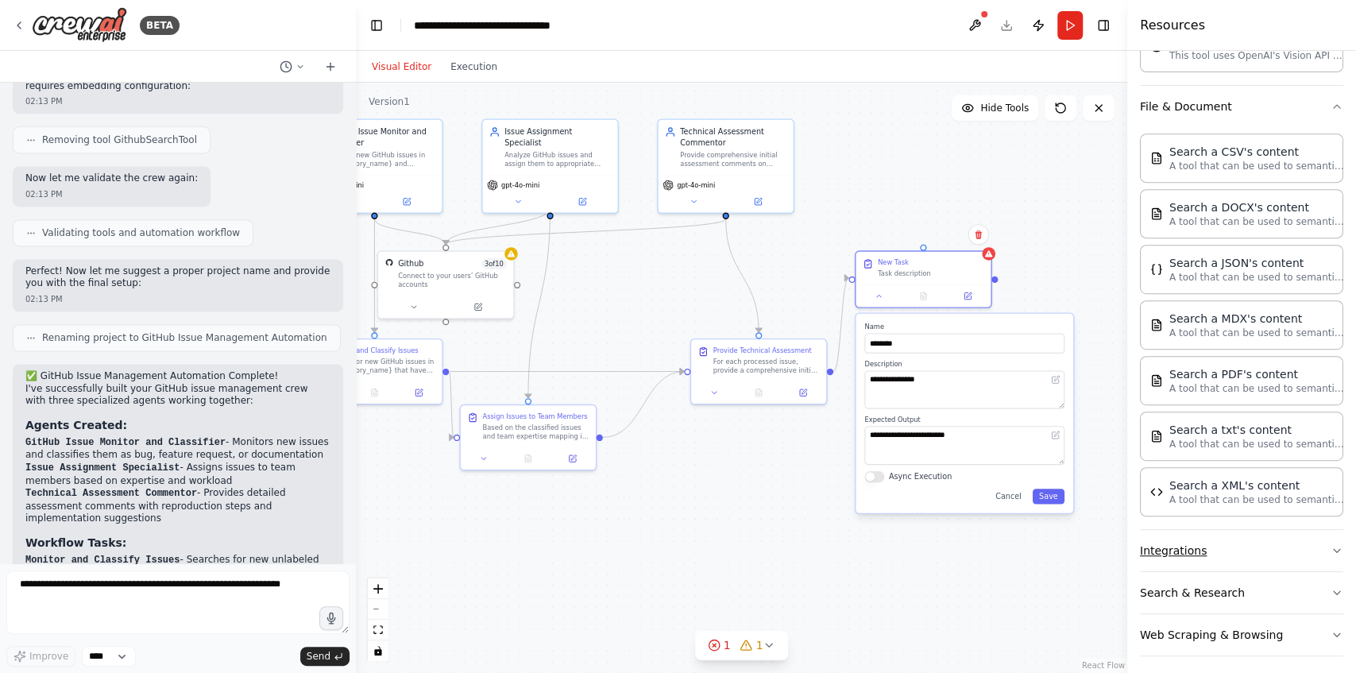
click at [1014, 548] on button "Integrations" at bounding box center [1241, 550] width 203 height 41
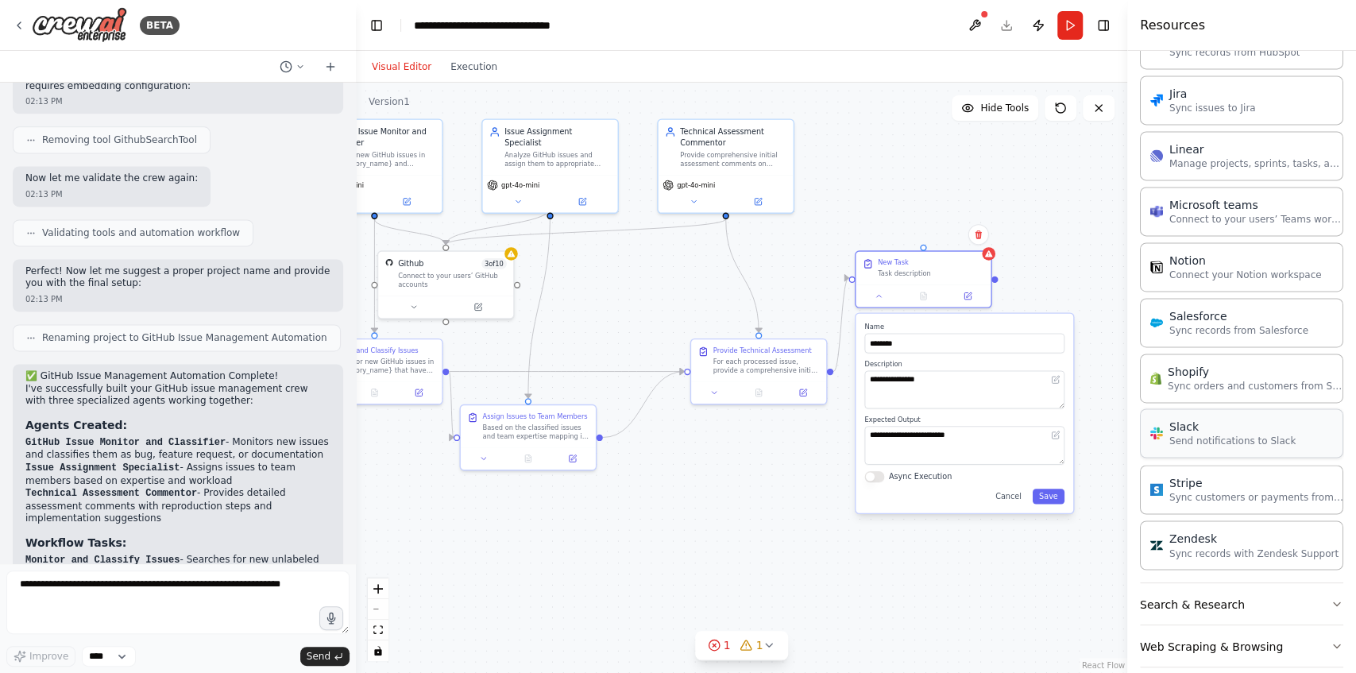
scroll to position [1537, 0]
click at [1014, 624] on button "Web Scraping & Browsing" at bounding box center [1241, 644] width 203 height 41
click at [1014, 587] on button "Search & Research" at bounding box center [1241, 602] width 203 height 41
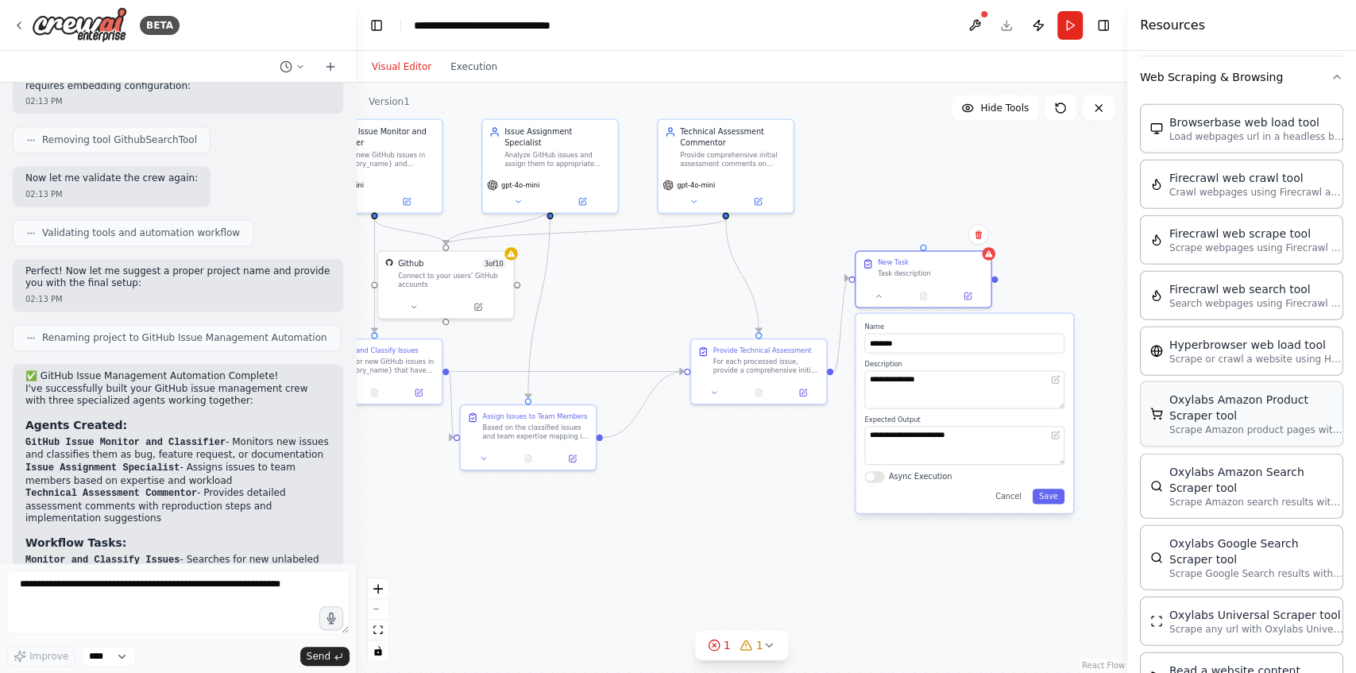
scroll to position [2950, 0]
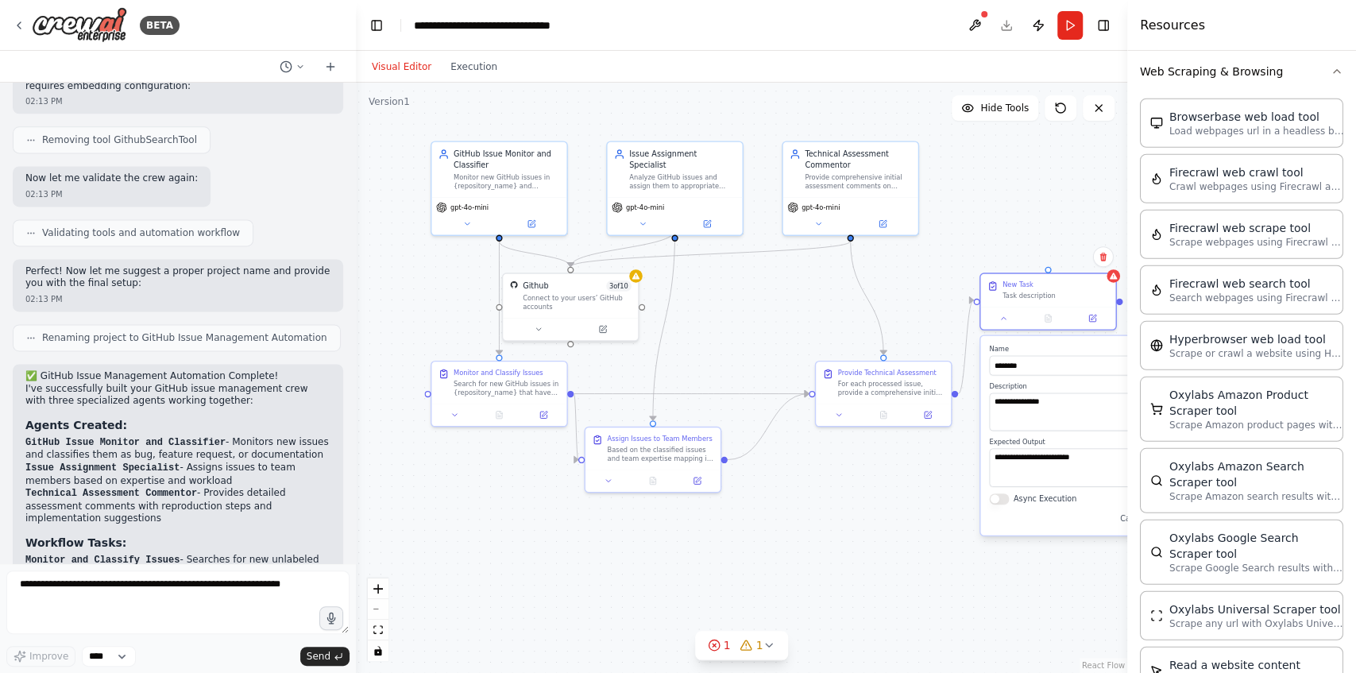
drag, startPoint x: 567, startPoint y: 294, endPoint x: 688, endPoint y: 319, distance: 123.2
click at [688, 319] on div ".deletable-edge-delete-btn { width: 20px; height: 20px; border: 0px solid #ffff…" at bounding box center [741, 378] width 771 height 590
click at [19, 22] on icon at bounding box center [18, 25] width 3 height 6
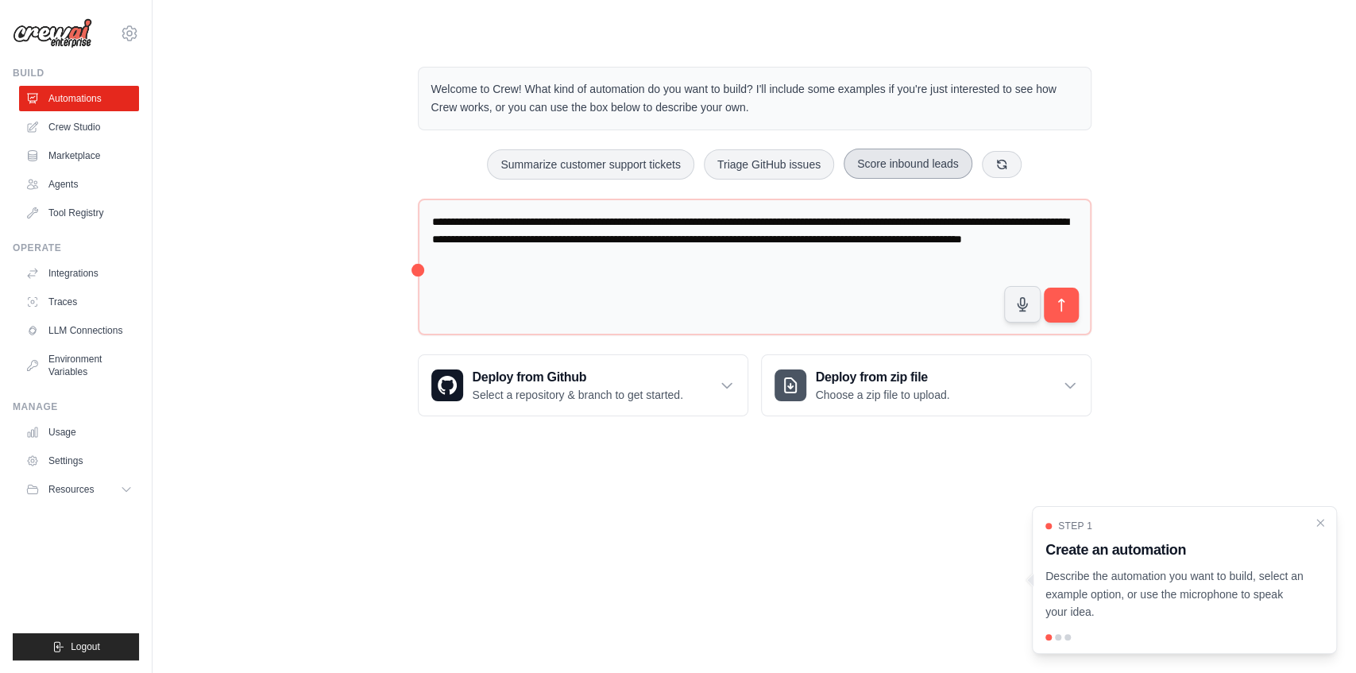
click at [915, 162] on button "Score inbound leads" at bounding box center [908, 164] width 129 height 30
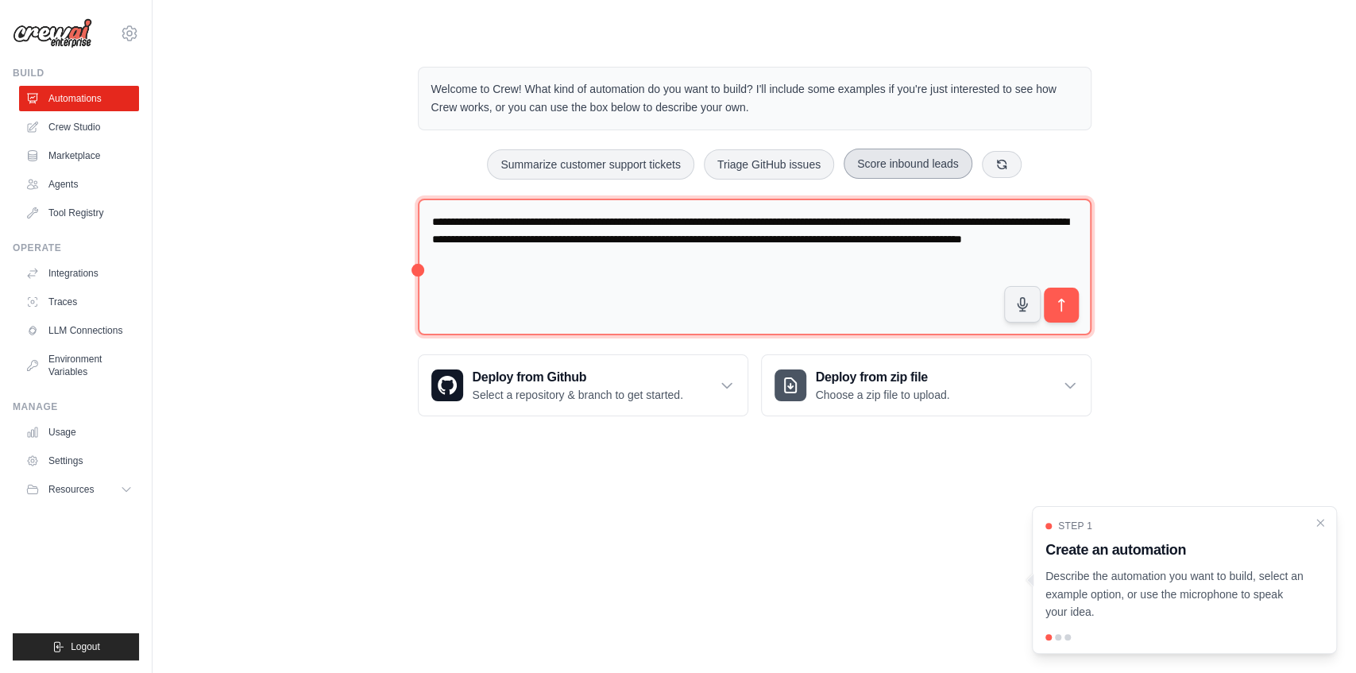
type textarea "**********"
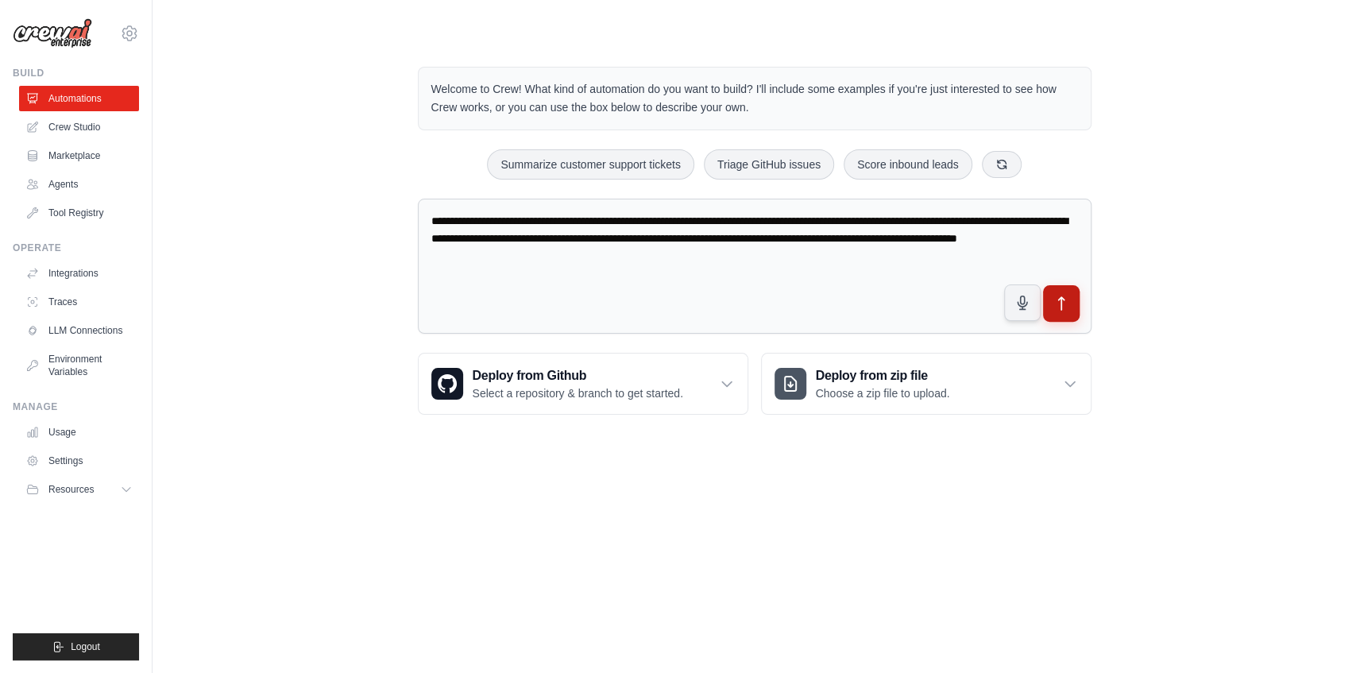
click at [1069, 300] on button "submit" at bounding box center [1060, 303] width 37 height 37
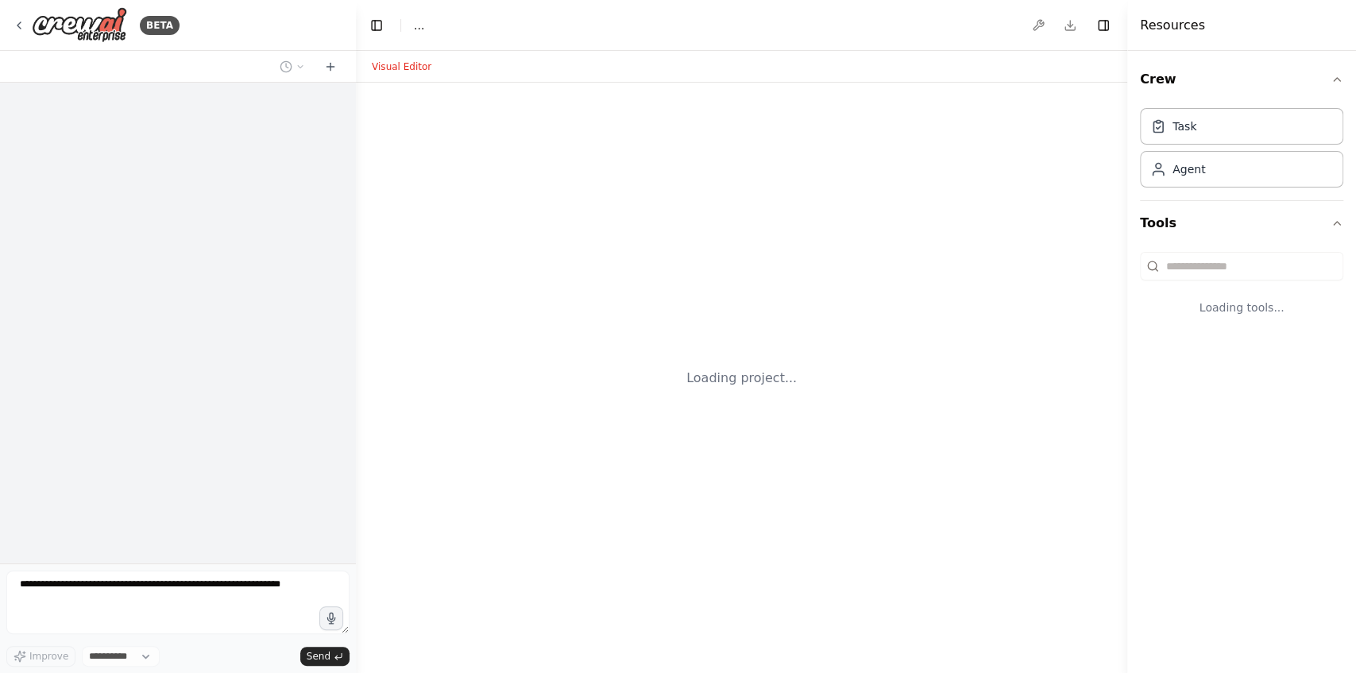
select select "****"
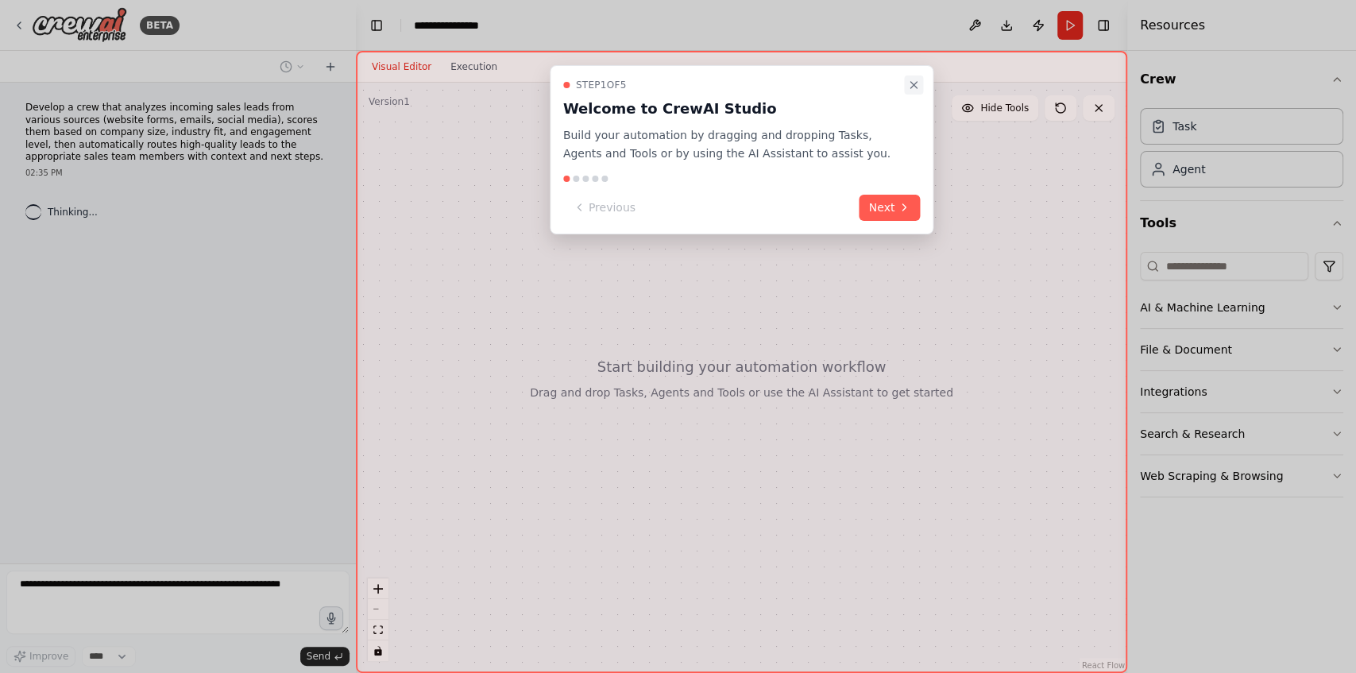
click at [909, 79] on icon "Close walkthrough" at bounding box center [913, 85] width 13 height 13
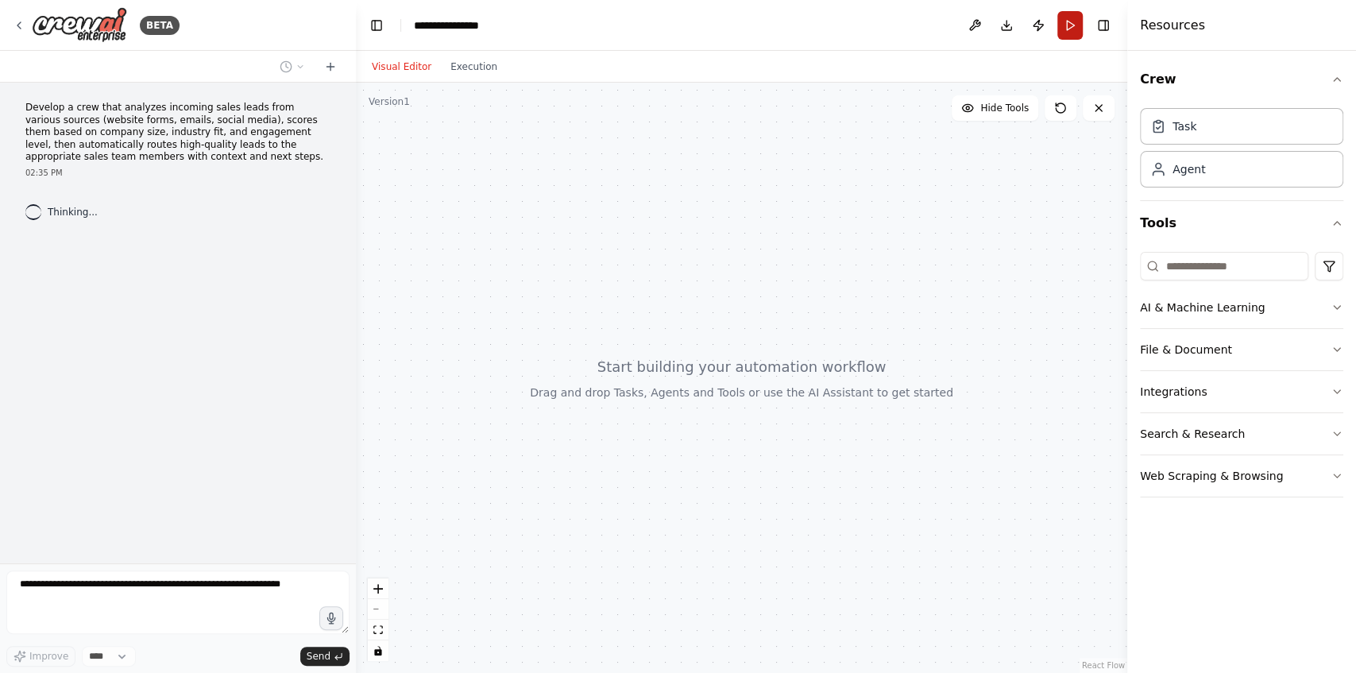
click at [1066, 24] on button "Run" at bounding box center [1069, 25] width 25 height 29
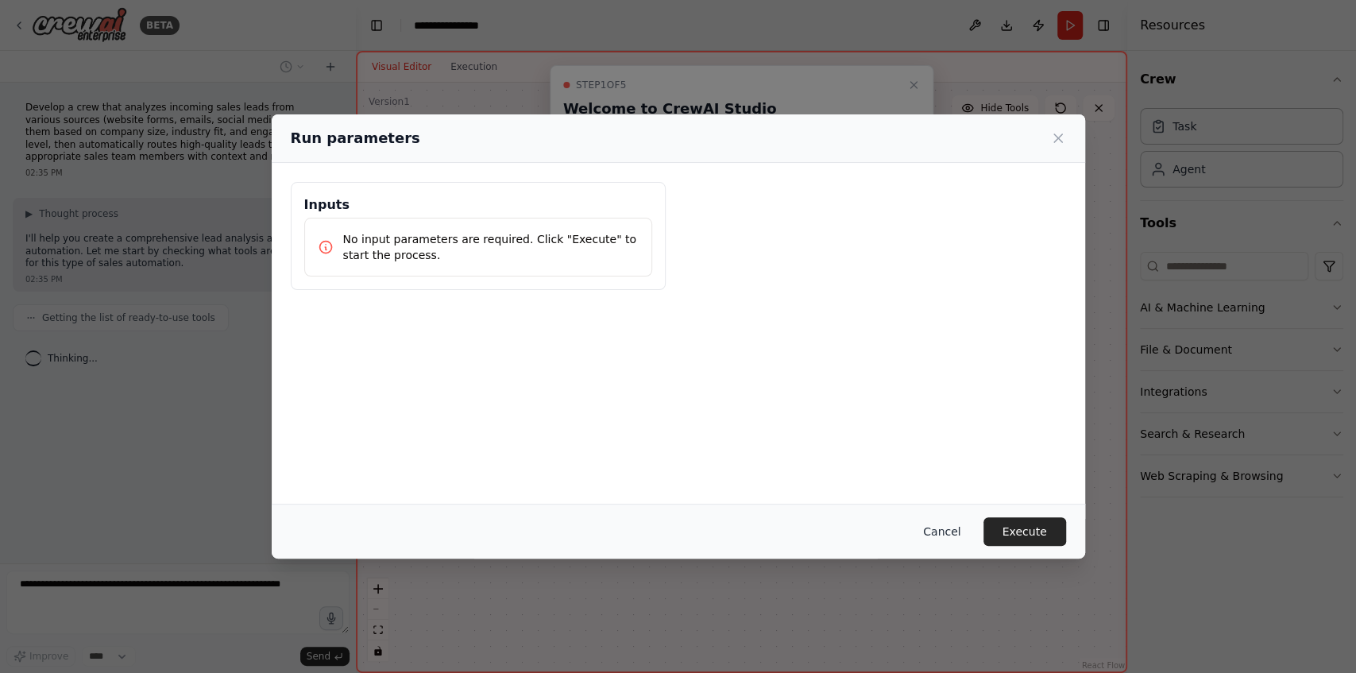
click at [963, 533] on button "Cancel" at bounding box center [941, 531] width 63 height 29
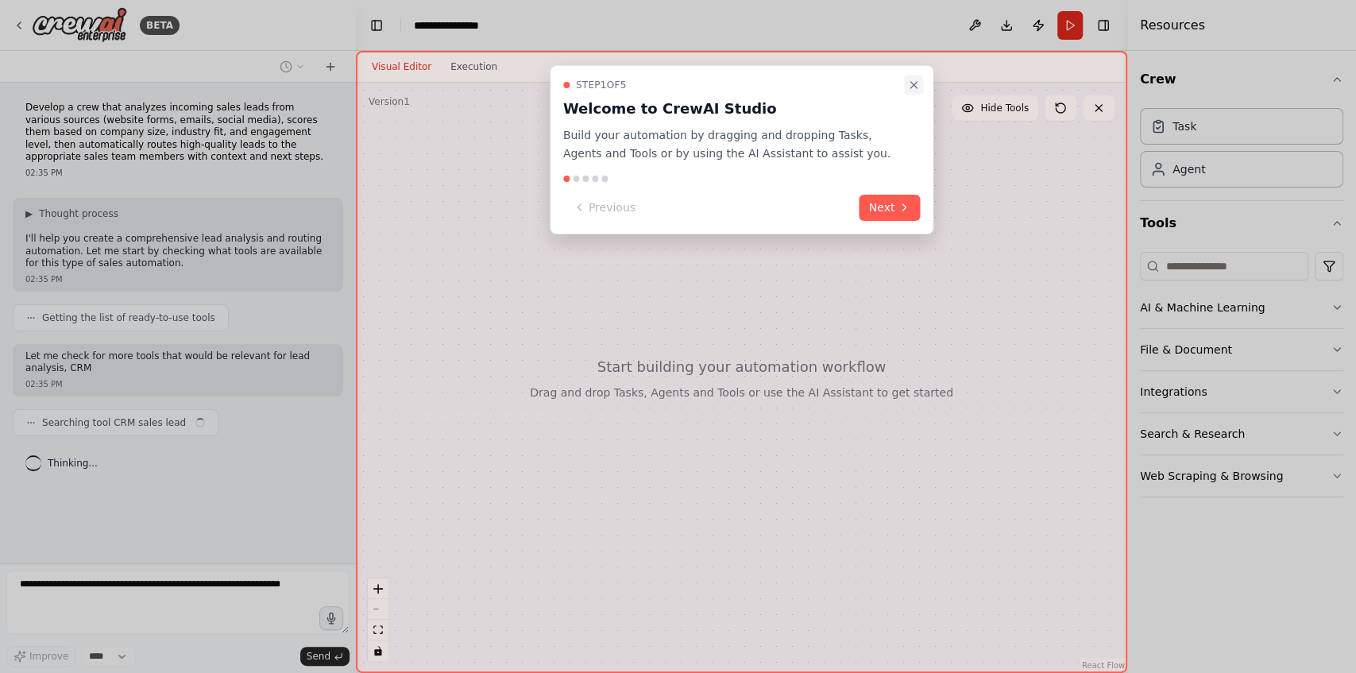
click at [909, 79] on icon "Close walkthrough" at bounding box center [913, 85] width 13 height 13
click at [899, 210] on icon at bounding box center [904, 207] width 13 height 13
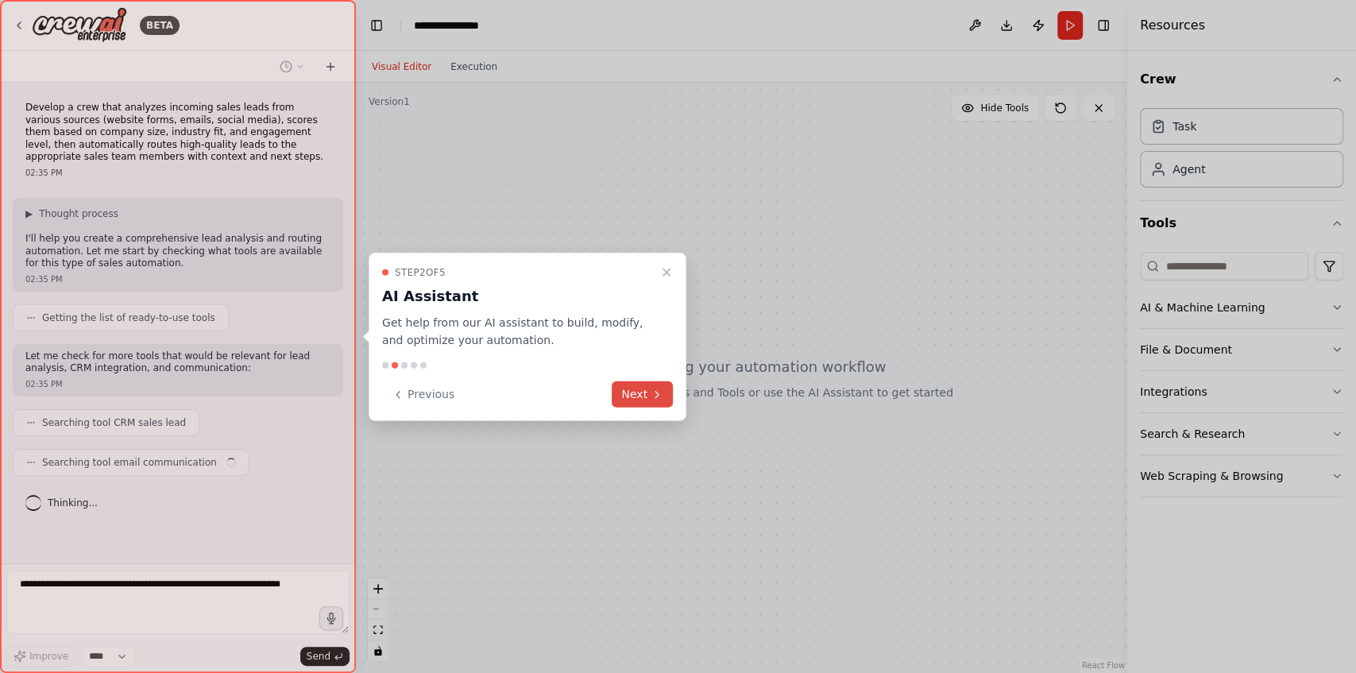
click at [637, 393] on button "Next" at bounding box center [642, 394] width 61 height 26
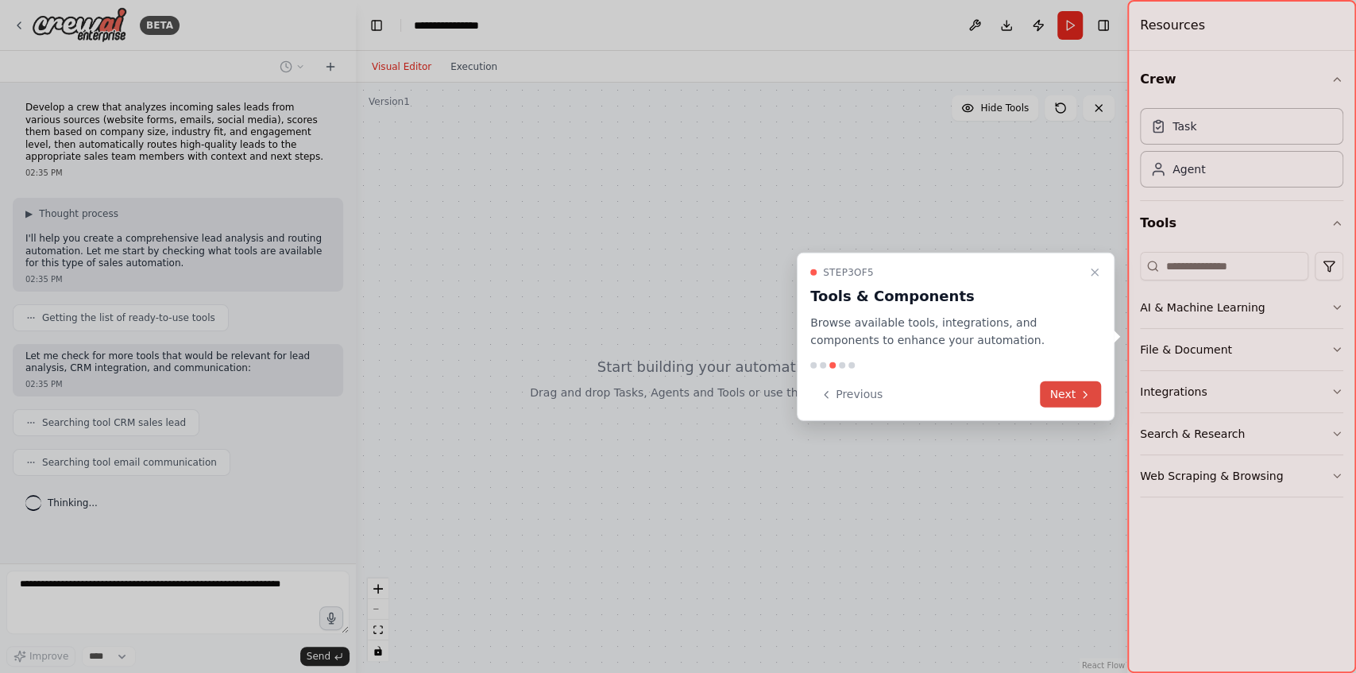
click at [1076, 399] on button "Next" at bounding box center [1070, 394] width 61 height 26
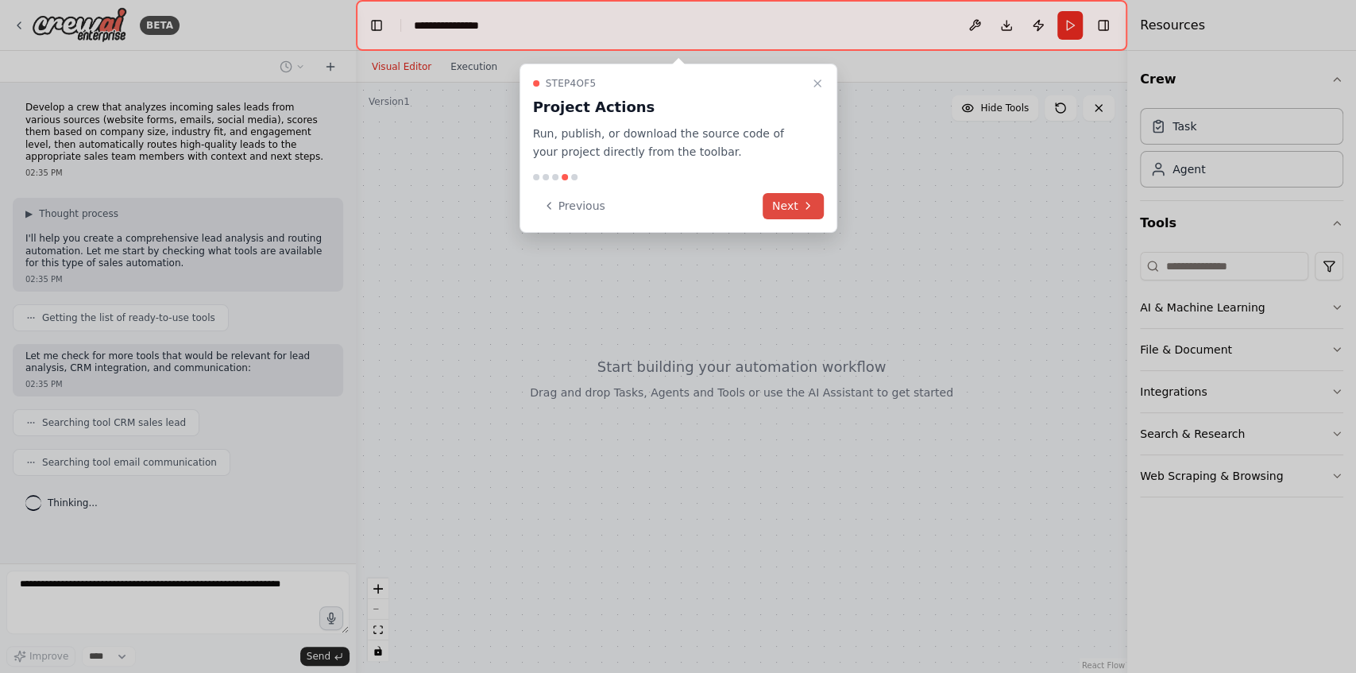
click at [775, 207] on button "Next" at bounding box center [793, 206] width 61 height 26
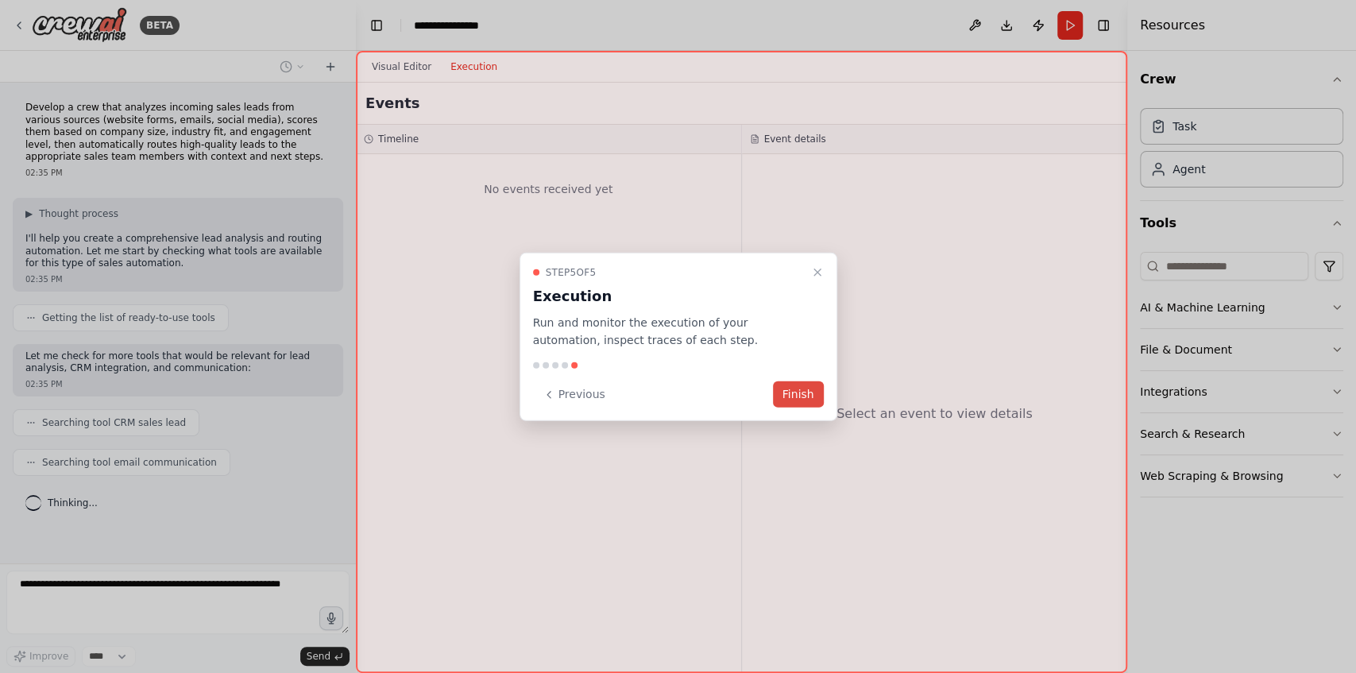
click at [786, 394] on button "Finish" at bounding box center [798, 394] width 51 height 26
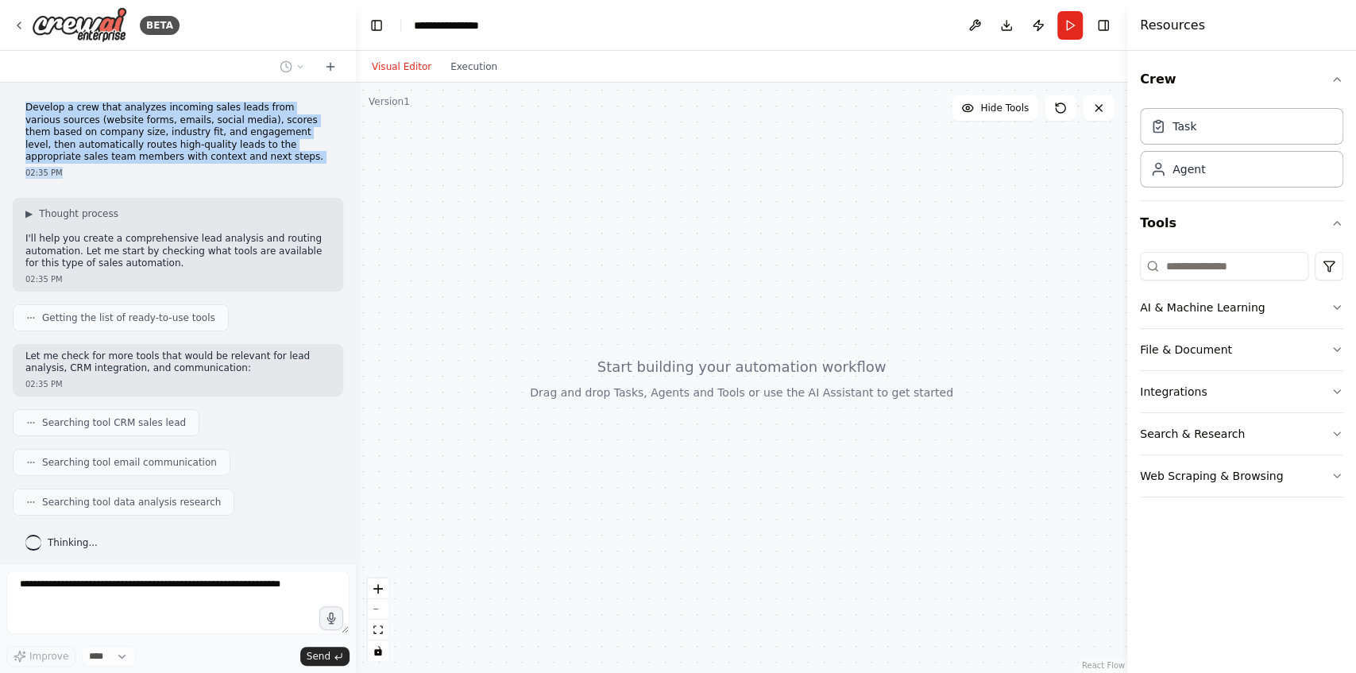
drag, startPoint x: 21, startPoint y: 103, endPoint x: 164, endPoint y: 165, distance: 155.8
click at [164, 165] on div "Develop a crew that analyzes incoming sales leads from various sources (website…" at bounding box center [178, 140] width 330 height 90
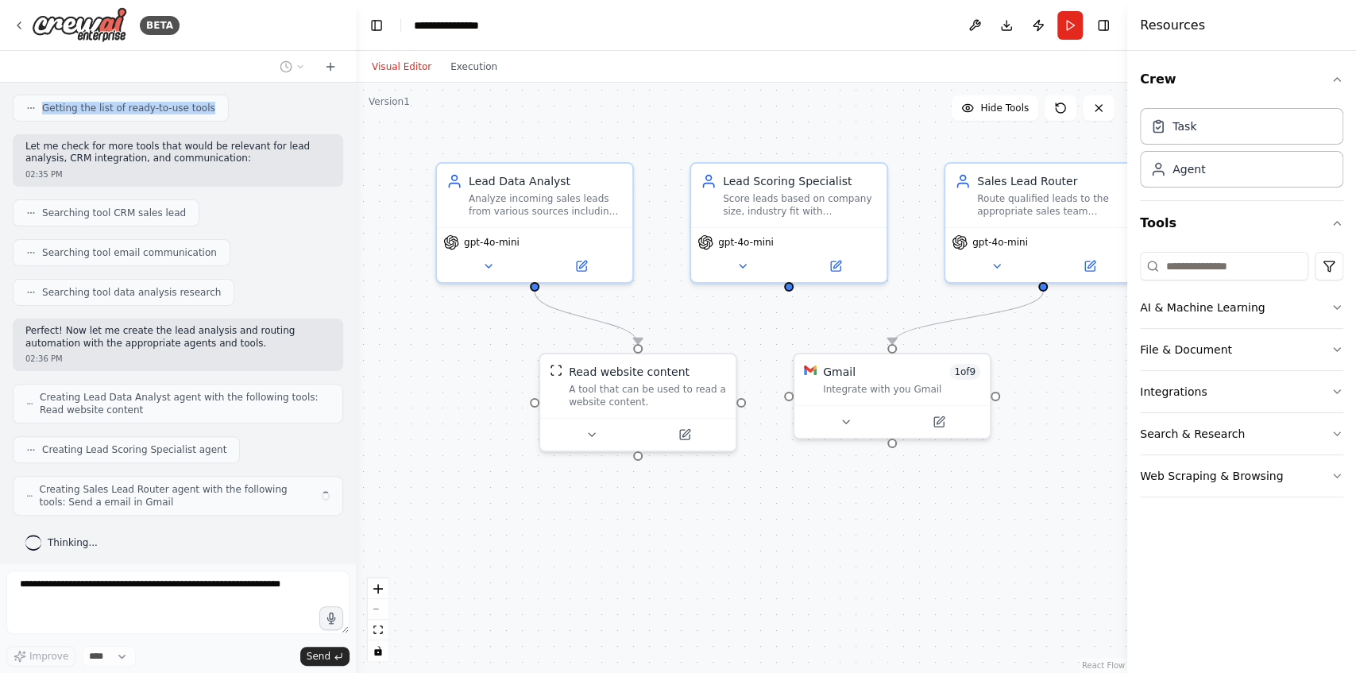
drag, startPoint x: 18, startPoint y: 111, endPoint x: 274, endPoint y: 117, distance: 255.9
click at [274, 117] on div "Develop a crew that analyzes incoming sales leads from various sources (website…" at bounding box center [178, 323] width 356 height 481
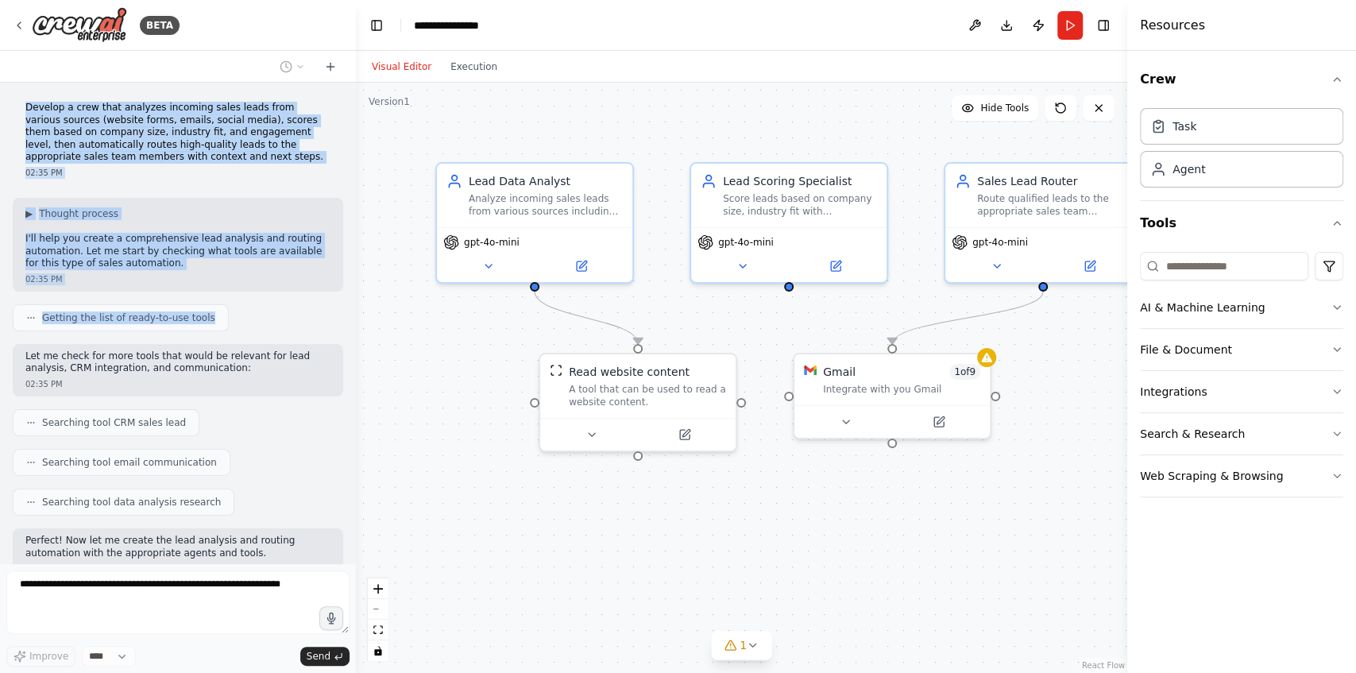
click at [256, 149] on p "Develop a crew that analyzes incoming sales leads from various sources (website…" at bounding box center [177, 133] width 305 height 62
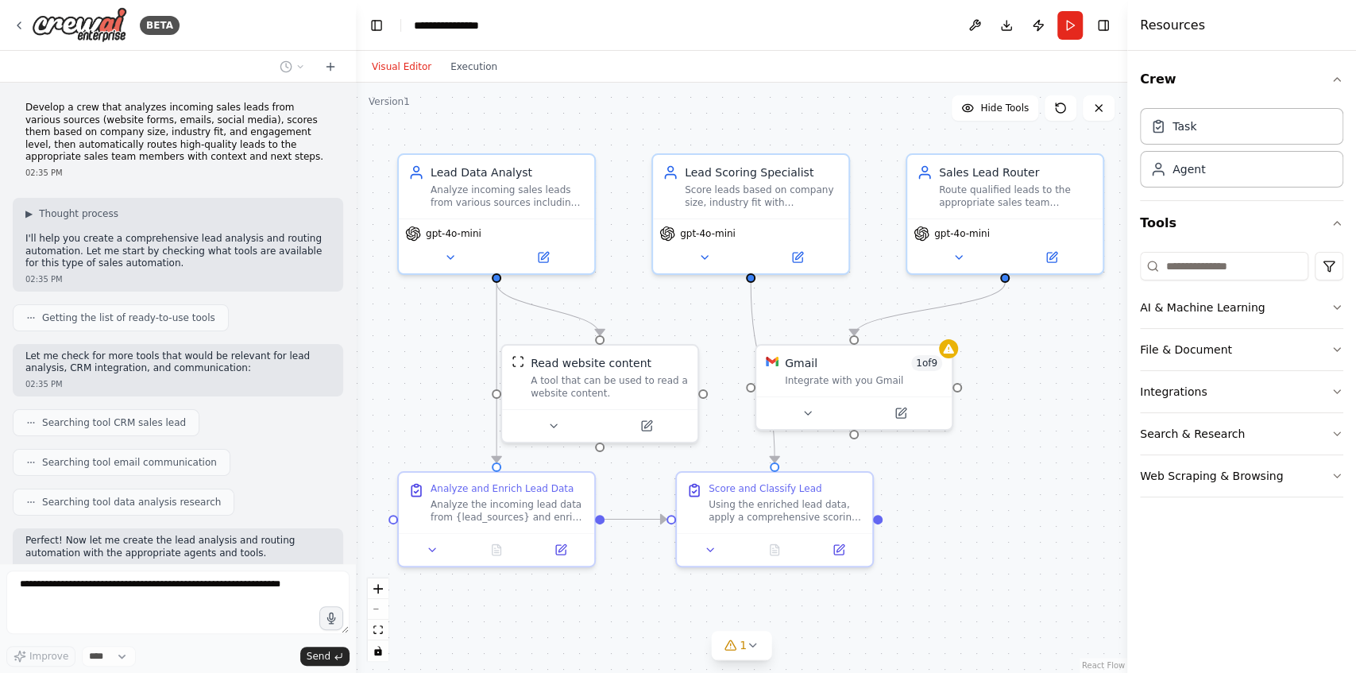
drag, startPoint x: 1045, startPoint y: 502, endPoint x: 1017, endPoint y: 490, distance: 31.0
click at [1017, 490] on div ".deletable-edge-delete-btn { width: 20px; height: 20px; border: 0px solid #ffff…" at bounding box center [741, 378] width 771 height 590
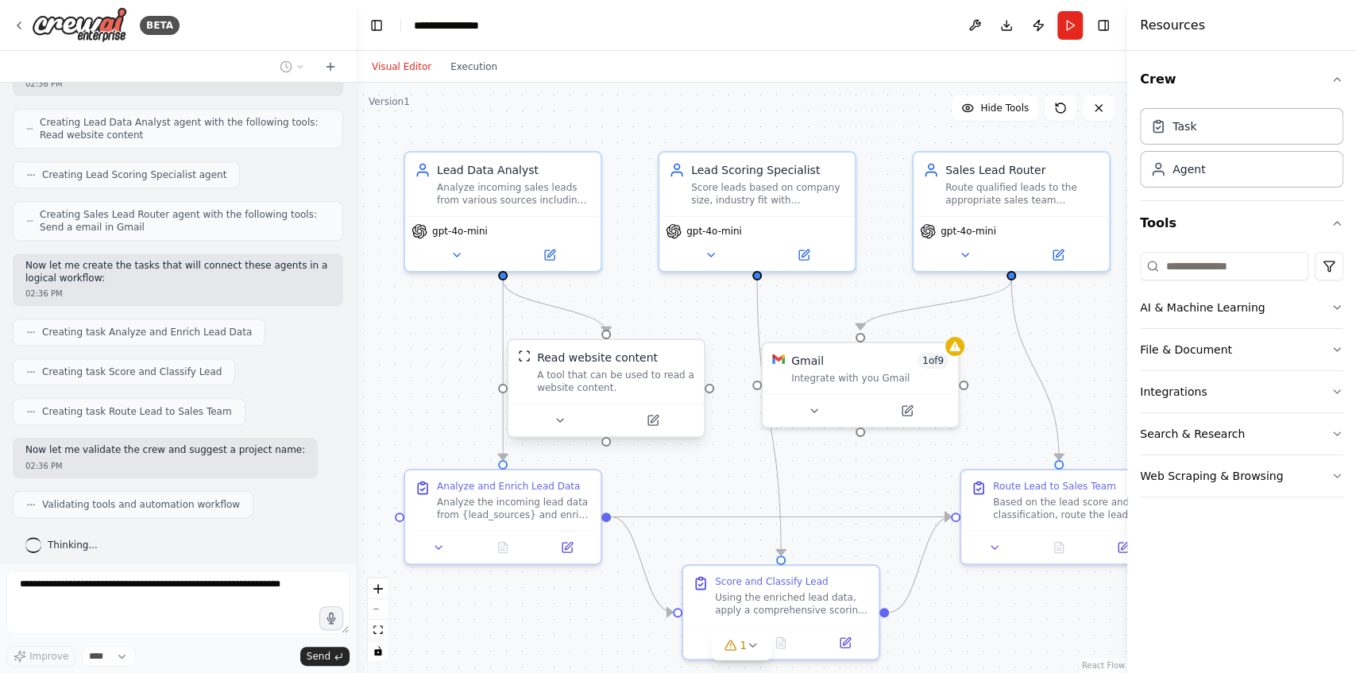
scroll to position [524, 0]
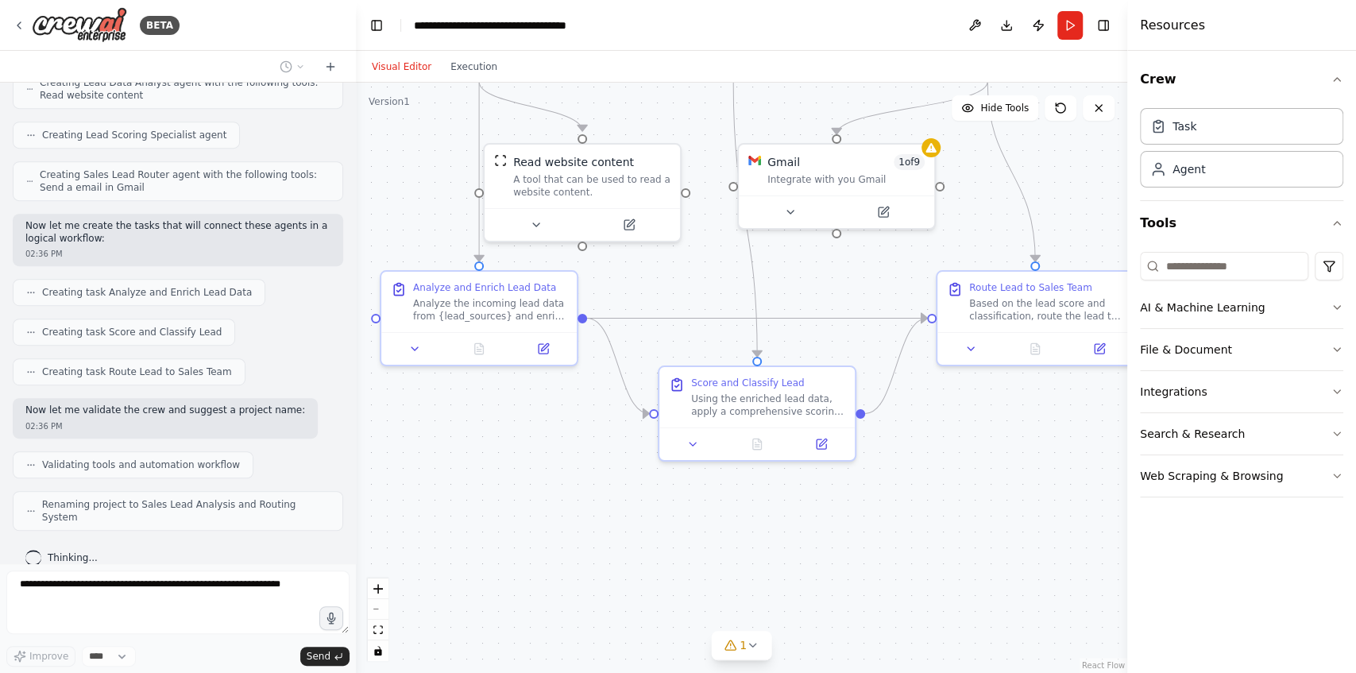
drag, startPoint x: 740, startPoint y: 480, endPoint x: 717, endPoint y: 281, distance: 199.9
click at [717, 281] on div ".deletable-edge-delete-btn { width: 20px; height: 20px; border: 0px solid #ffff…" at bounding box center [741, 378] width 771 height 590
click at [413, 345] on icon at bounding box center [415, 345] width 6 height 3
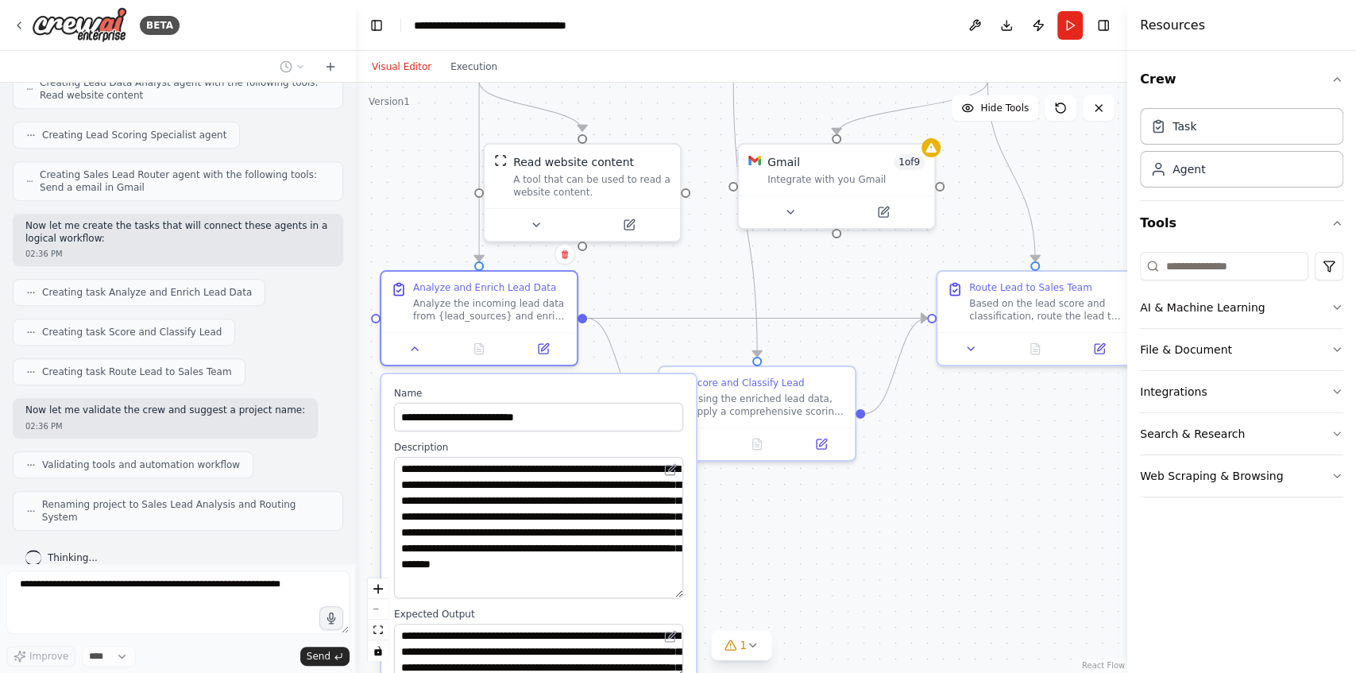
drag, startPoint x: 680, startPoint y: 508, endPoint x: 671, endPoint y: 594, distance: 87.1
click at [671, 594] on textarea "**********" at bounding box center [538, 527] width 289 height 141
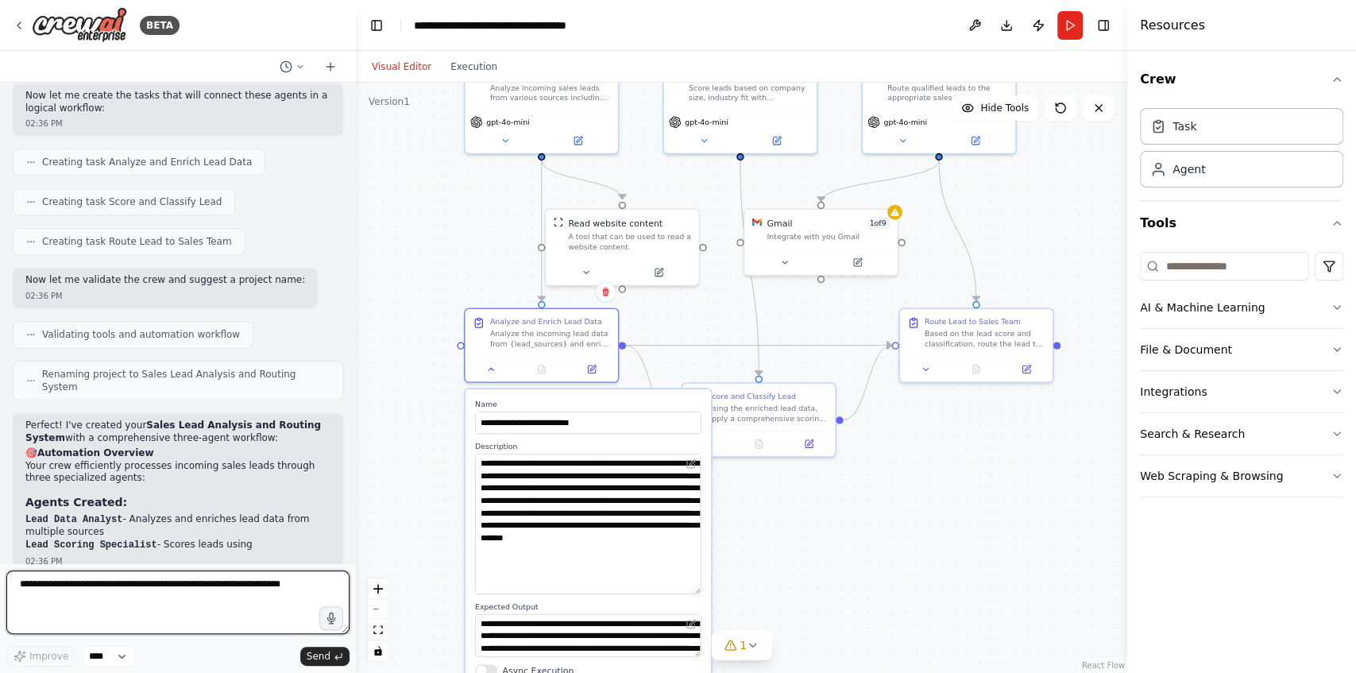
drag, startPoint x: 698, startPoint y: 561, endPoint x: 703, endPoint y: 590, distance: 29.8
click at [703, 590] on div "**********" at bounding box center [589, 550] width 246 height 323
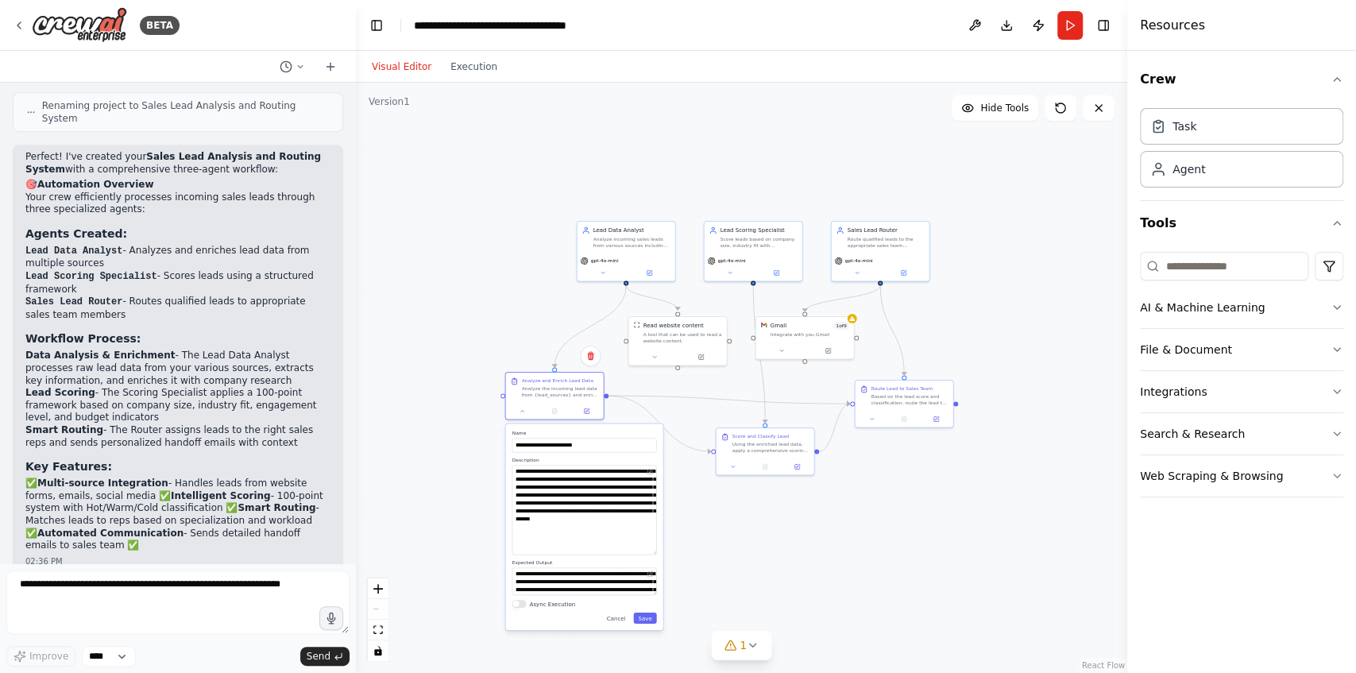
drag, startPoint x: 726, startPoint y: 602, endPoint x: 652, endPoint y: 594, distance: 74.3
click at [652, 594] on div "**********" at bounding box center [584, 581] width 145 height 28
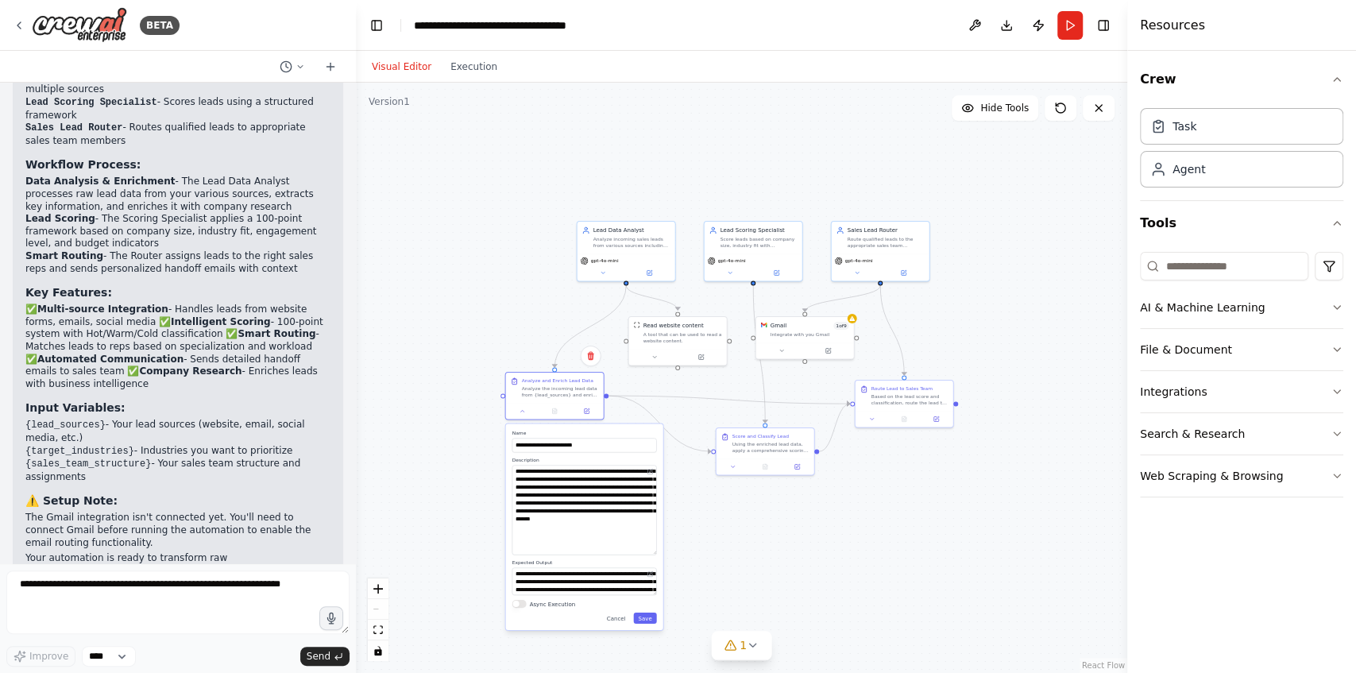
scroll to position [1109, 0]
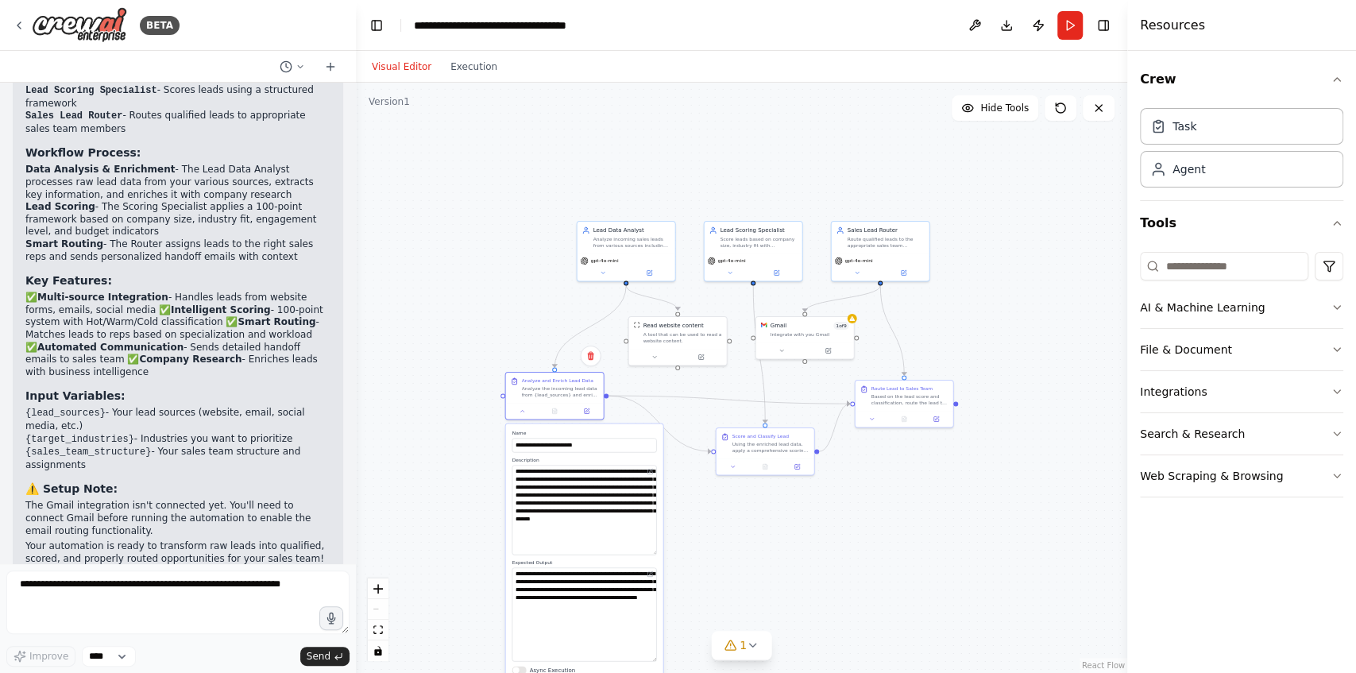
drag, startPoint x: 656, startPoint y: 594, endPoint x: 647, endPoint y: 661, distance: 67.4
click at [647, 661] on textarea "**********" at bounding box center [584, 614] width 145 height 94
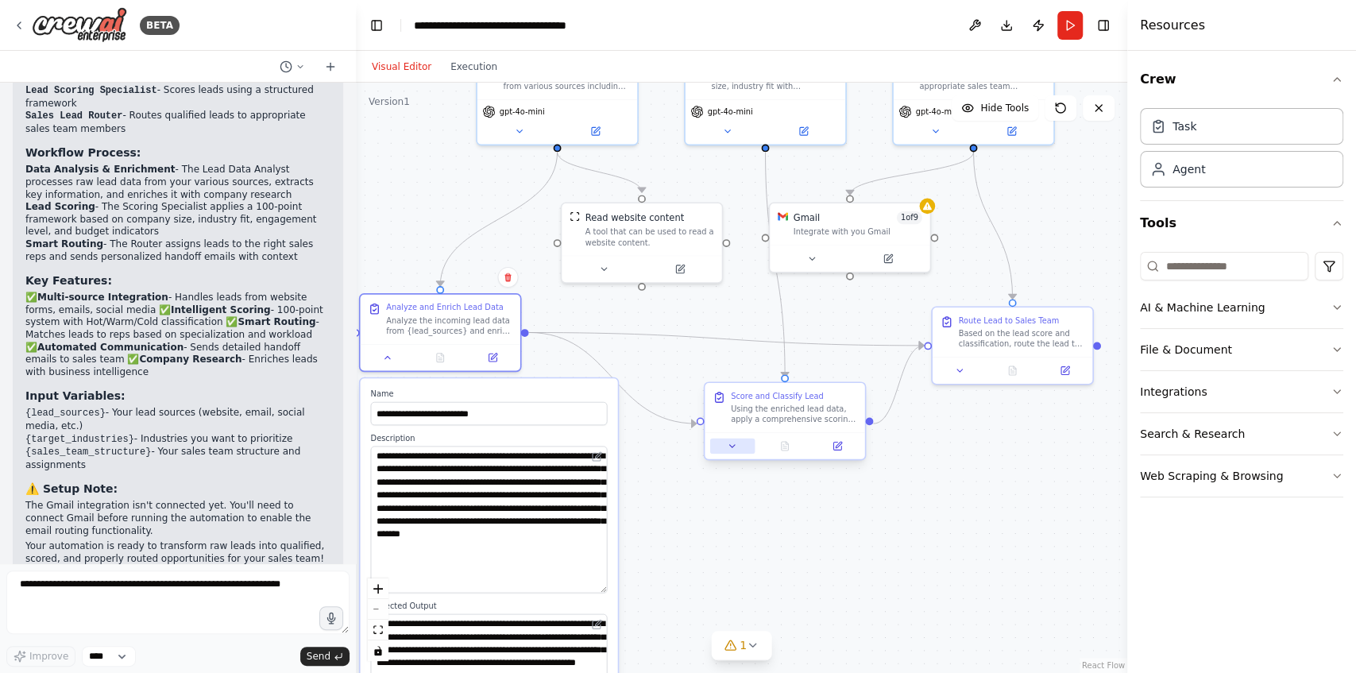
click at [734, 448] on icon at bounding box center [732, 446] width 10 height 10
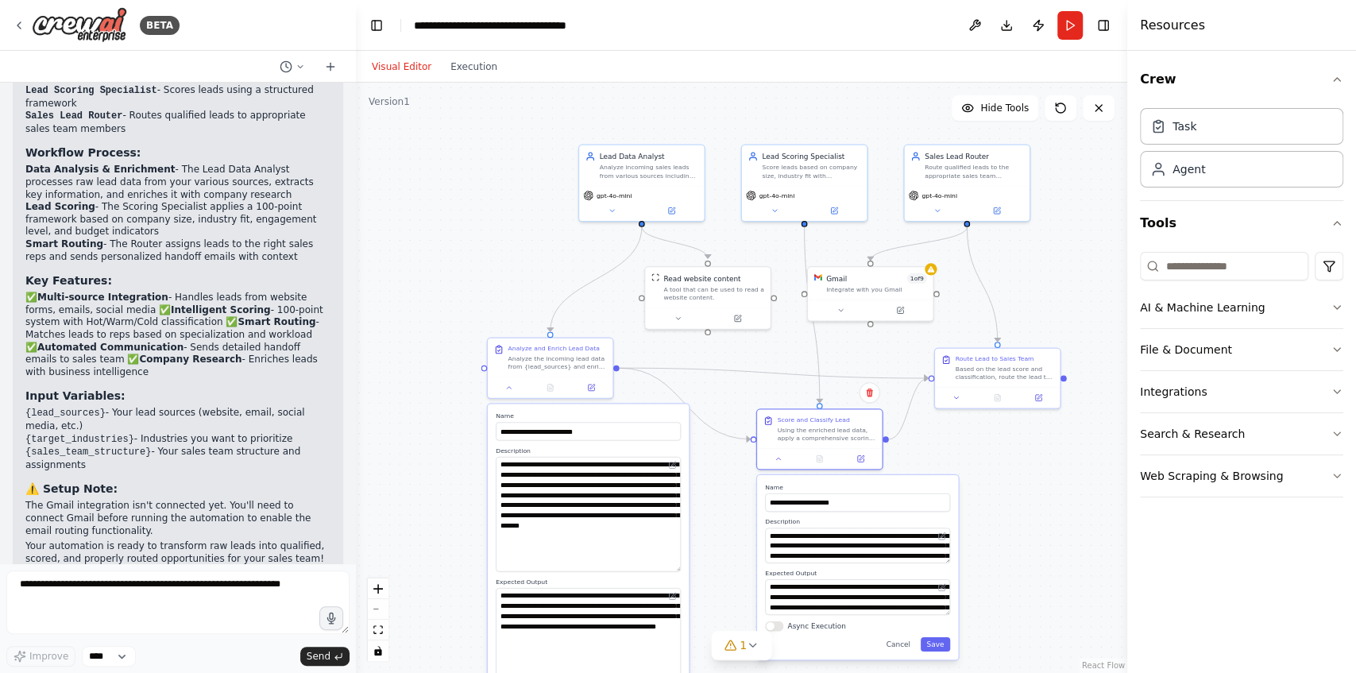
click at [980, 460] on div ".deletable-edge-delete-btn { width: 20px; height: 20px; border: 0px solid #ffff…" at bounding box center [741, 378] width 771 height 590
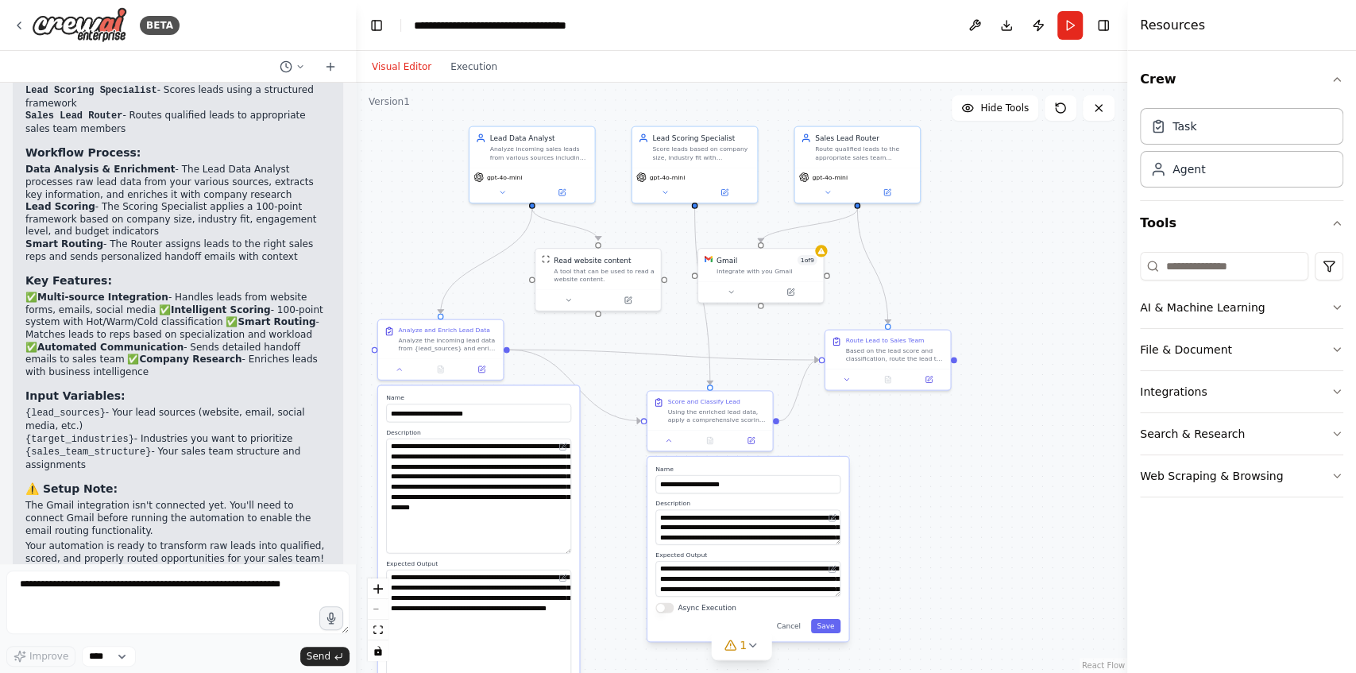
drag, startPoint x: 999, startPoint y: 457, endPoint x: 880, endPoint y: 437, distance: 120.8
click at [880, 437] on div ".deletable-edge-delete-btn { width: 20px; height: 20px; border: 0px solid #ffff…" at bounding box center [741, 378] width 771 height 590
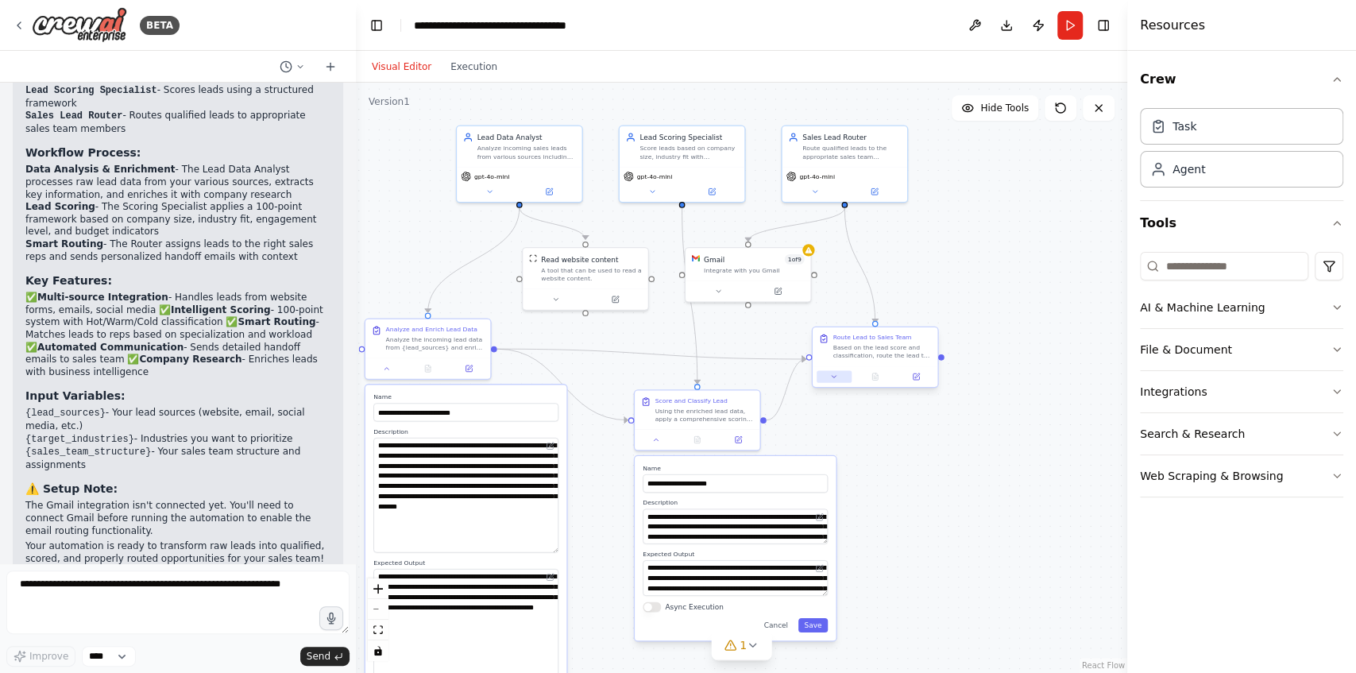
click at [834, 380] on icon at bounding box center [834, 377] width 8 height 8
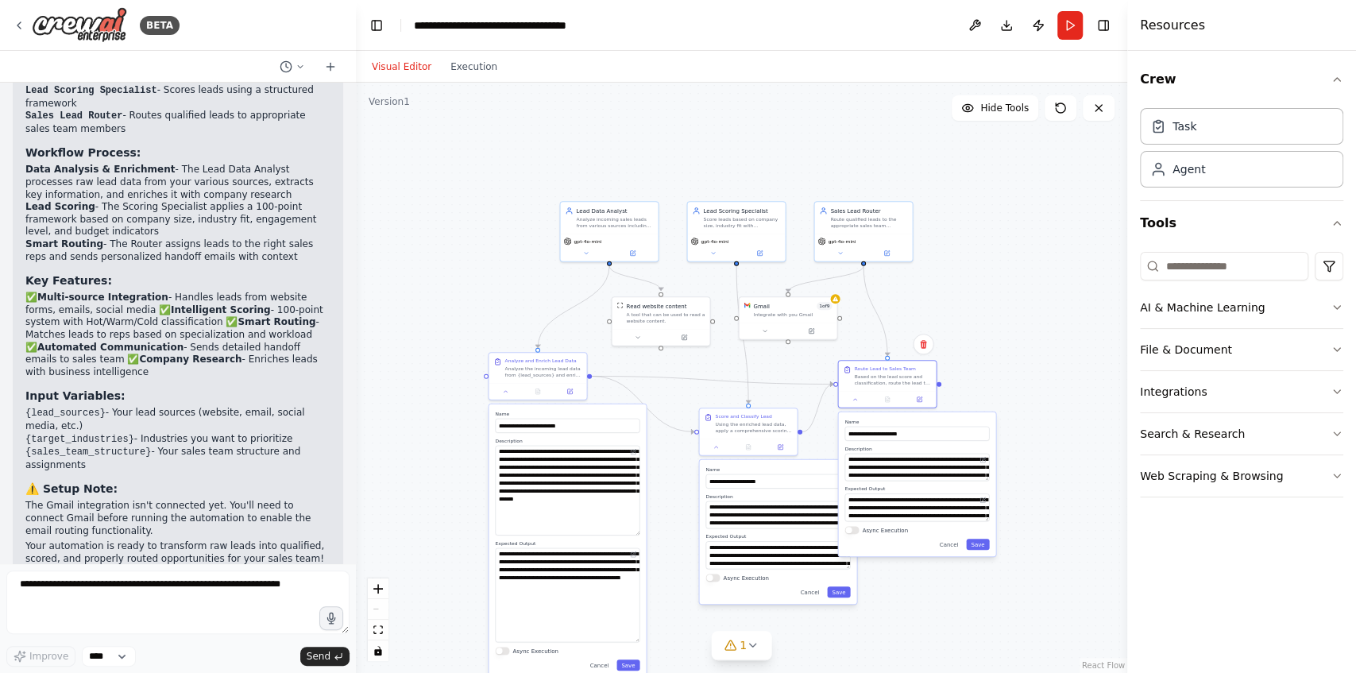
click at [1035, 418] on div ".deletable-edge-delete-btn { width: 20px; height: 20px; border: 0px solid #ffff…" at bounding box center [741, 378] width 771 height 590
click at [953, 547] on button "Cancel" at bounding box center [949, 544] width 29 height 11
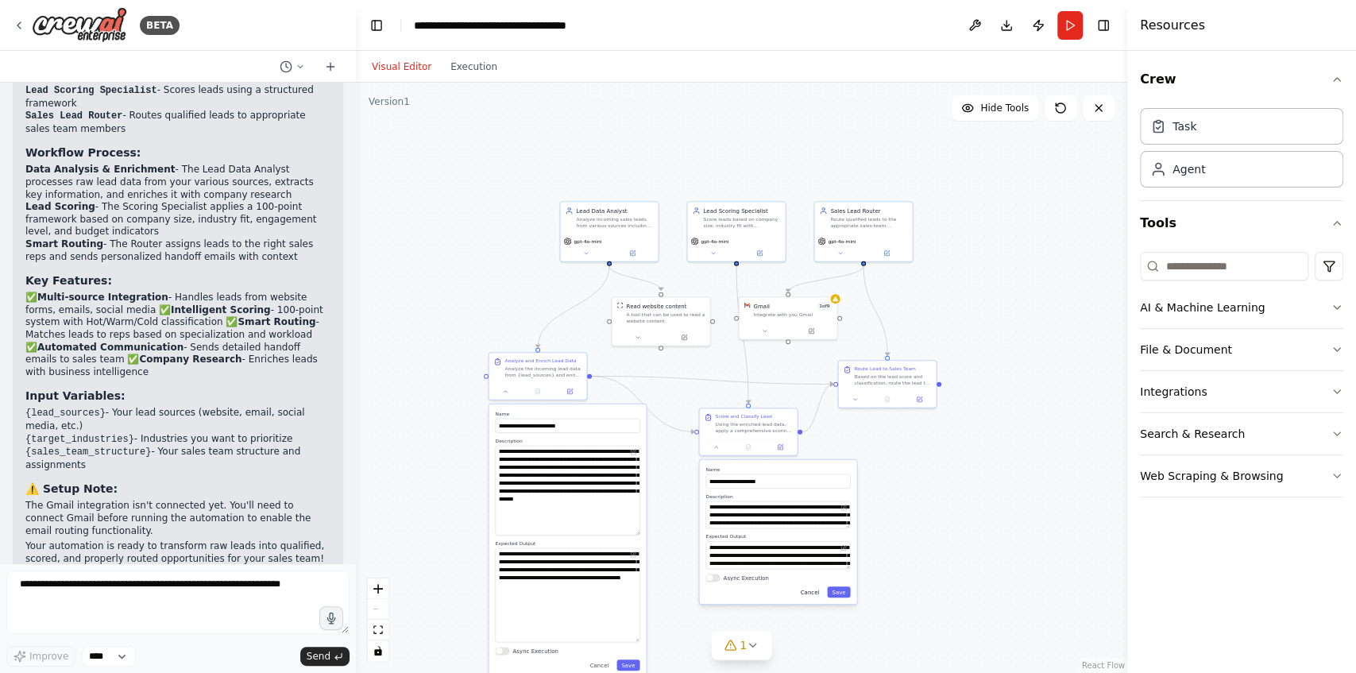
click at [808, 592] on button "Cancel" at bounding box center [810, 591] width 29 height 11
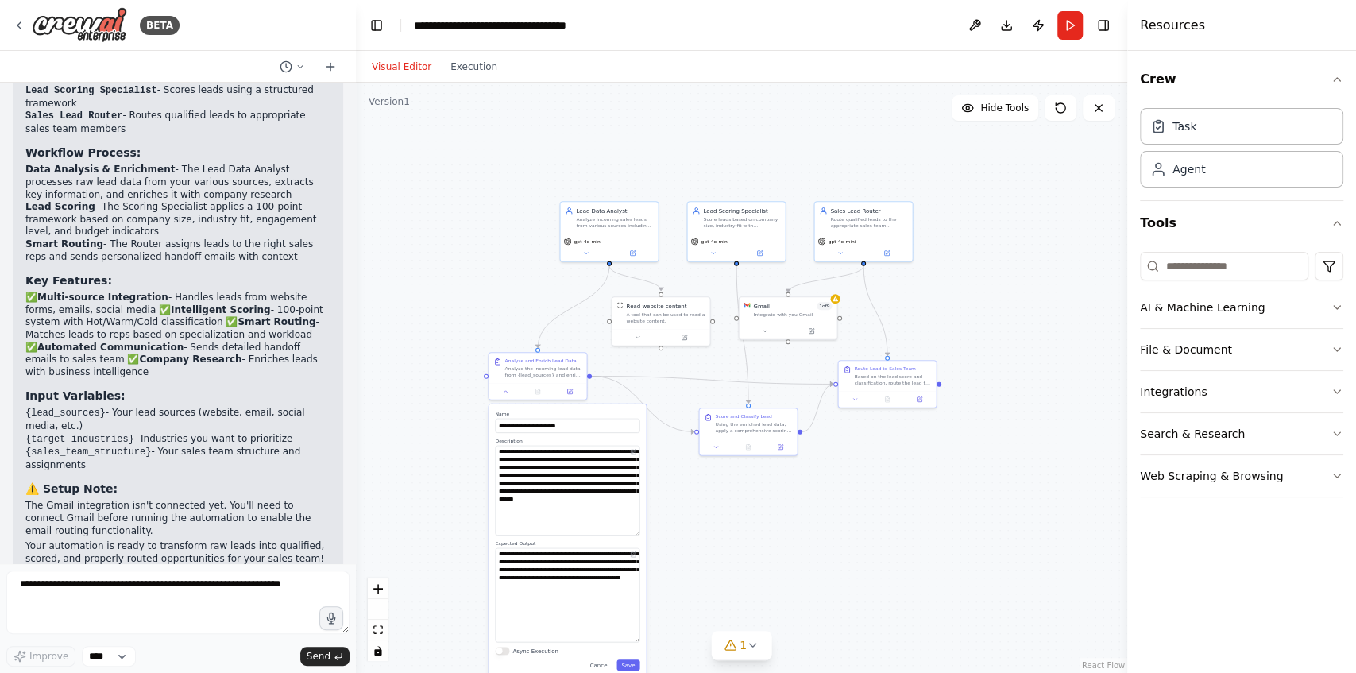
click at [597, 667] on button "Cancel" at bounding box center [599, 664] width 29 height 11
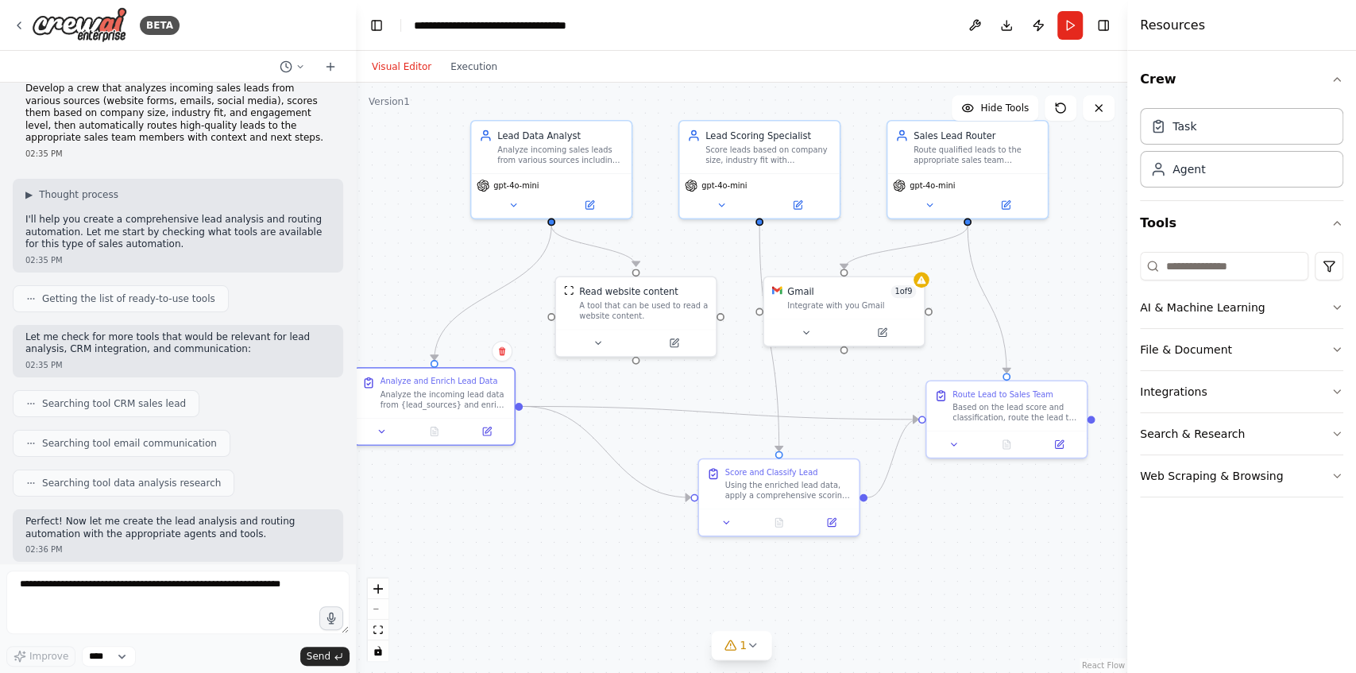
scroll to position [0, 0]
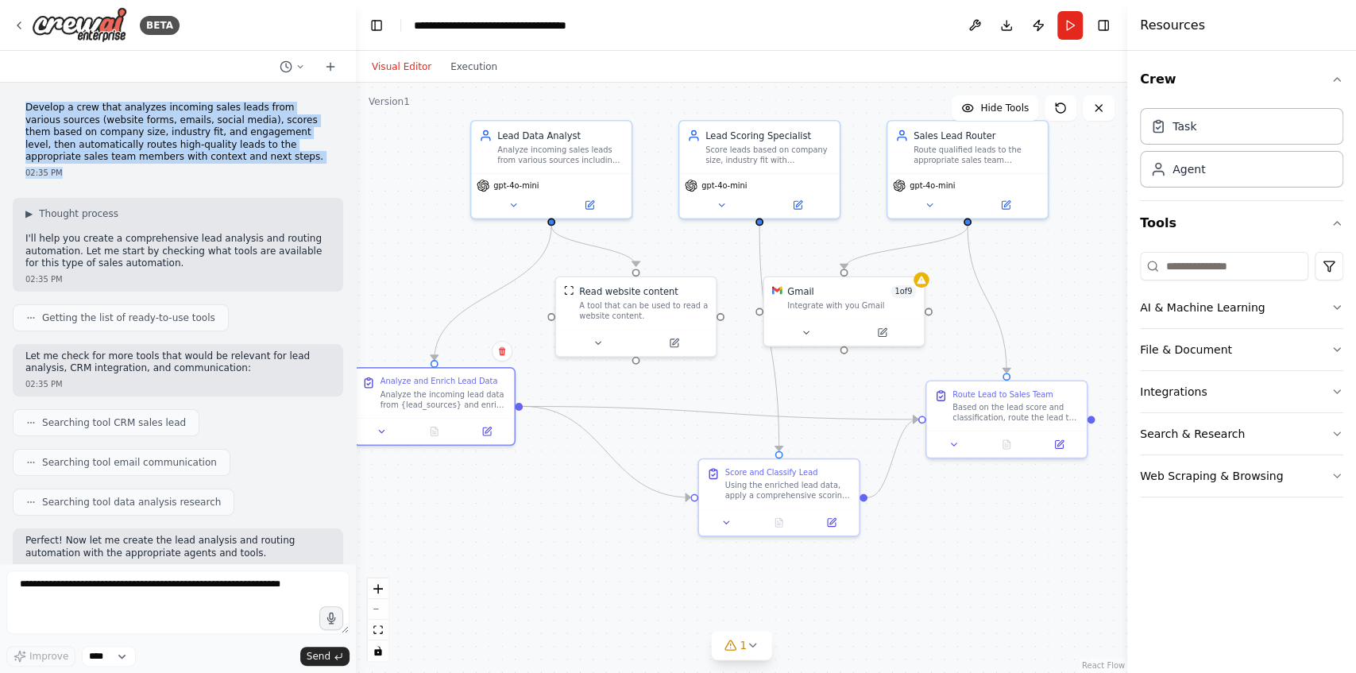
drag, startPoint x: 29, startPoint y: 105, endPoint x: 188, endPoint y: 168, distance: 171.1
click at [188, 168] on div "Develop a crew that analyzes incoming sales leads from various sources (website…" at bounding box center [178, 140] width 330 height 90
click at [224, 163] on p "Develop a crew that analyzes incoming sales leads from various sources (website…" at bounding box center [177, 133] width 305 height 62
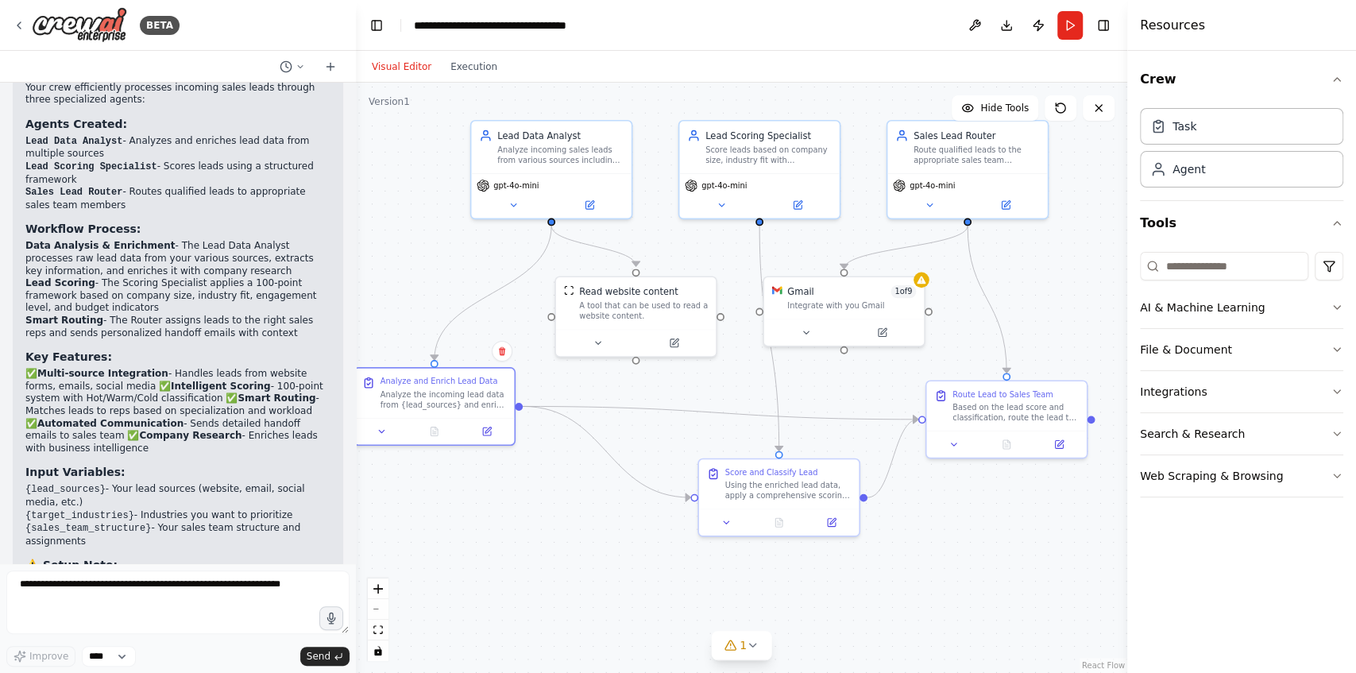
scroll to position [1109, 0]
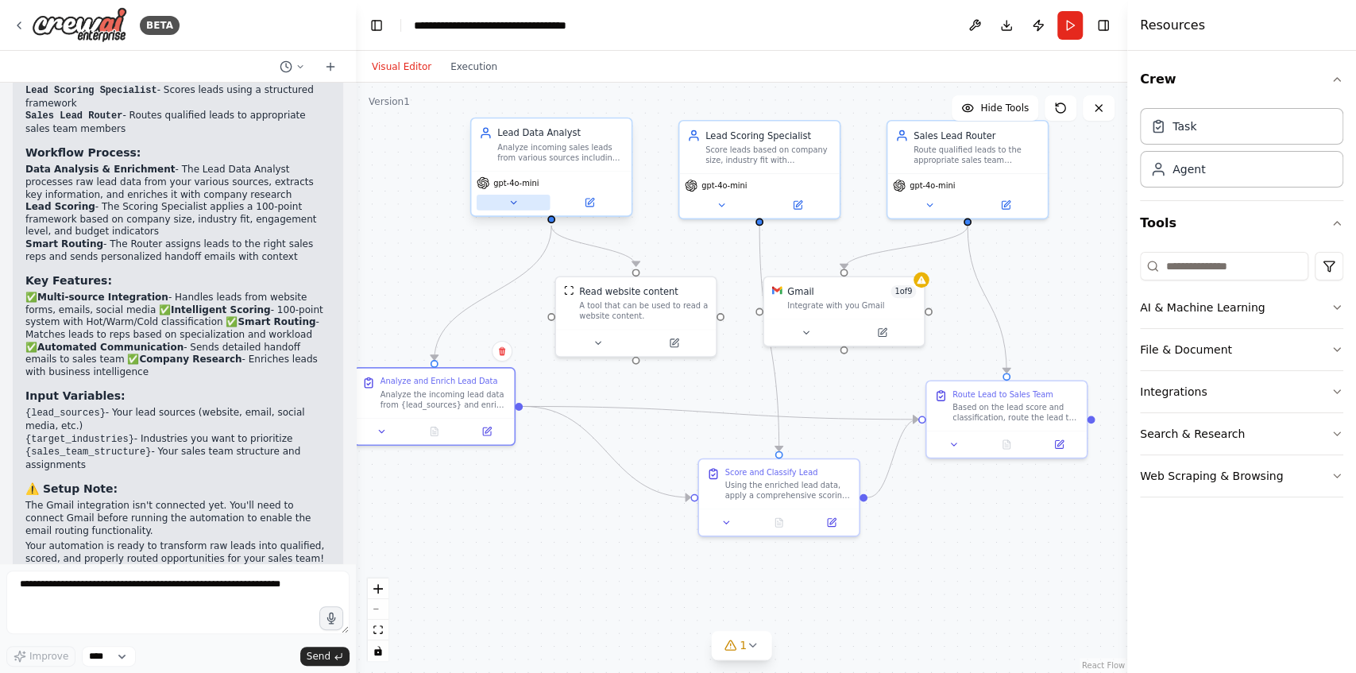
click at [512, 203] on icon at bounding box center [514, 202] width 6 height 2
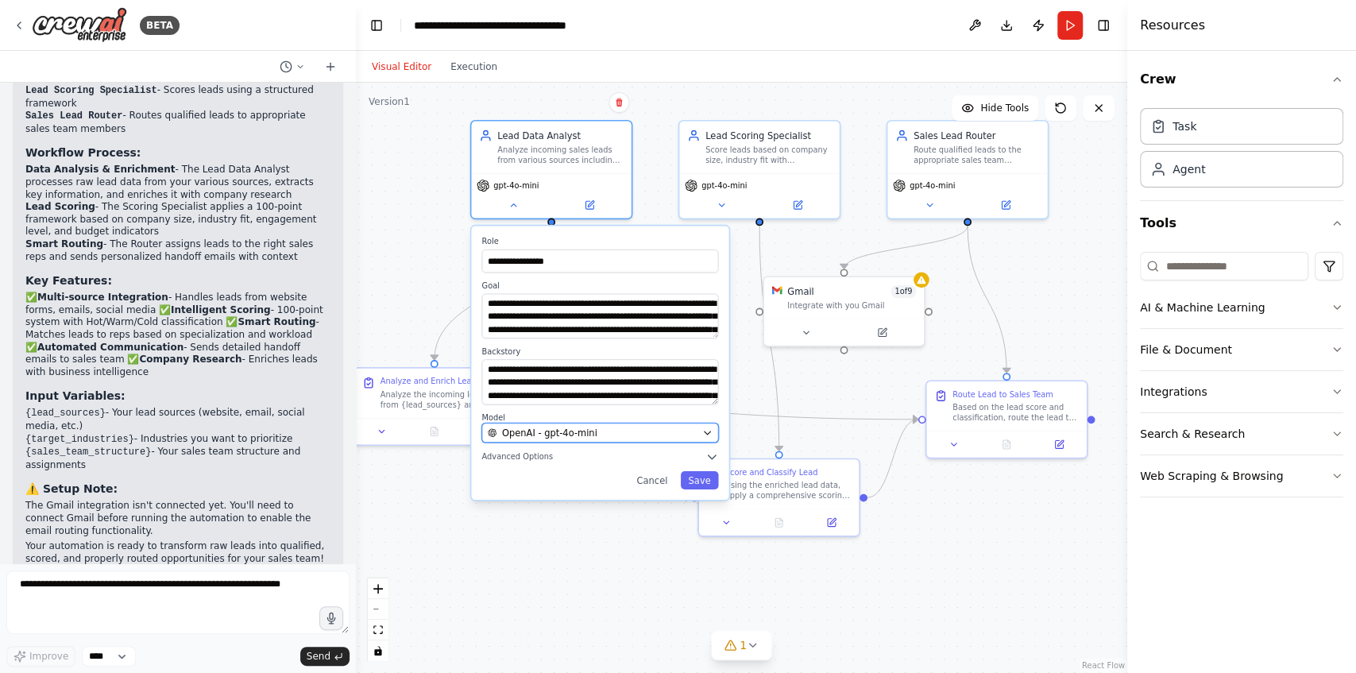
click at [559, 435] on span "OpenAI - gpt-4o-mini" at bounding box center [549, 432] width 95 height 13
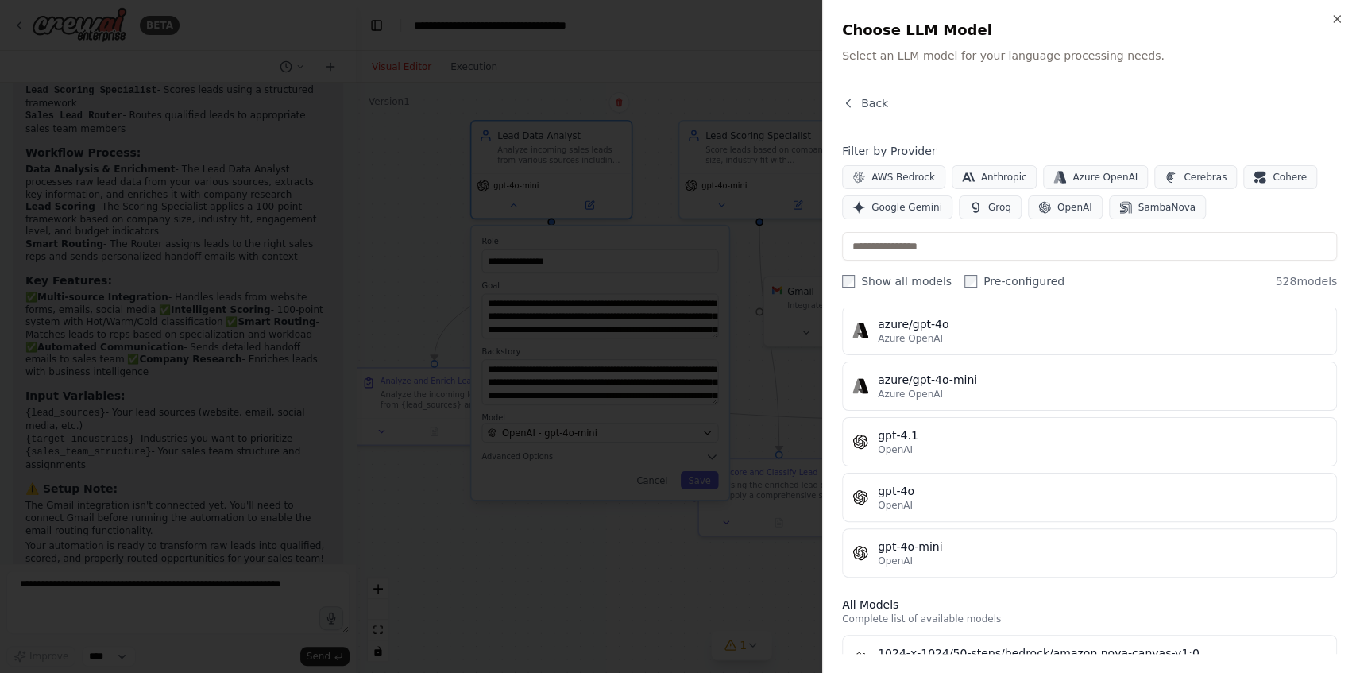
scroll to position [0, 0]
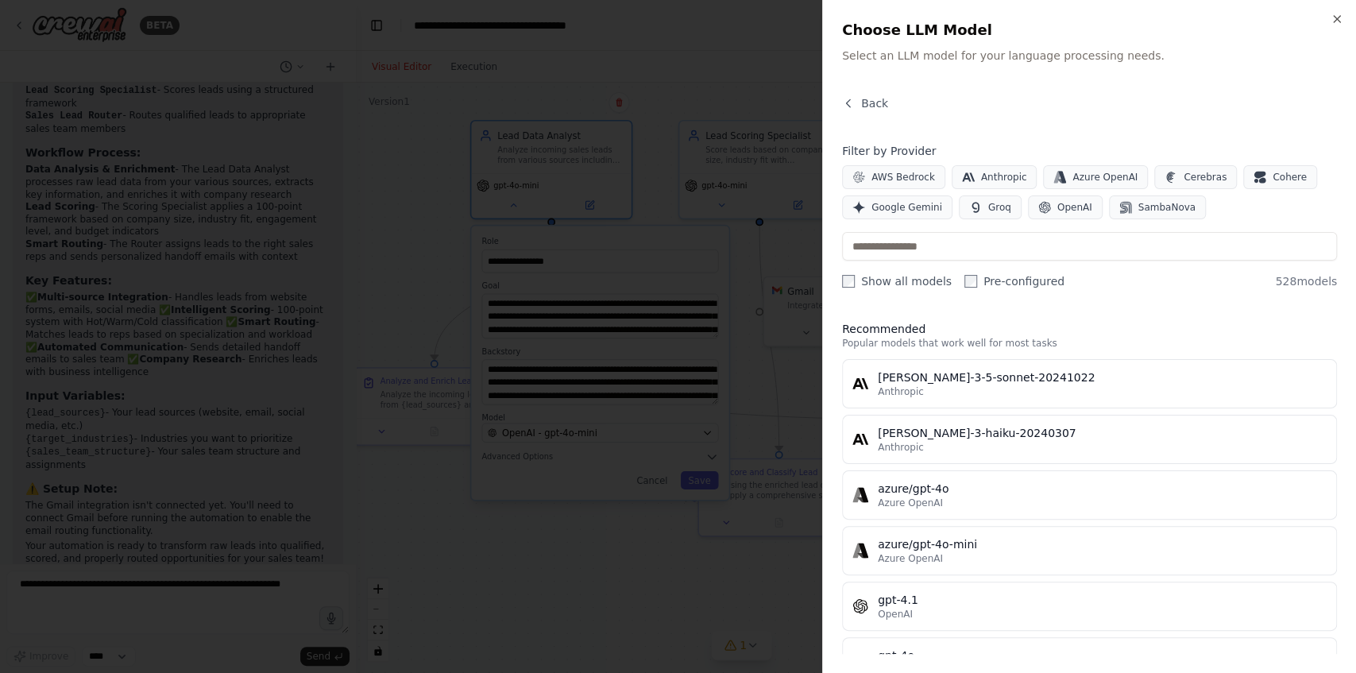
click at [1335, 11] on div "Close Choose LLM Model Select an LLM model for your language processing needs. …" at bounding box center [1089, 336] width 534 height 673
click at [1334, 15] on icon "button" at bounding box center [1337, 19] width 13 height 13
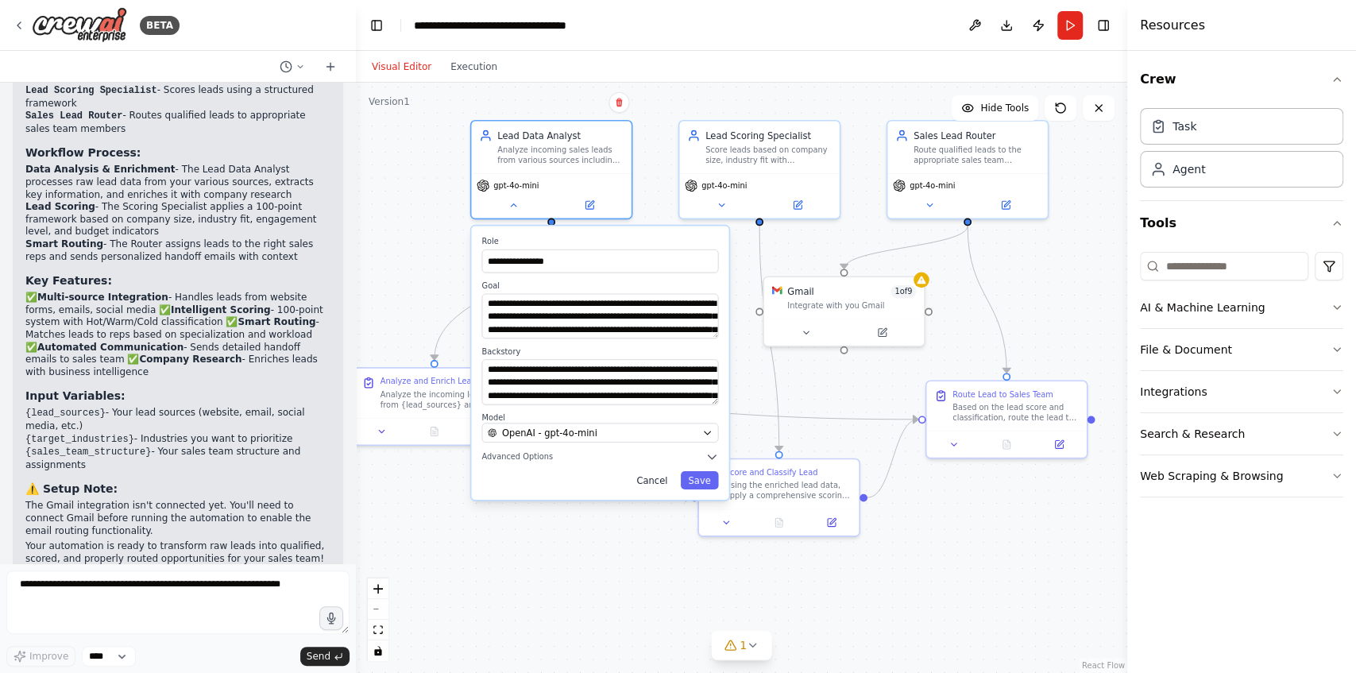
click at [655, 480] on button "Cancel" at bounding box center [652, 480] width 46 height 18
click at [657, 481] on button "Cancel" at bounding box center [652, 480] width 46 height 18
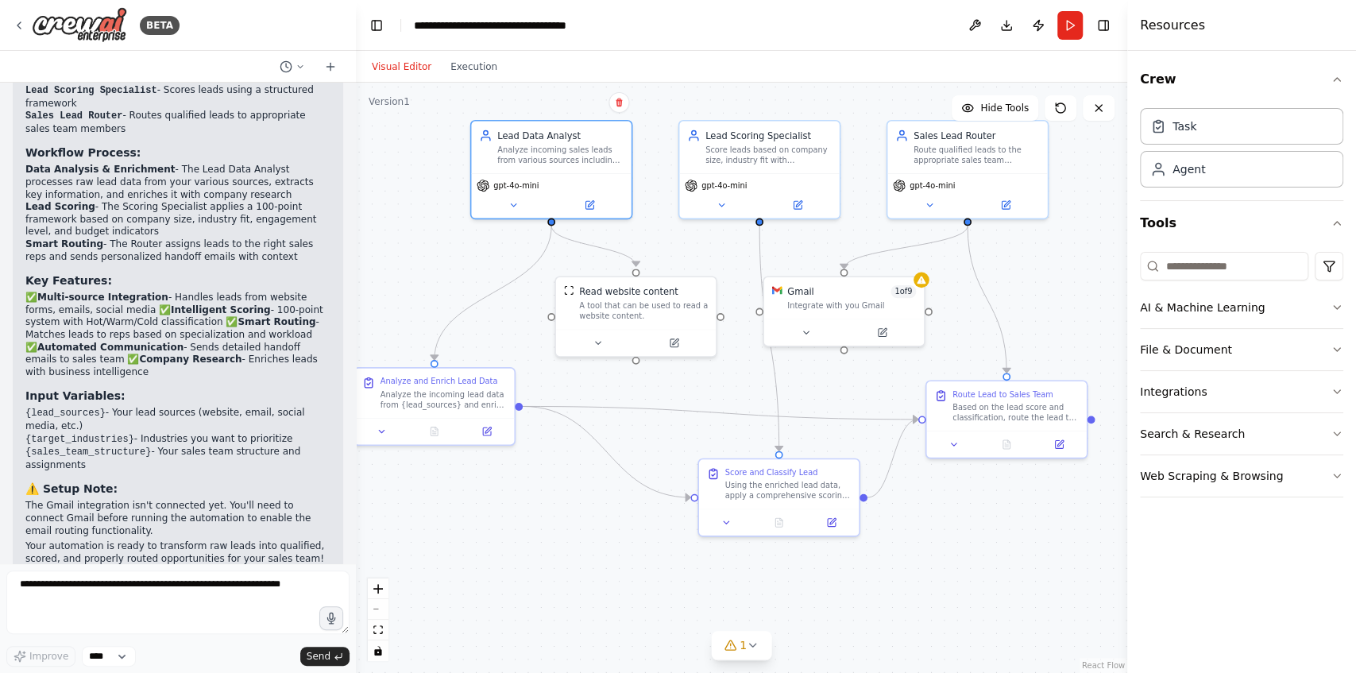
click at [738, 394] on div ".deletable-edge-delete-btn { width: 20px; height: 20px; border: 0px solid #ffff…" at bounding box center [741, 378] width 771 height 590
click at [1023, 103] on span "Hide Tools" at bounding box center [1004, 108] width 48 height 13
click at [1023, 103] on span "Show Tools" at bounding box center [1002, 108] width 52 height 13
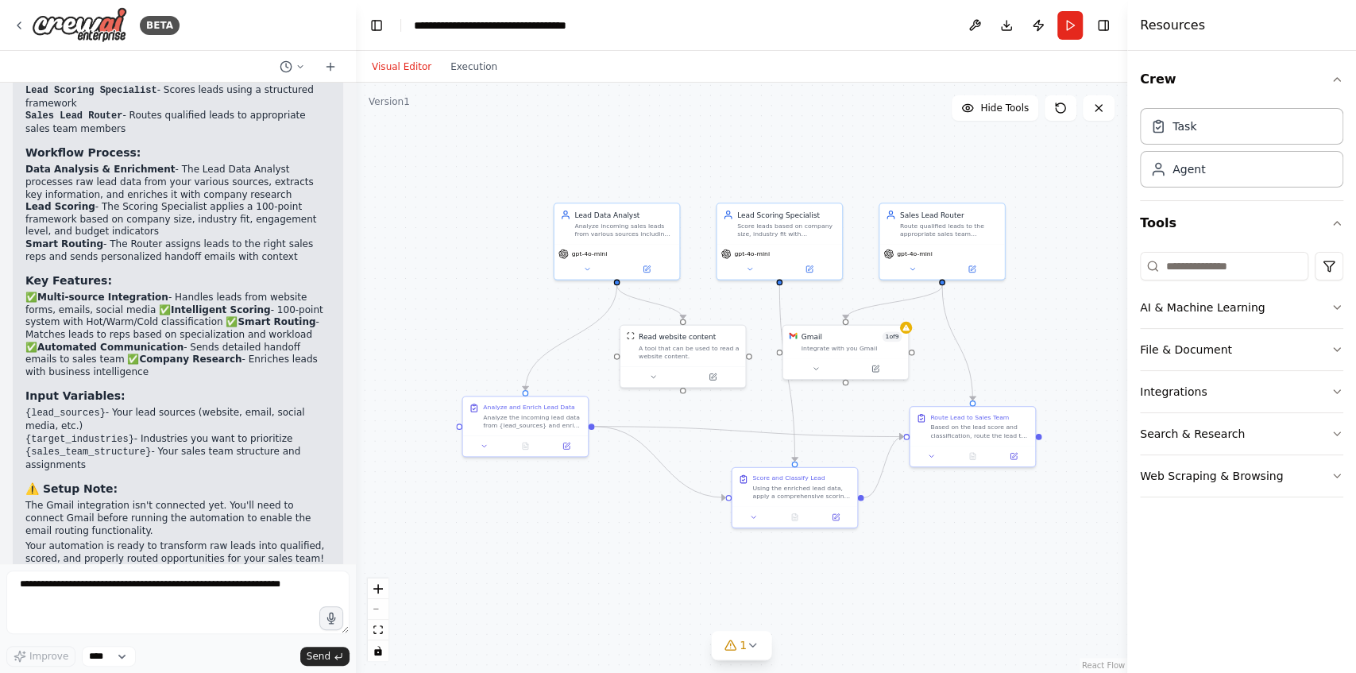
drag, startPoint x: 612, startPoint y: 524, endPoint x: 629, endPoint y: 552, distance: 33.5
click at [629, 552] on div ".deletable-edge-delete-btn { width: 20px; height: 20px; border: 0px solid #ffff…" at bounding box center [741, 378] width 771 height 590
click at [464, 66] on button "Execution" at bounding box center [474, 66] width 66 height 19
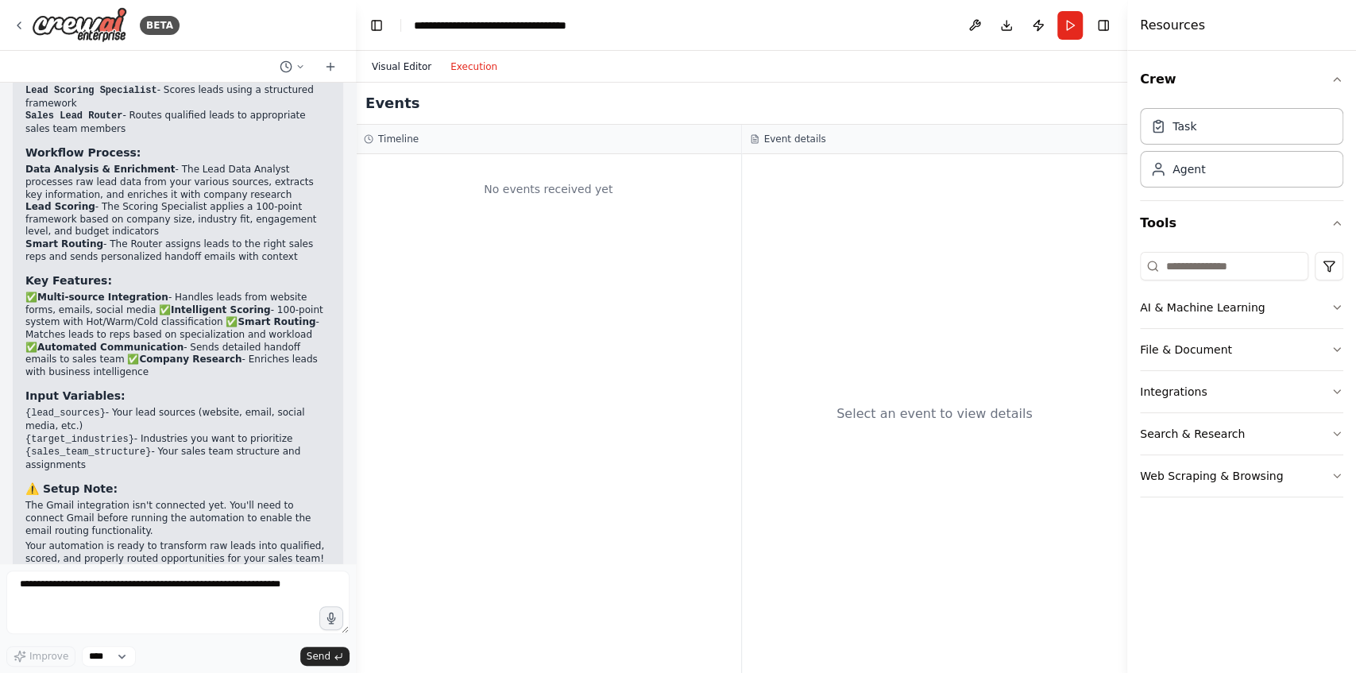
click at [388, 71] on button "Visual Editor" at bounding box center [401, 66] width 79 height 19
click at [461, 68] on button "Execution" at bounding box center [474, 66] width 66 height 19
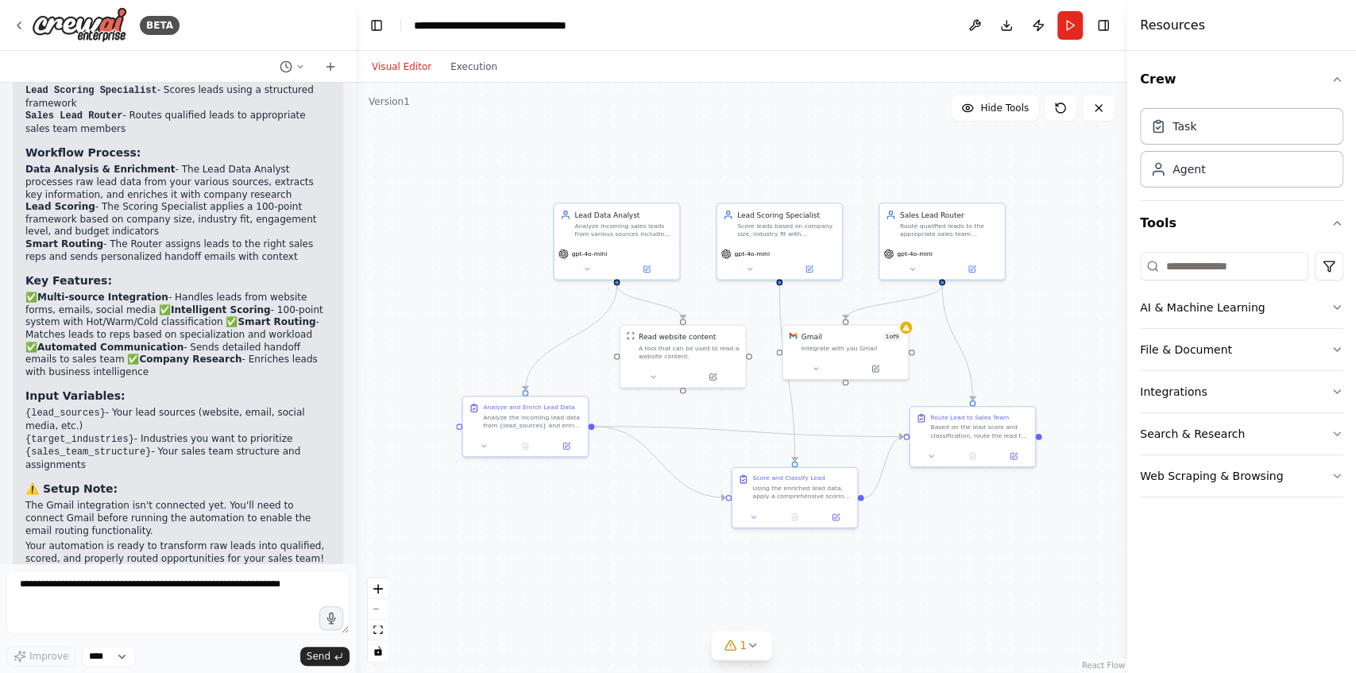
click at [405, 68] on button "Visual Editor" at bounding box center [401, 66] width 79 height 19
click at [300, 65] on icon at bounding box center [301, 67] width 10 height 10
click at [687, 62] on div "Visual Editor Execution" at bounding box center [741, 67] width 771 height 32
click at [290, 64] on div at bounding box center [178, 336] width 356 height 673
